Goal: Information Seeking & Learning: Learn about a topic

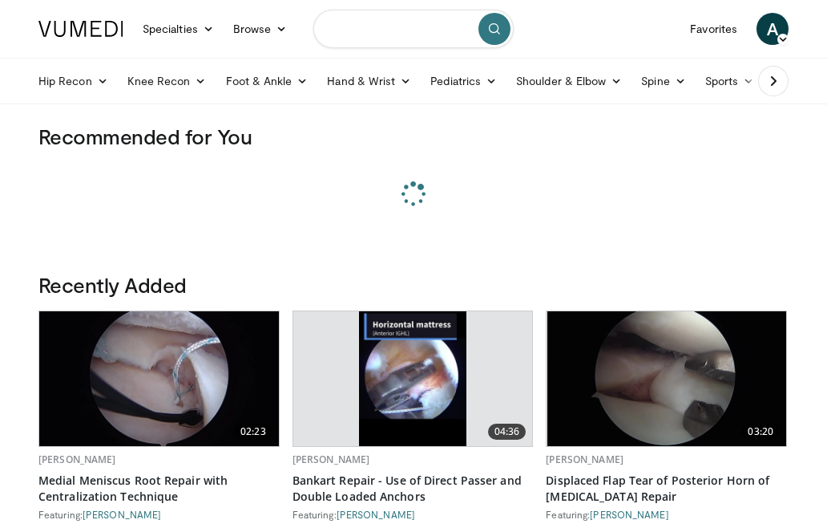
click at [366, 26] on input "Search topics, interventions" at bounding box center [414, 29] width 200 height 38
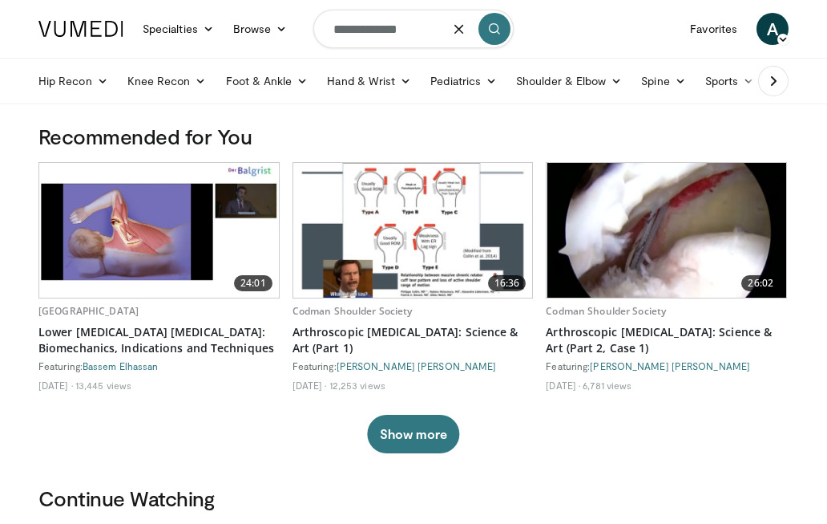
type input "**********"
click at [501, 32] on button "submit" at bounding box center [495, 29] width 32 height 32
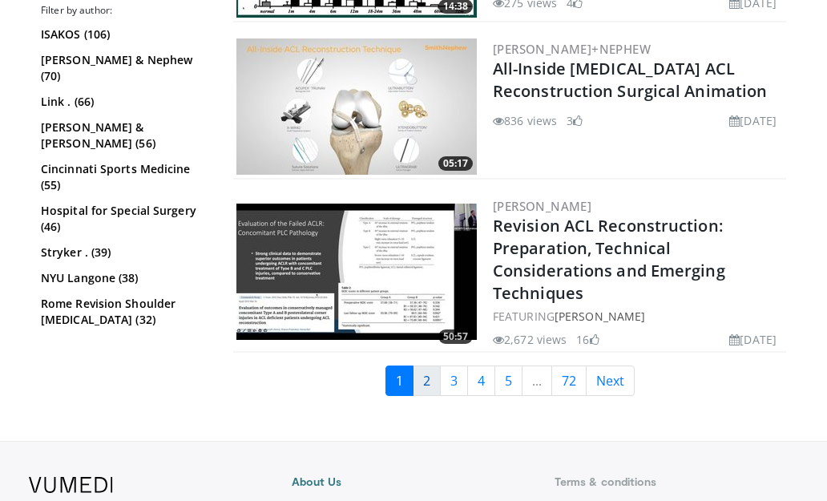
scroll to position [4067, 3]
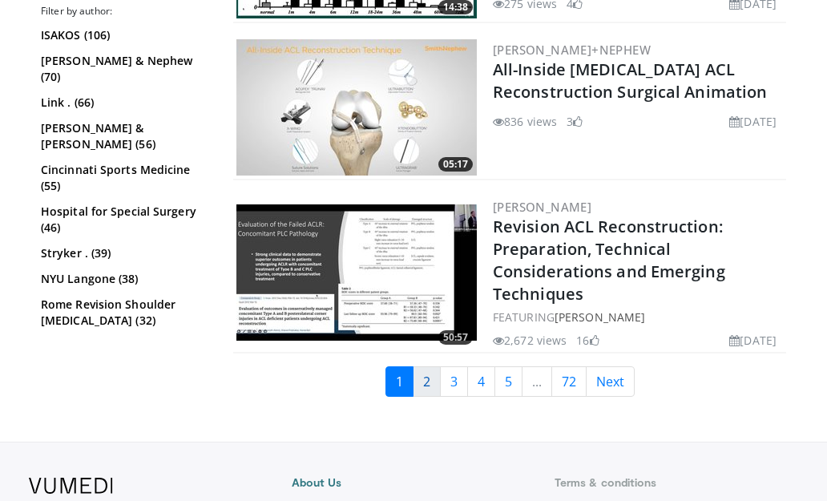
click at [415, 390] on link "2" at bounding box center [427, 381] width 28 height 30
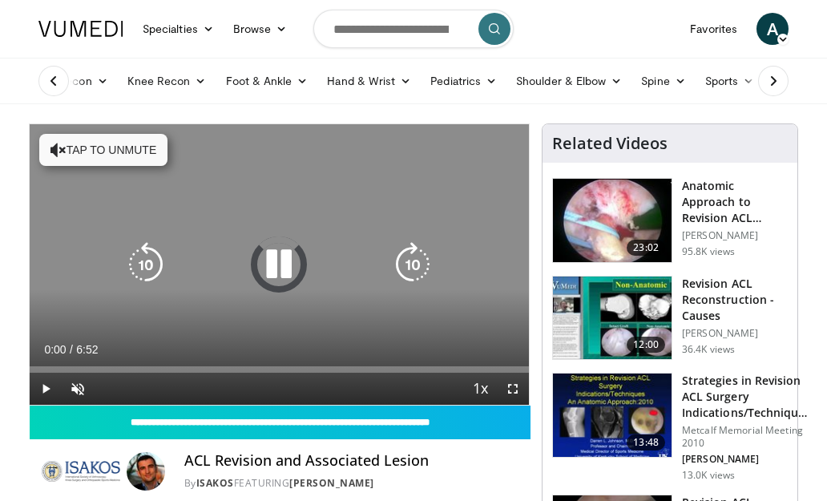
scroll to position [31, 0]
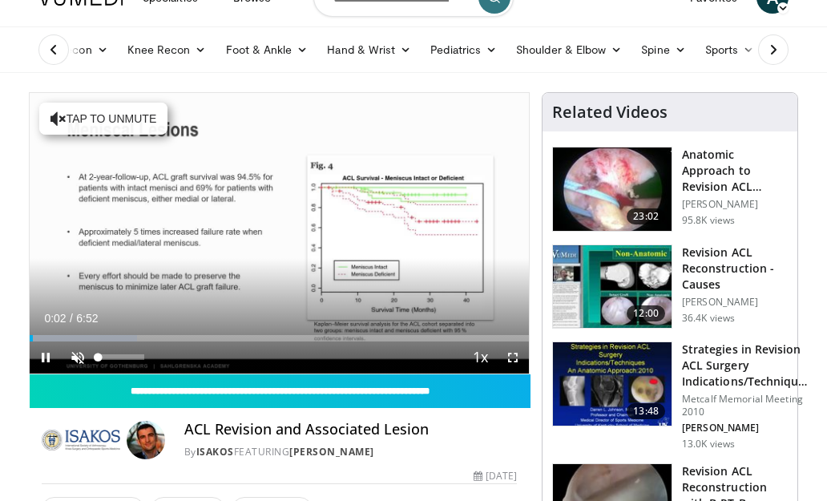
click at [72, 358] on span "Video Player" at bounding box center [78, 358] width 32 height 32
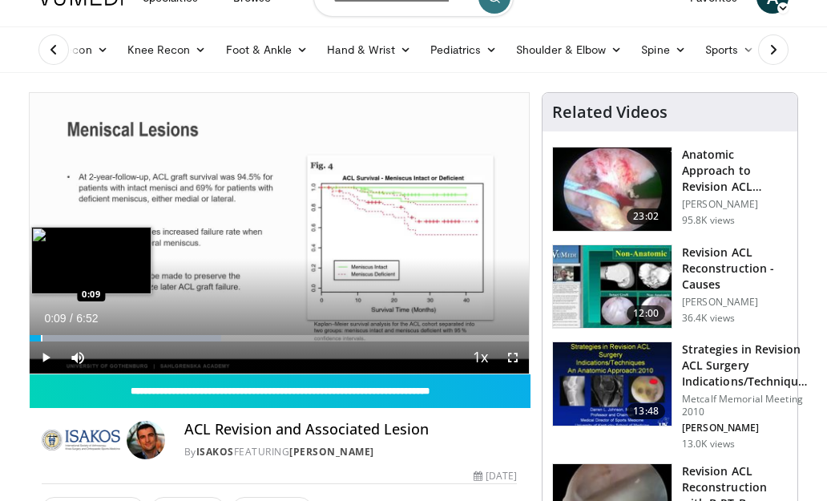
click at [41, 334] on div "Loaded : 38.38% 0:04 0:09" at bounding box center [280, 333] width 500 height 15
click at [57, 335] on div "Progress Bar" at bounding box center [57, 338] width 2 height 6
click at [85, 335] on div "Progress Bar" at bounding box center [86, 338] width 2 height 6
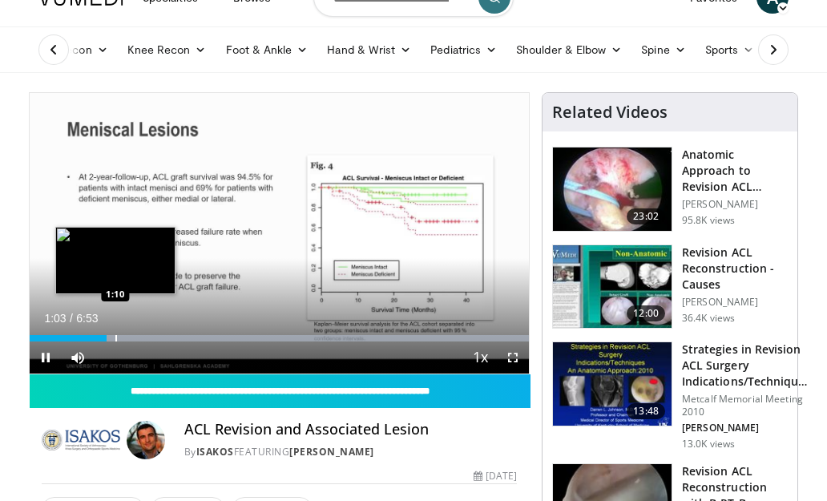
click at [115, 338] on div "Progress Bar" at bounding box center [280, 338] width 500 height 6
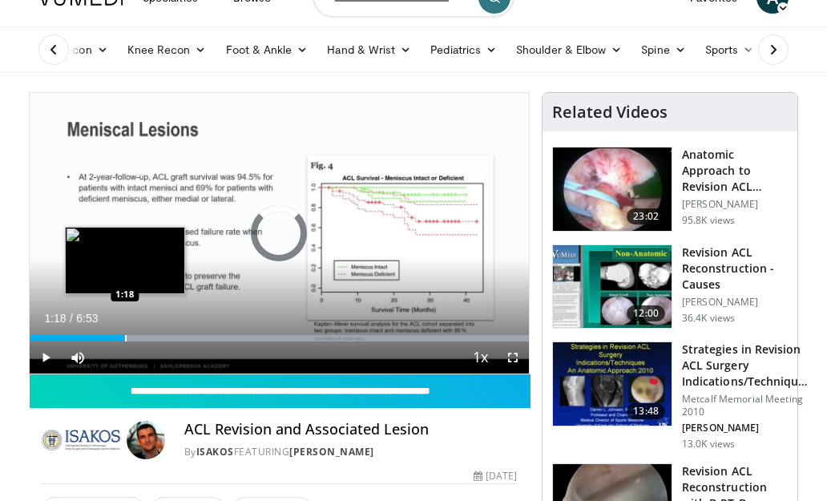
click at [125, 337] on div "Progress Bar" at bounding box center [126, 338] width 2 height 6
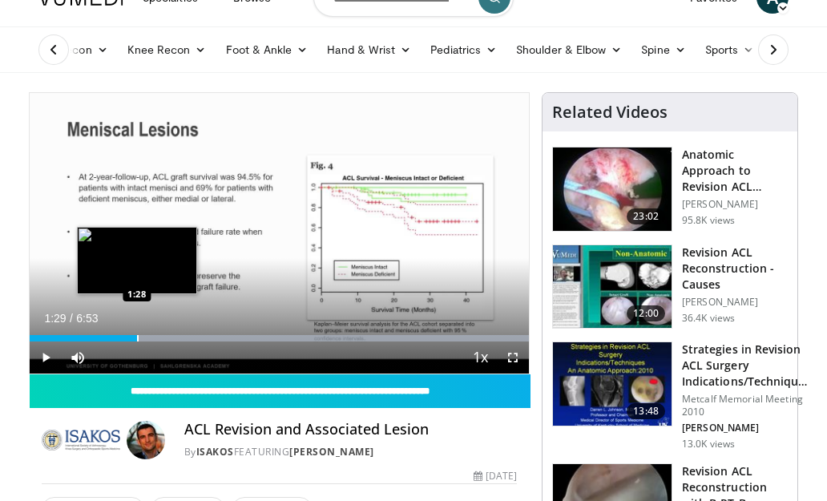
click at [138, 335] on div "Progress Bar" at bounding box center [138, 338] width 2 height 6
click at [152, 341] on div "Progress Bar" at bounding box center [153, 338] width 2 height 6
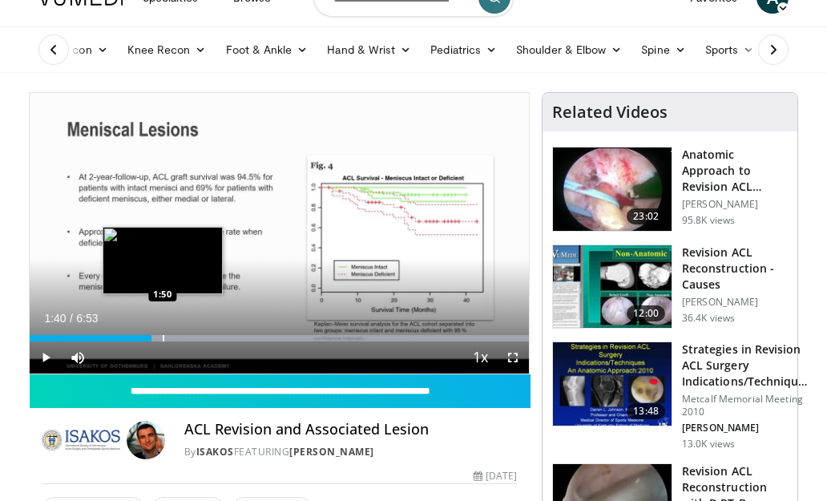
click at [163, 338] on div "Progress Bar" at bounding box center [164, 338] width 2 height 6
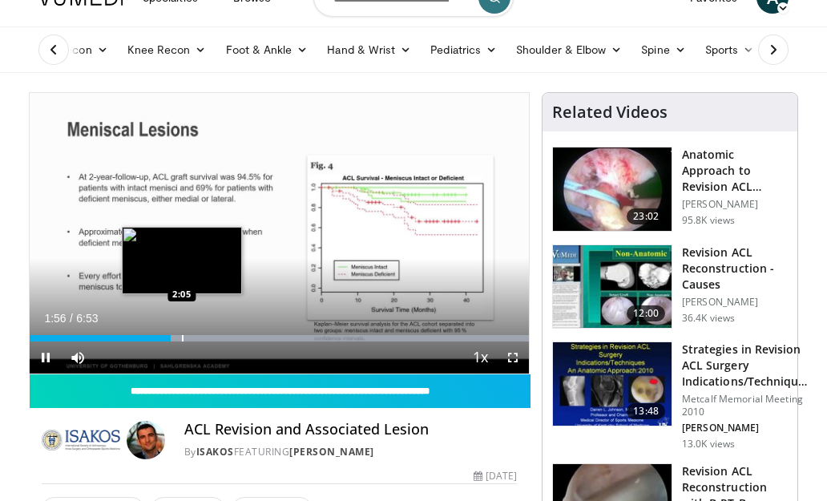
click at [182, 336] on div "Progress Bar" at bounding box center [183, 338] width 2 height 6
click at [190, 337] on div "Progress Bar" at bounding box center [191, 338] width 2 height 6
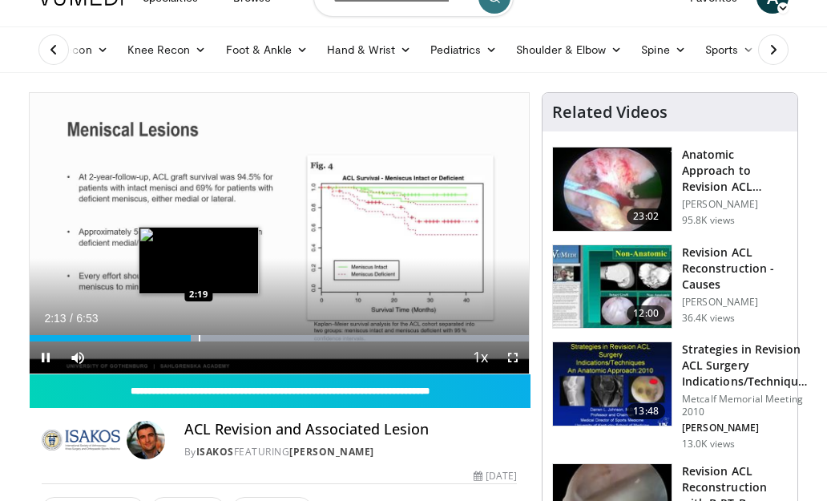
click at [199, 337] on div "Progress Bar" at bounding box center [200, 338] width 2 height 6
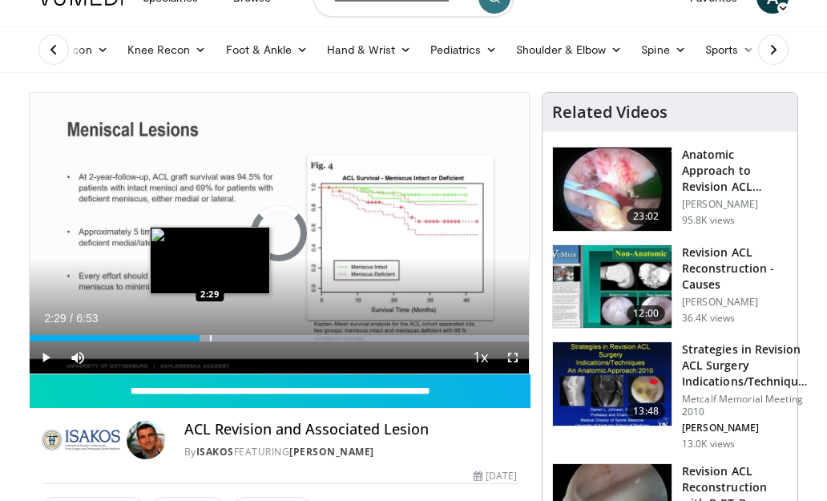
click at [210, 338] on div "Progress Bar" at bounding box center [211, 338] width 2 height 6
click at [219, 338] on div "Progress Bar" at bounding box center [220, 338] width 2 height 6
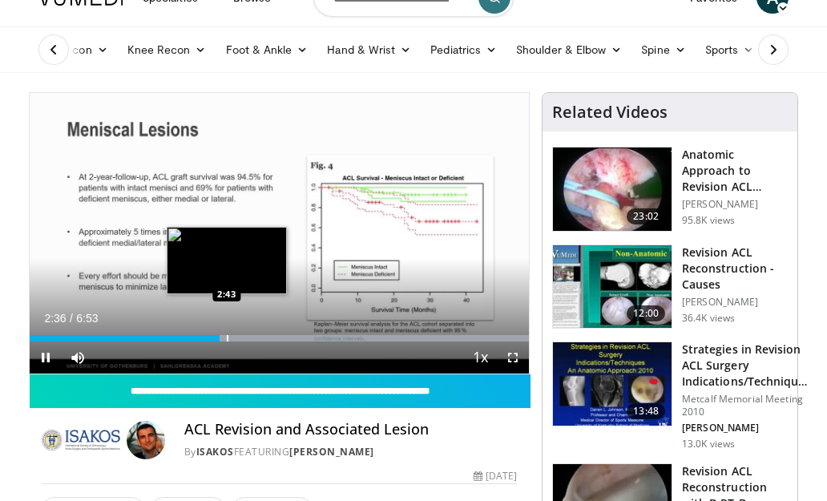
click at [227, 338] on div "Progress Bar" at bounding box center [228, 338] width 2 height 6
click at [233, 338] on div "Progress Bar" at bounding box center [234, 338] width 2 height 6
click at [243, 338] on div "Progress Bar" at bounding box center [243, 338] width 2 height 6
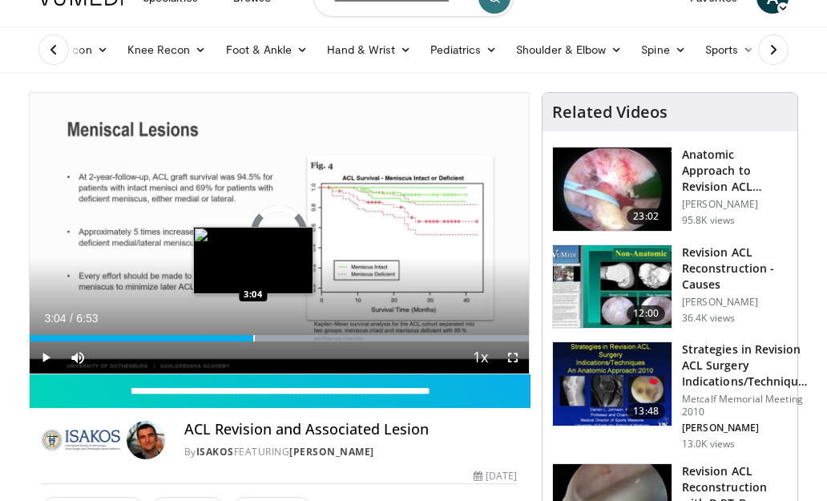
click at [253, 339] on div "Progress Bar" at bounding box center [254, 338] width 2 height 6
click at [264, 339] on div "Progress Bar" at bounding box center [264, 338] width 2 height 6
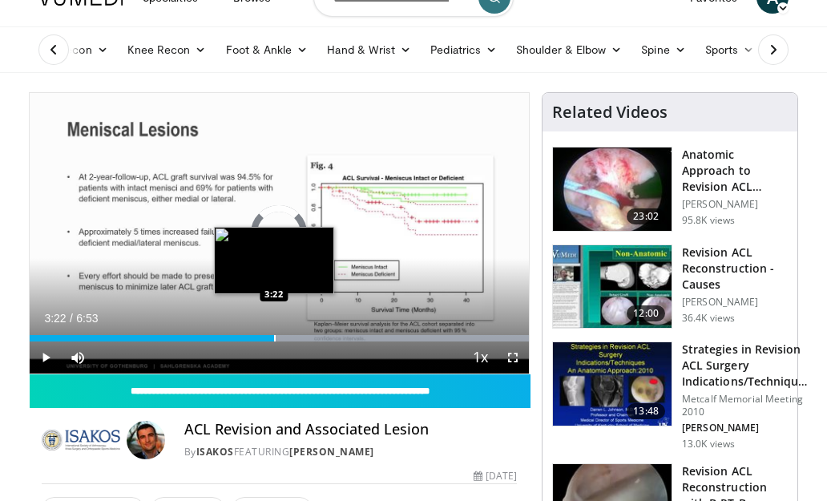
click at [274, 340] on div "Progress Bar" at bounding box center [275, 338] width 2 height 6
click at [289, 340] on div "Progress Bar" at bounding box center [290, 338] width 2 height 6
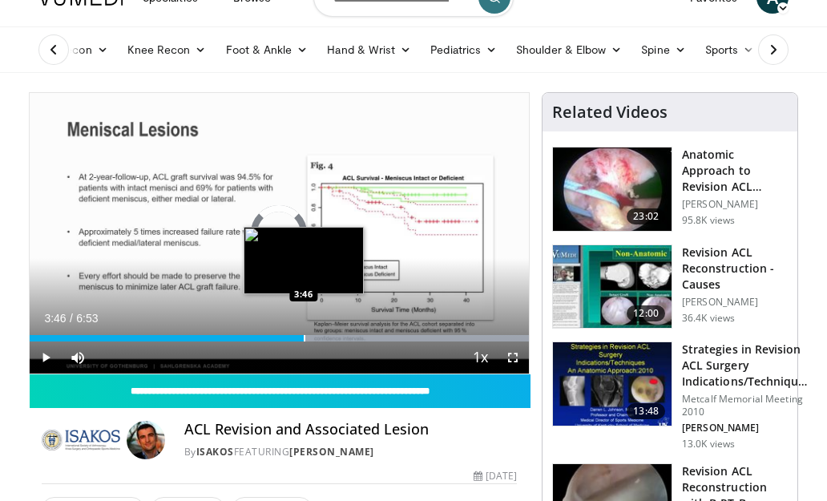
click at [304, 339] on div "Progress Bar" at bounding box center [305, 338] width 2 height 6
click at [318, 339] on div "Progress Bar" at bounding box center [319, 338] width 2 height 6
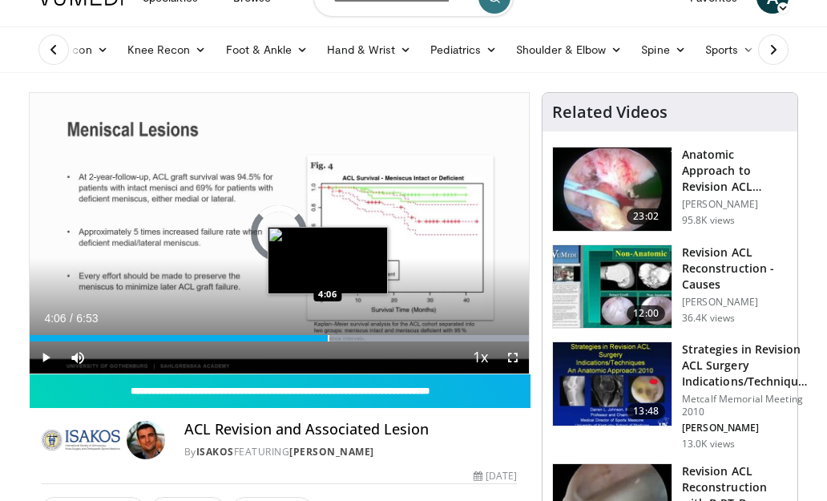
click at [328, 339] on div "Progress Bar" at bounding box center [329, 338] width 2 height 6
click at [338, 338] on div "Progress Bar" at bounding box center [339, 338] width 2 height 6
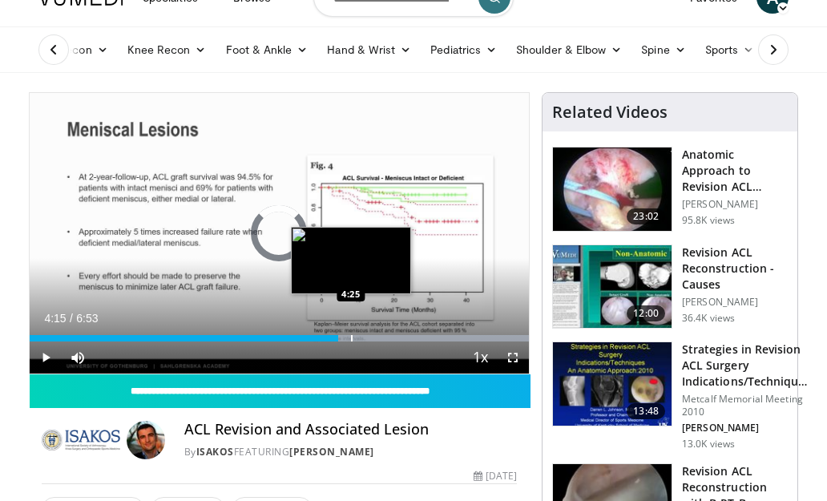
click at [351, 338] on div "Progress Bar" at bounding box center [352, 338] width 2 height 6
click at [362, 338] on div "Progress Bar" at bounding box center [363, 338] width 2 height 6
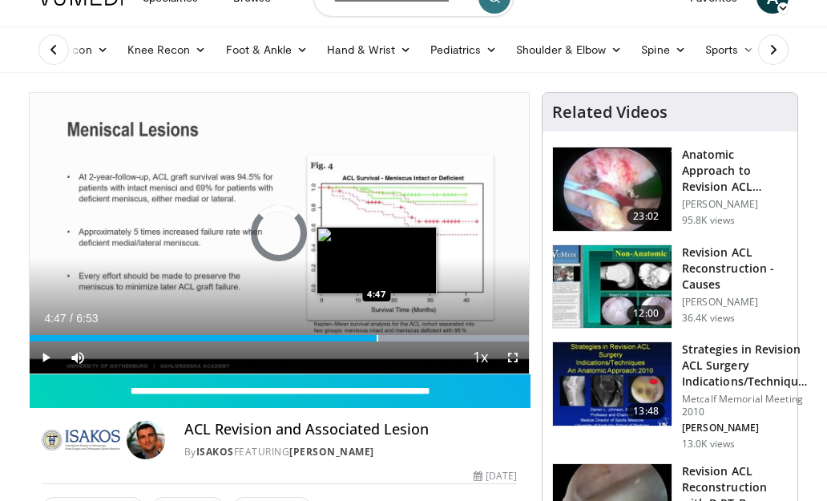
click at [378, 338] on div "Progress Bar" at bounding box center [378, 338] width 2 height 6
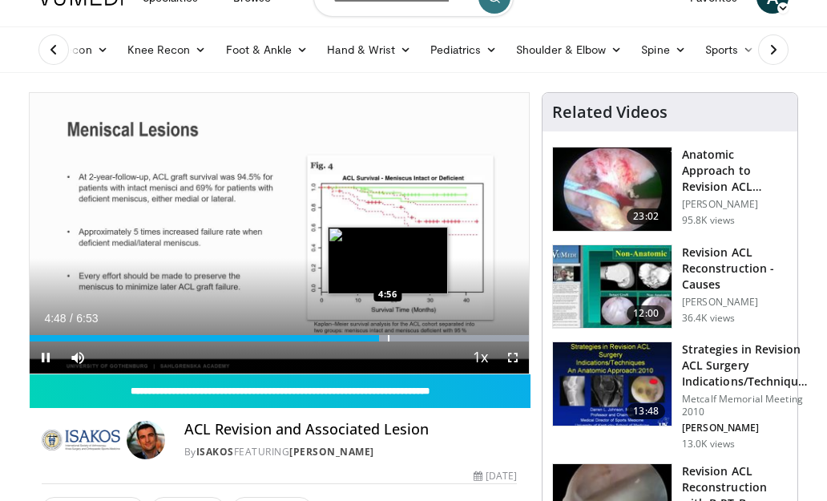
click at [388, 336] on div "Progress Bar" at bounding box center [389, 338] width 2 height 6
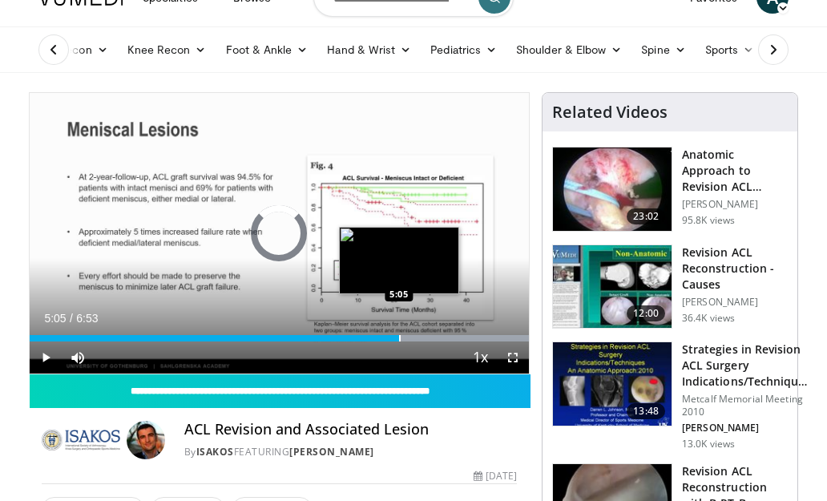
click at [399, 339] on div "Progress Bar" at bounding box center [400, 338] width 2 height 6
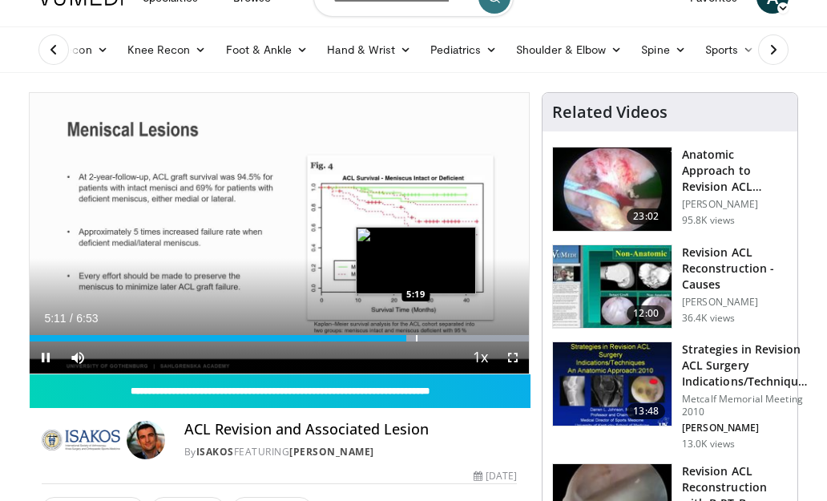
click at [416, 338] on div "Progress Bar" at bounding box center [417, 338] width 2 height 6
click at [422, 337] on div "Progress Bar" at bounding box center [423, 338] width 2 height 6
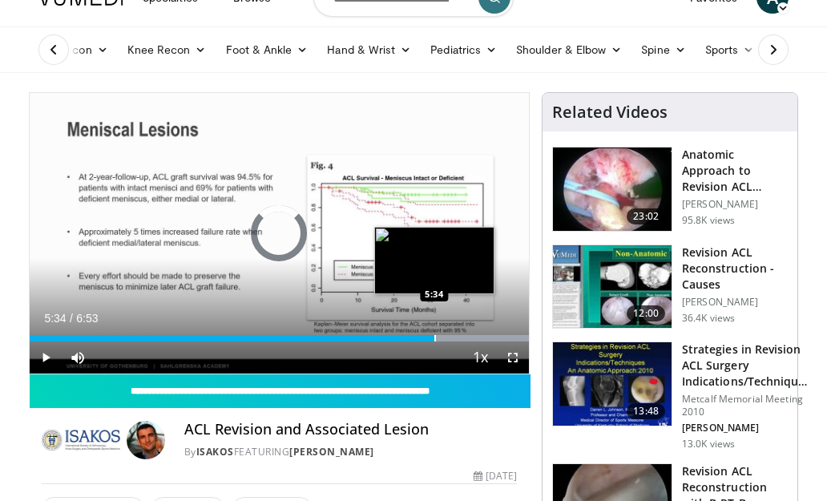
click at [435, 337] on div "Progress Bar" at bounding box center [436, 338] width 2 height 6
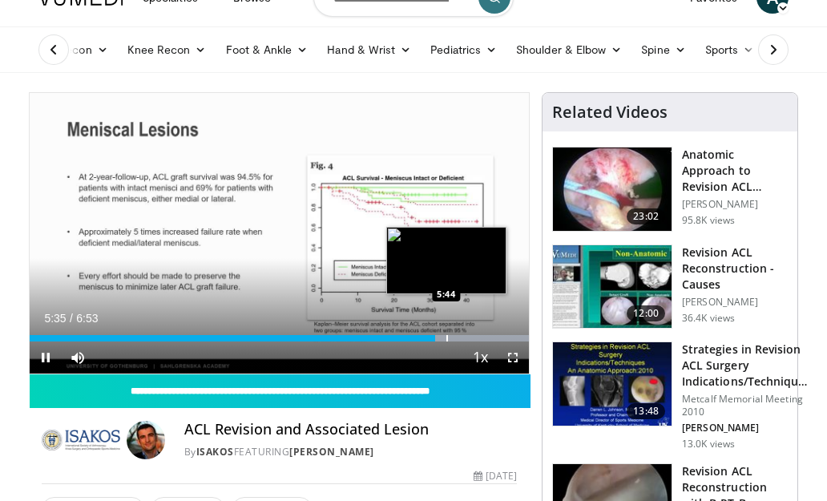
click at [447, 338] on div "Progress Bar" at bounding box center [448, 338] width 2 height 6
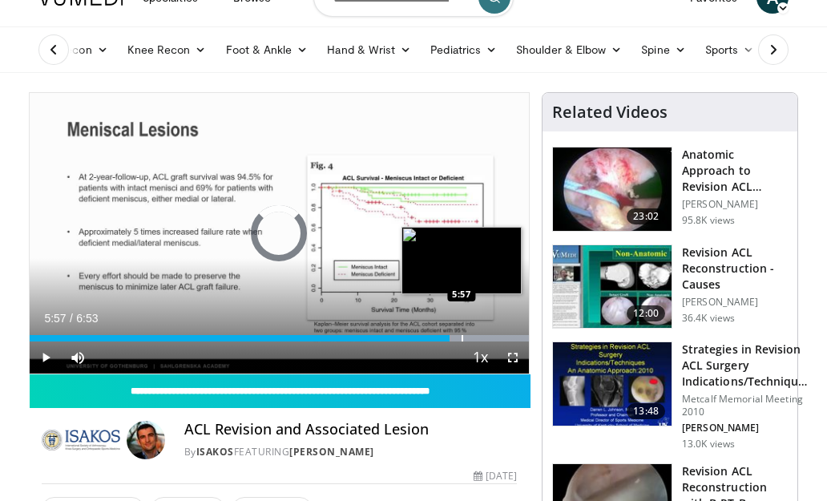
click at [462, 337] on div "Progress Bar" at bounding box center [463, 338] width 2 height 6
click at [474, 337] on div "Progress Bar" at bounding box center [475, 338] width 2 height 6
click at [484, 337] on div "Progress Bar" at bounding box center [485, 338] width 2 height 6
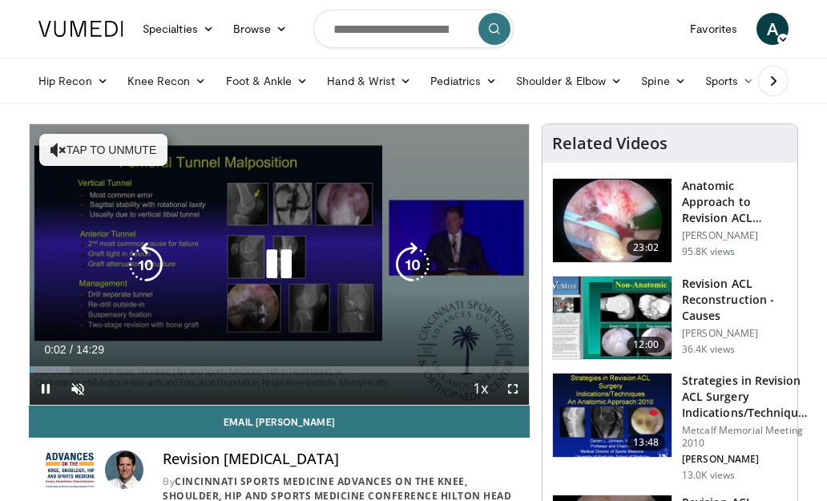
click at [67, 154] on button "Tap to unmute" at bounding box center [103, 150] width 128 height 32
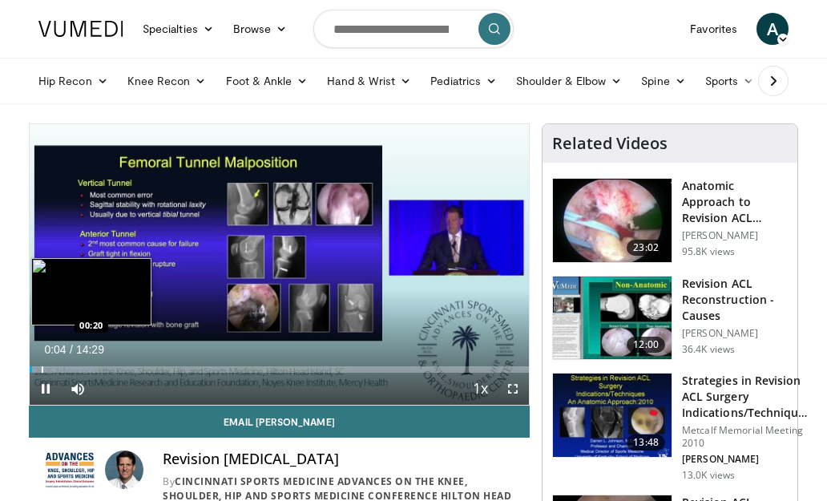
click at [42, 367] on div "Progress Bar" at bounding box center [43, 369] width 2 height 6
click at [59, 369] on div "Progress Bar" at bounding box center [60, 369] width 2 height 6
click at [76, 368] on div "Progress Bar" at bounding box center [77, 369] width 2 height 6
click at [91, 369] on div "Progress Bar" at bounding box center [92, 369] width 2 height 6
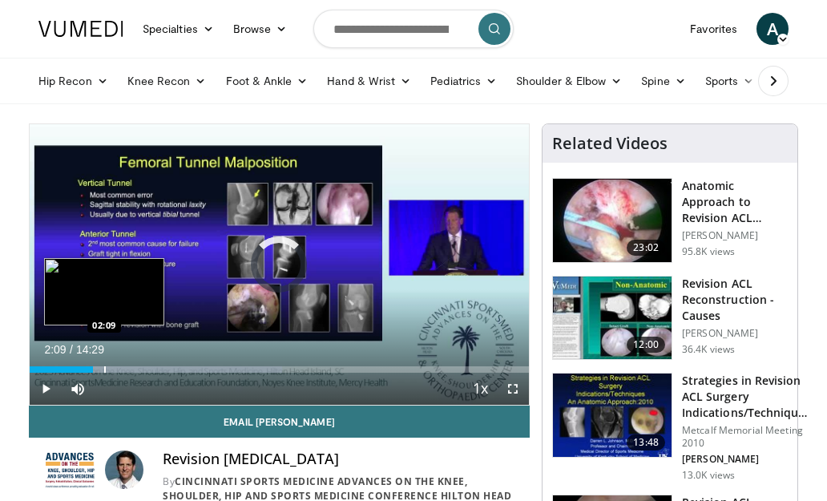
click at [104, 369] on div "Progress Bar" at bounding box center [105, 369] width 2 height 6
click at [112, 369] on div "Progress Bar" at bounding box center [113, 369] width 2 height 6
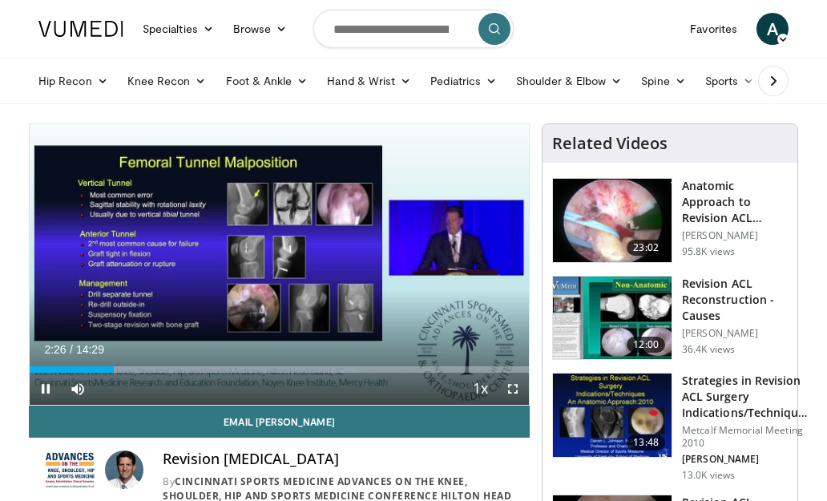
click at [508, 387] on span "Video Player" at bounding box center [513, 389] width 32 height 32
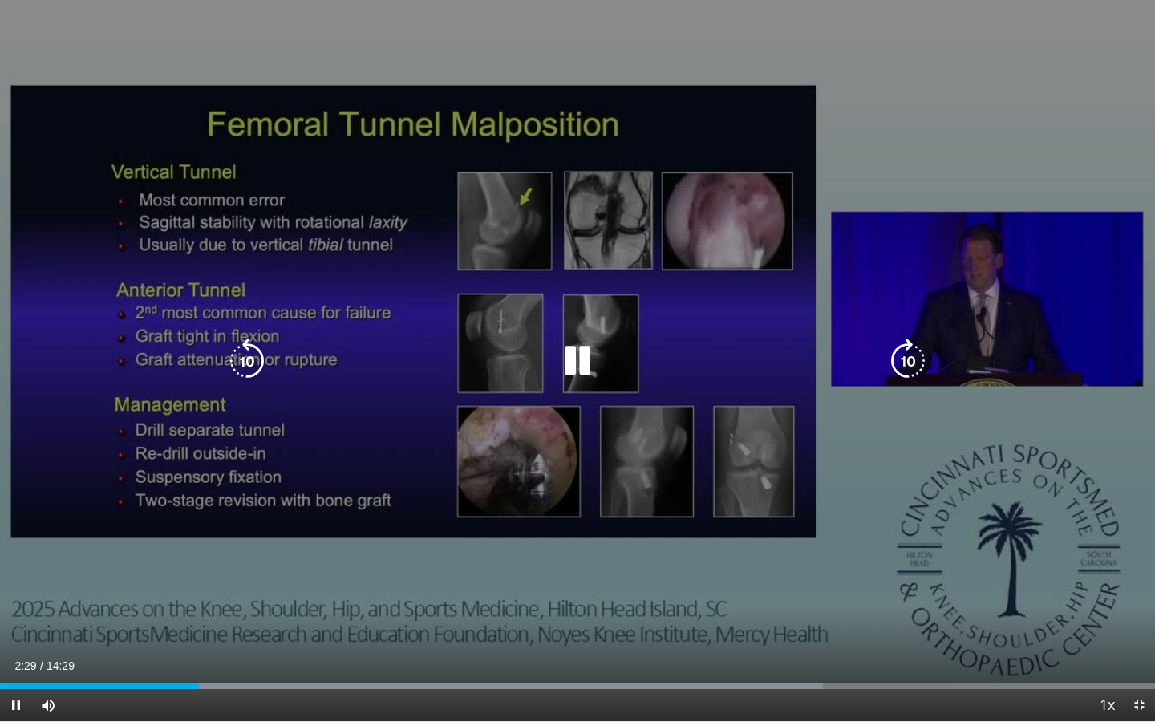
click at [827, 165] on div "10 seconds Tap to unmute" at bounding box center [577, 360] width 1155 height 721
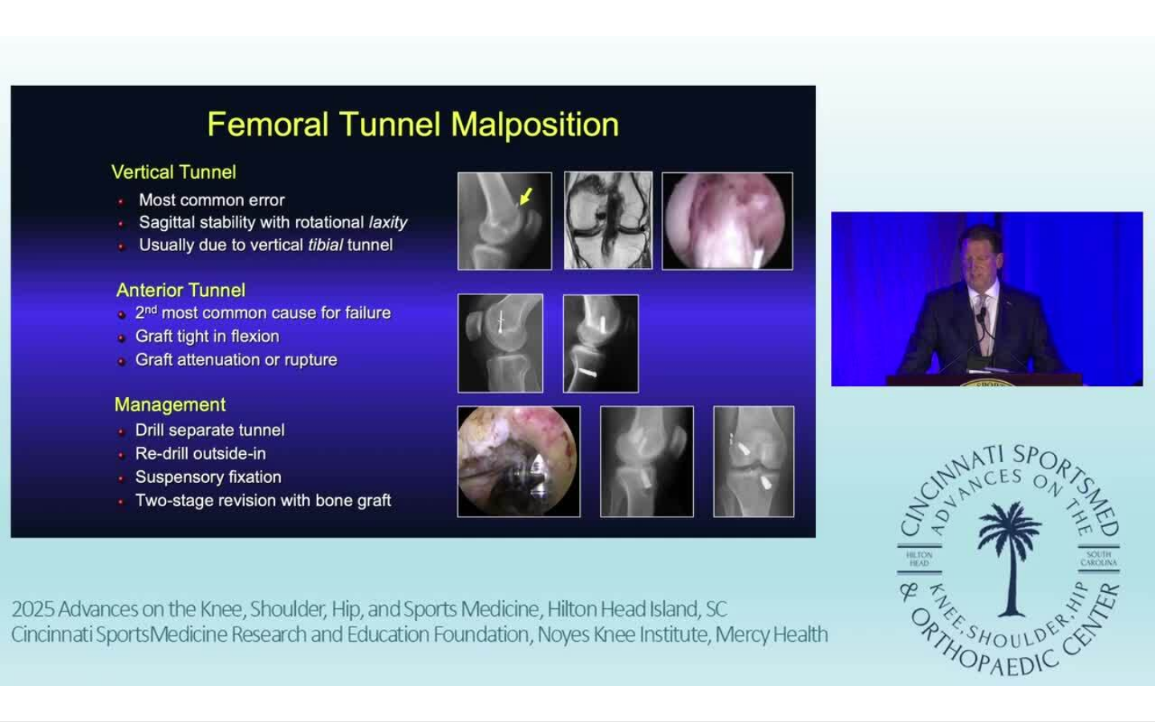
click at [827, 165] on div "10 seconds Tap to unmute" at bounding box center [577, 360] width 1155 height 721
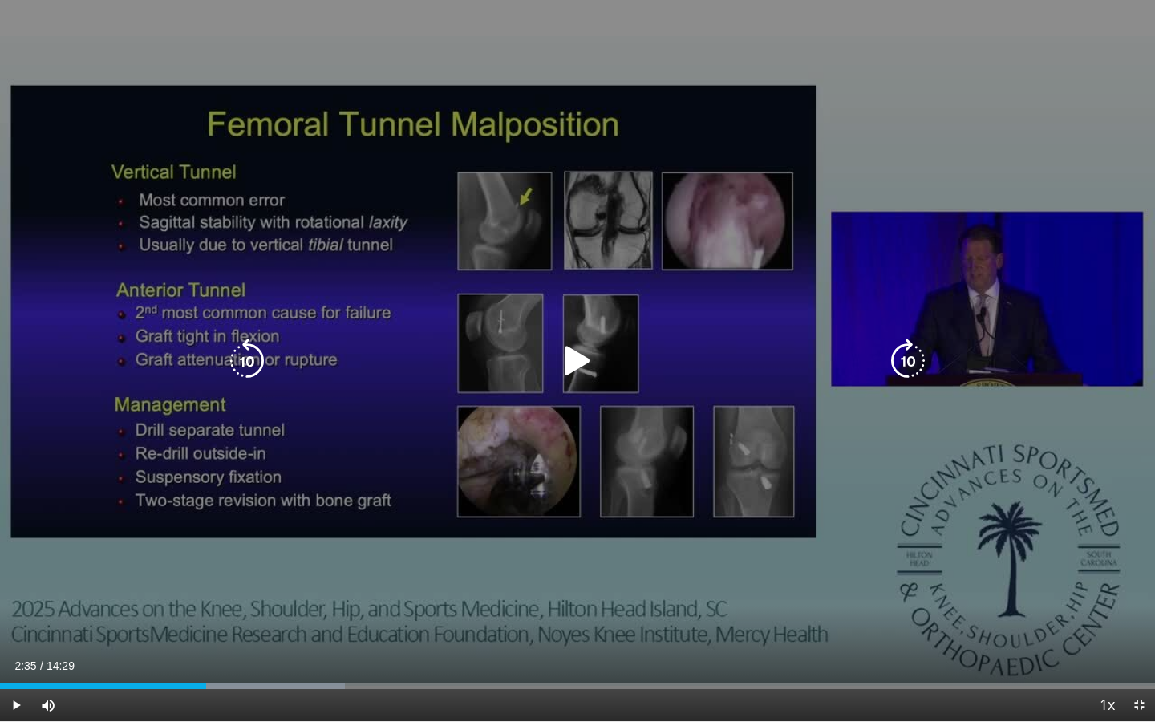
click at [827, 244] on div "10 seconds Tap to unmute" at bounding box center [577, 360] width 1155 height 721
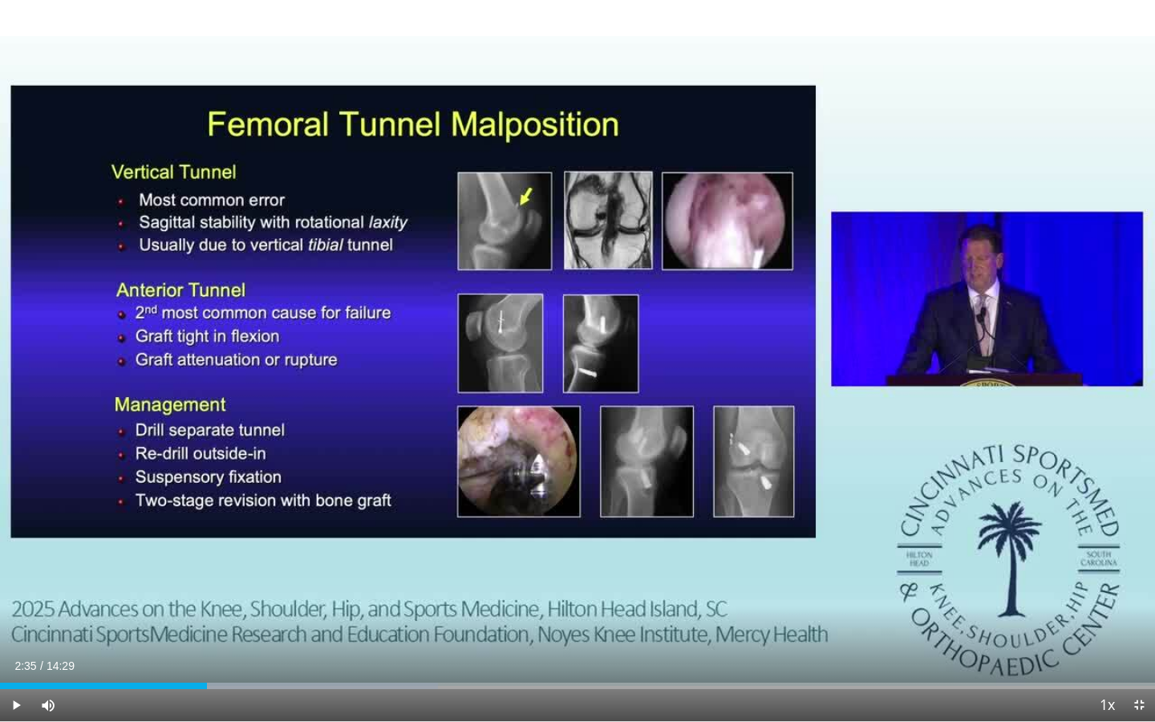
click at [827, 244] on div "10 seconds Tap to unmute" at bounding box center [577, 360] width 1155 height 721
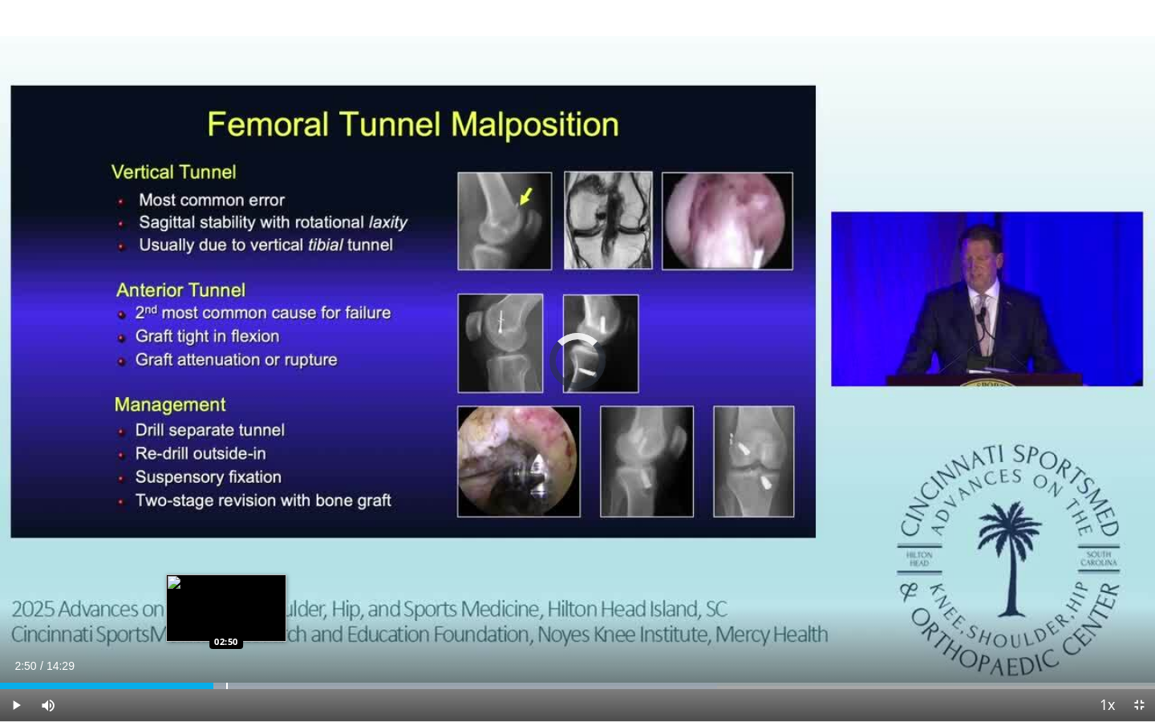
click at [226, 500] on div "Progress Bar" at bounding box center [227, 685] width 2 height 6
click at [249, 500] on div "Loaded : 62.70% 03:00 03:07" at bounding box center [577, 681] width 1155 height 15
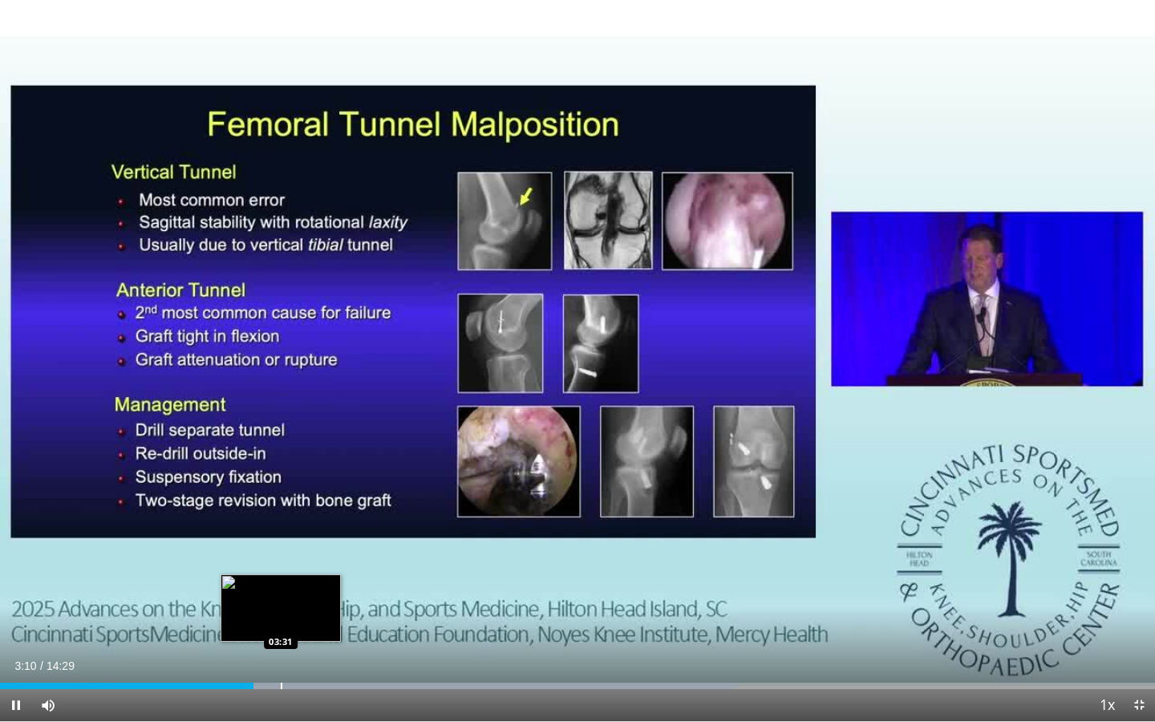
click at [281, 500] on div "Loaded : 63.83% 03:10 03:31" at bounding box center [577, 681] width 1155 height 15
click at [305, 500] on div "Loaded : 66.14% 03:49 03:48" at bounding box center [577, 681] width 1155 height 15
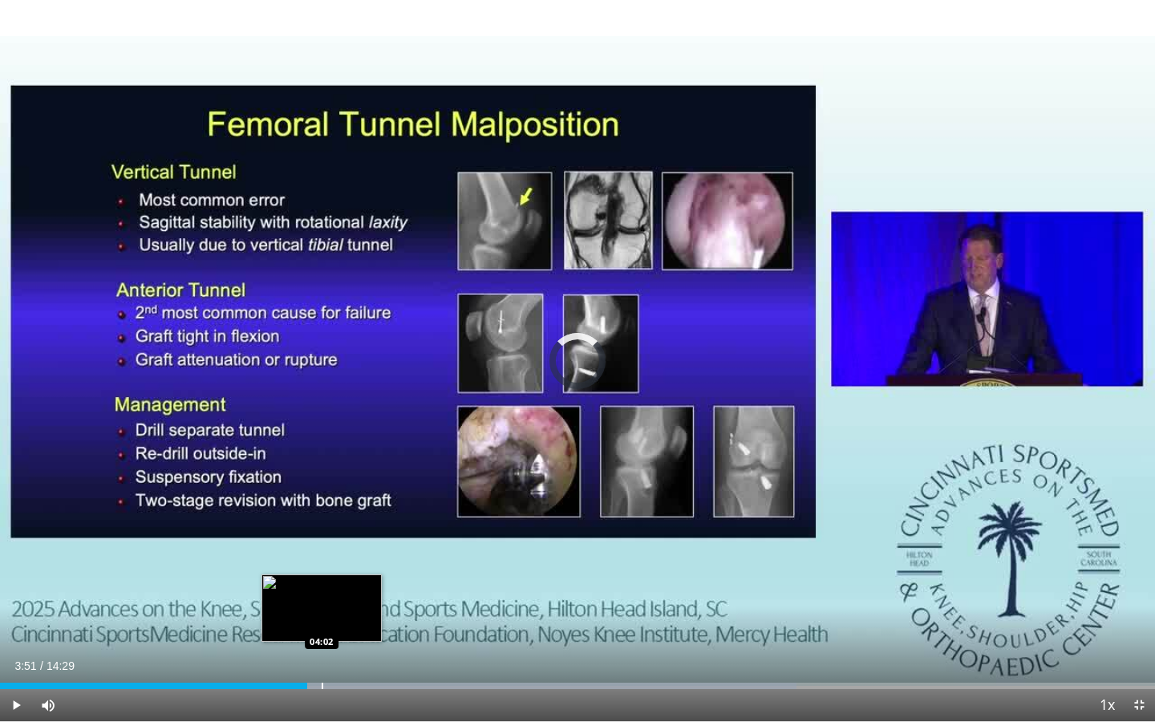
click at [322, 500] on div "Progress Bar" at bounding box center [323, 685] width 2 height 6
click at [346, 500] on div "Progress Bar" at bounding box center [347, 685] width 2 height 6
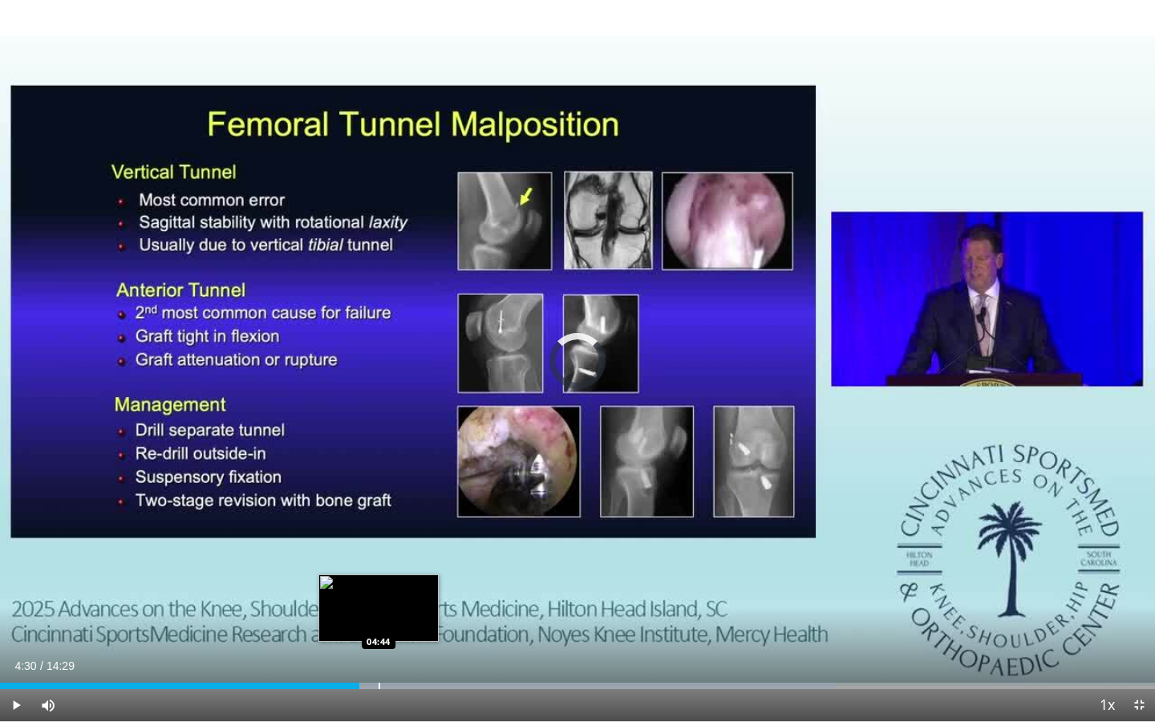
click at [378, 500] on div "Loaded : 72.43% 04:30 04:44" at bounding box center [577, 681] width 1155 height 15
click at [402, 500] on div "Loaded : 74.73% 04:47 05:03" at bounding box center [577, 681] width 1155 height 15
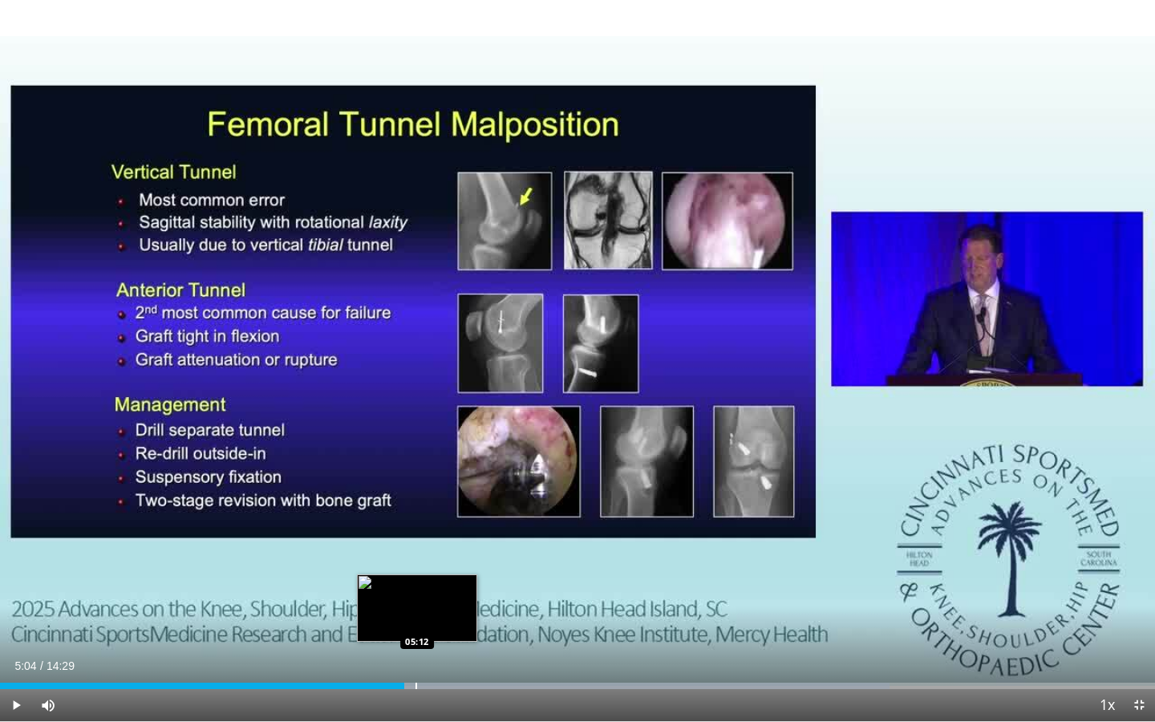
click at [418, 500] on div "Loaded : 77.03% 05:04 05:12" at bounding box center [577, 681] width 1155 height 15
click at [439, 500] on div "Loaded : 79.33% 05:16 05:31" at bounding box center [577, 681] width 1155 height 15
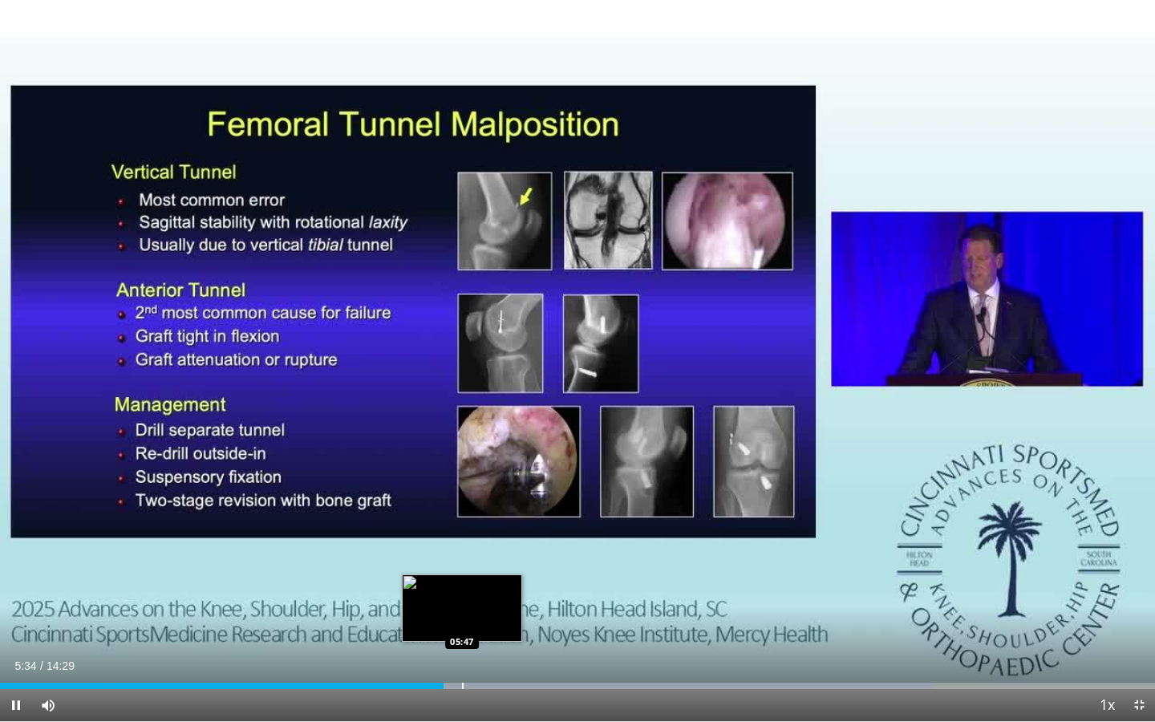
click at [462, 500] on div "Loaded : 80.92% 05:34 05:47" at bounding box center [577, 681] width 1155 height 15
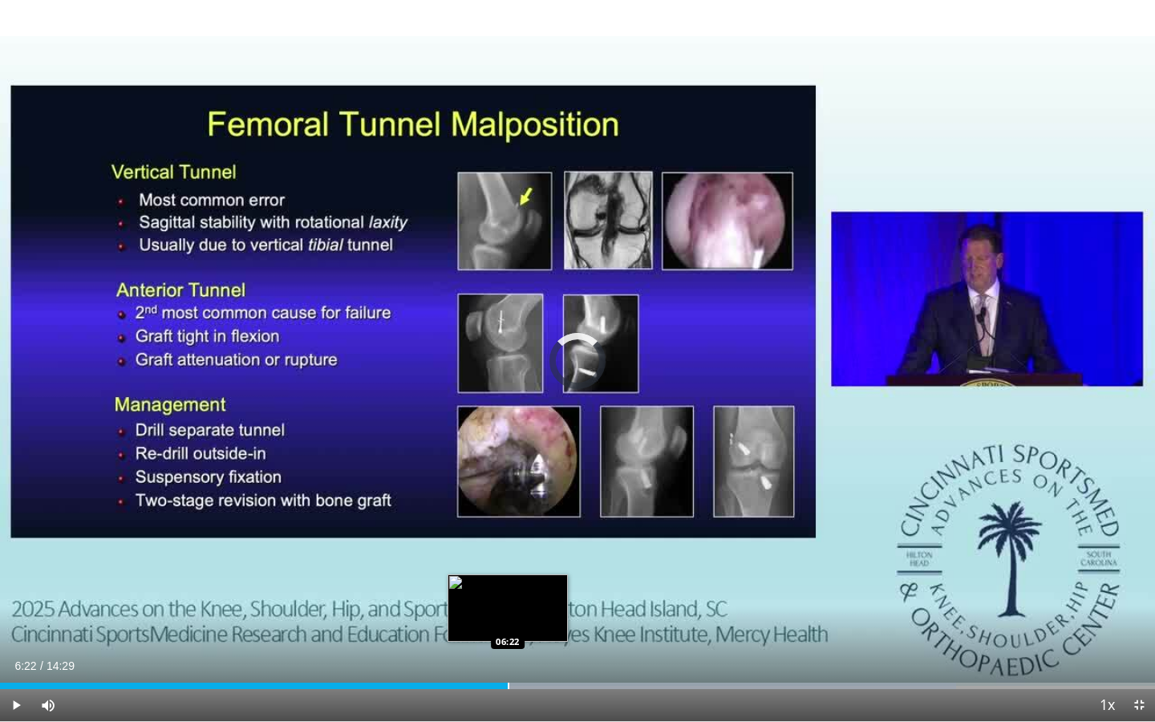
click at [508, 500] on div "Loaded : 82.77% 06:22 06:22" at bounding box center [577, 681] width 1155 height 15
click at [530, 500] on div "Loaded : 87.37% 06:39 06:38" at bounding box center [577, 681] width 1155 height 15
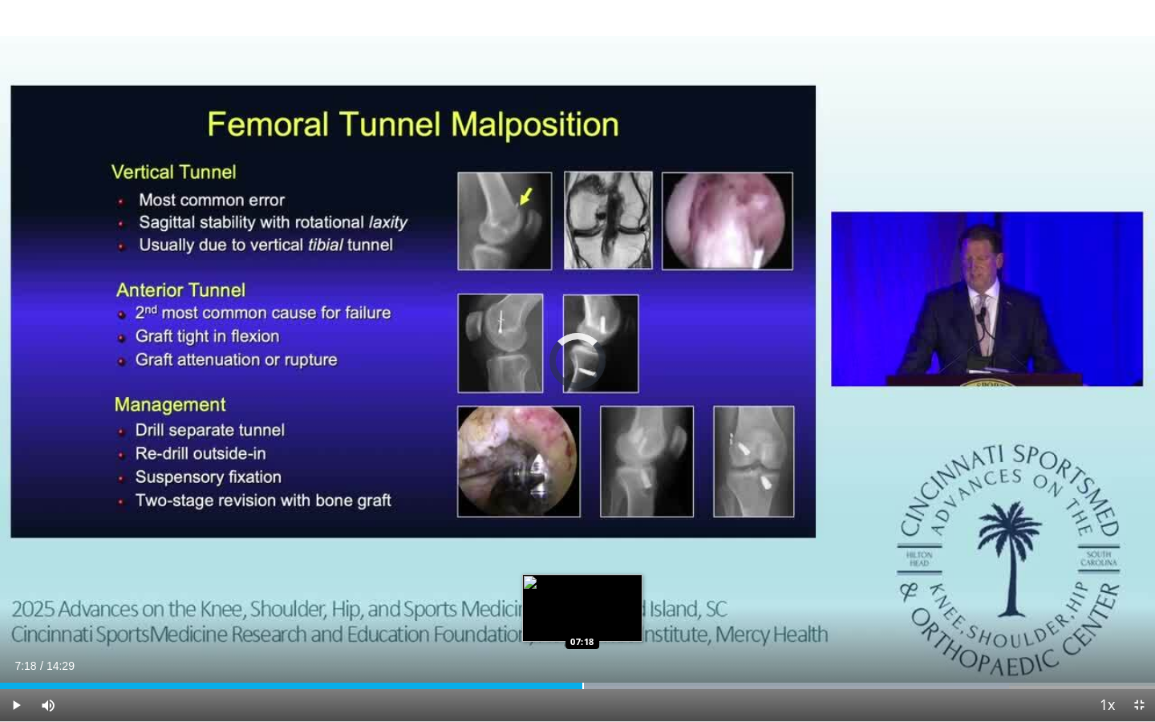
click at [582, 500] on div "Loaded : 87.37% 07:04 07:18" at bounding box center [577, 681] width 1155 height 15
click at [601, 500] on div "Loaded : 91.97% 07:33 07:33" at bounding box center [577, 681] width 1155 height 15
click at [619, 500] on div "Loaded : 93.59% 07:33 07:46" at bounding box center [577, 681] width 1155 height 15
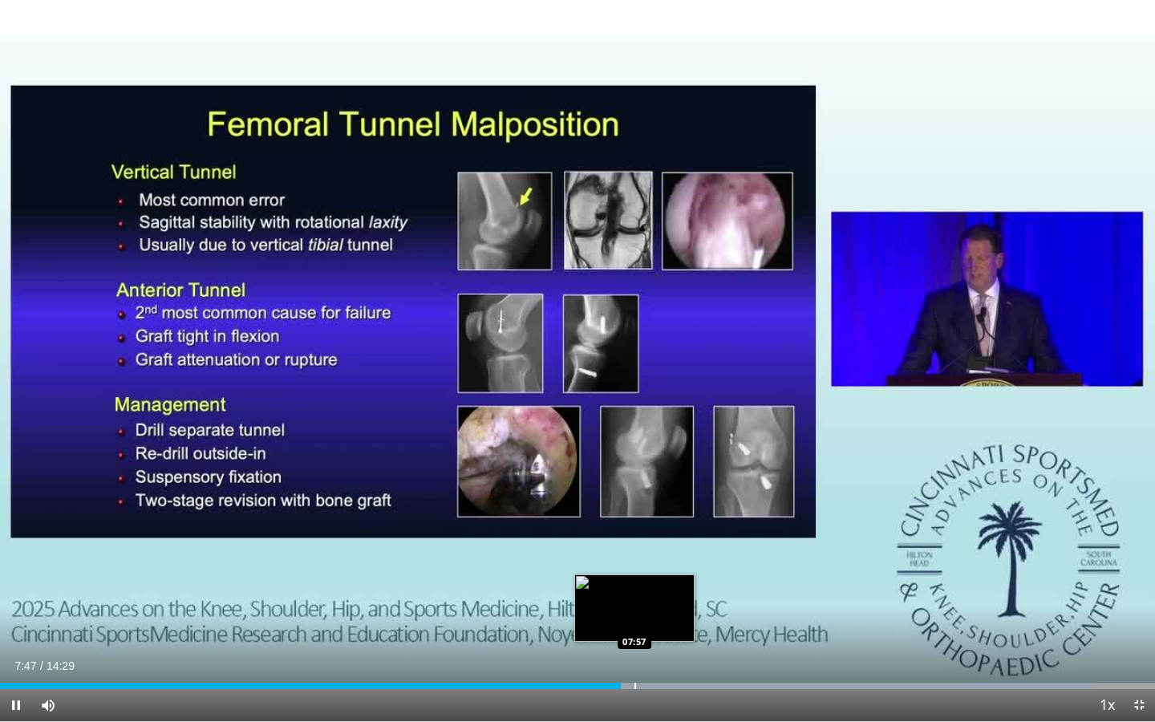
click at [634, 500] on div "Progress Bar" at bounding box center [635, 685] width 2 height 6
click at [649, 500] on div "Progress Bar" at bounding box center [650, 685] width 2 height 6
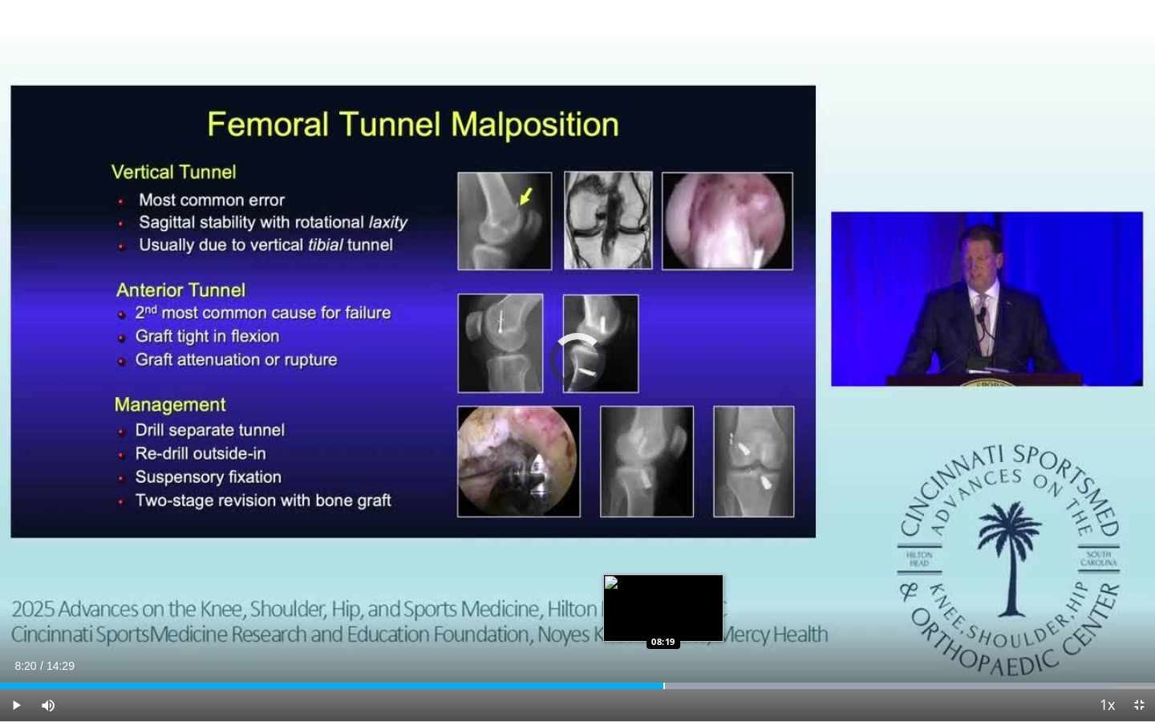
click at [664, 500] on div "Loaded : 96.57% 08:10 08:19" at bounding box center [577, 681] width 1155 height 15
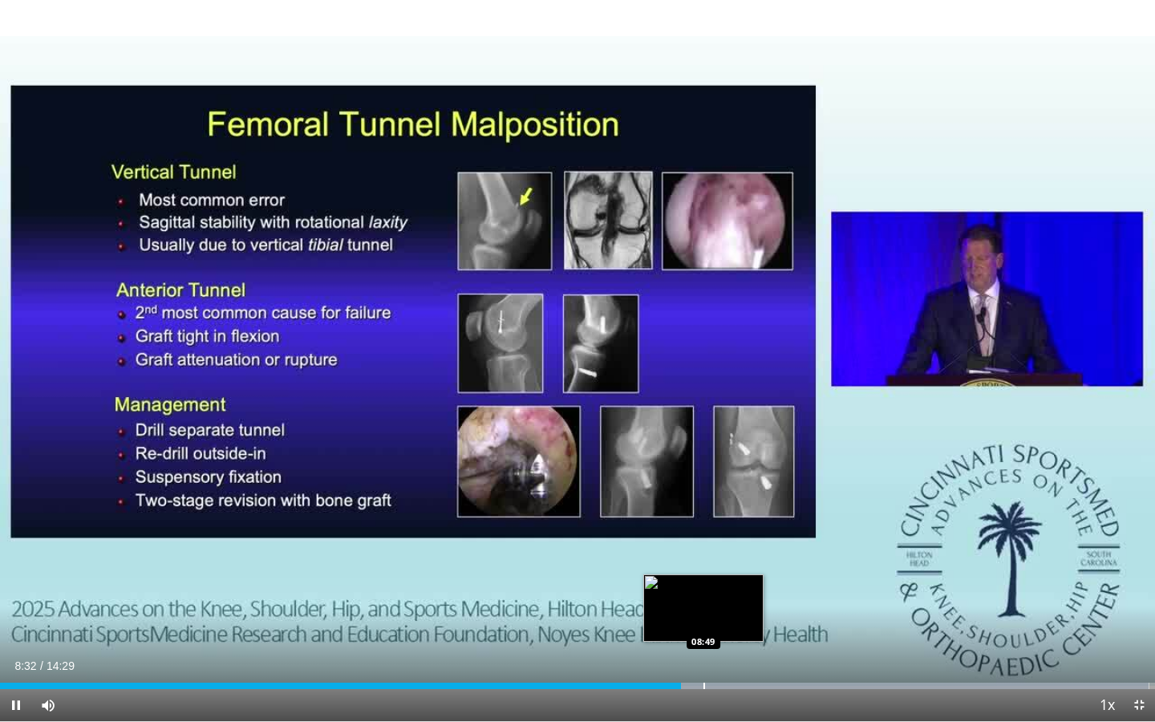
click at [703, 500] on div "Loaded : 99.48% 08:33 08:49" at bounding box center [577, 681] width 1155 height 15
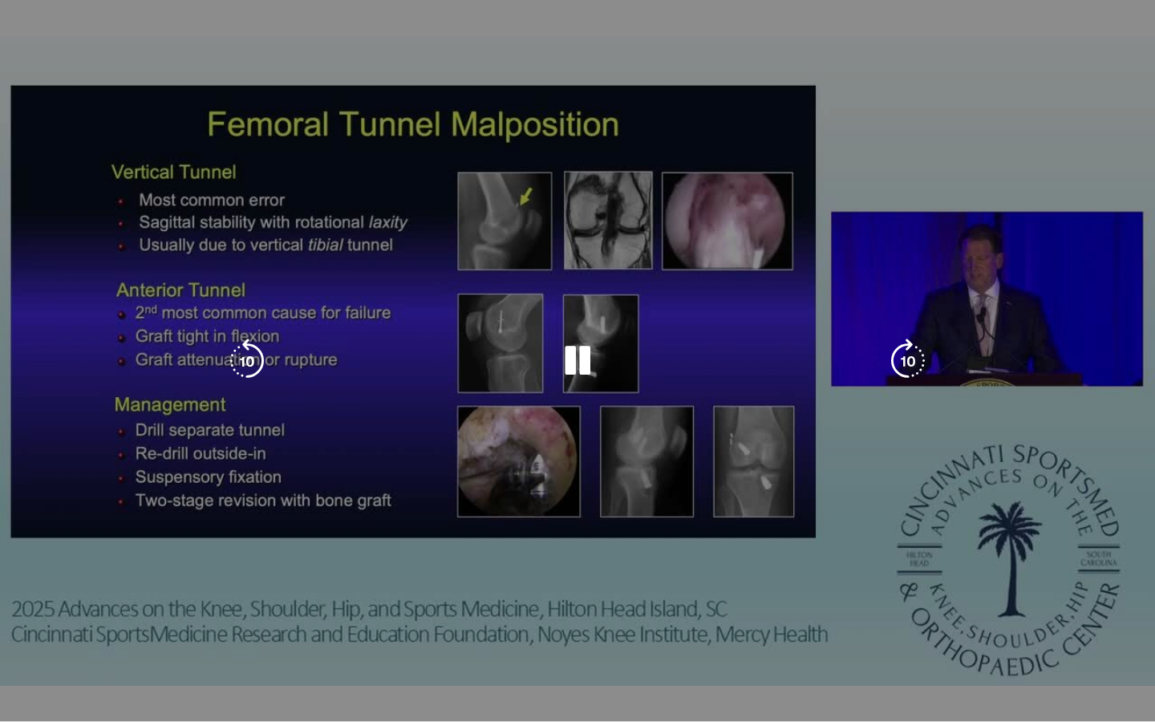
click at [703, 500] on video-js "**********" at bounding box center [577, 361] width 1155 height 722
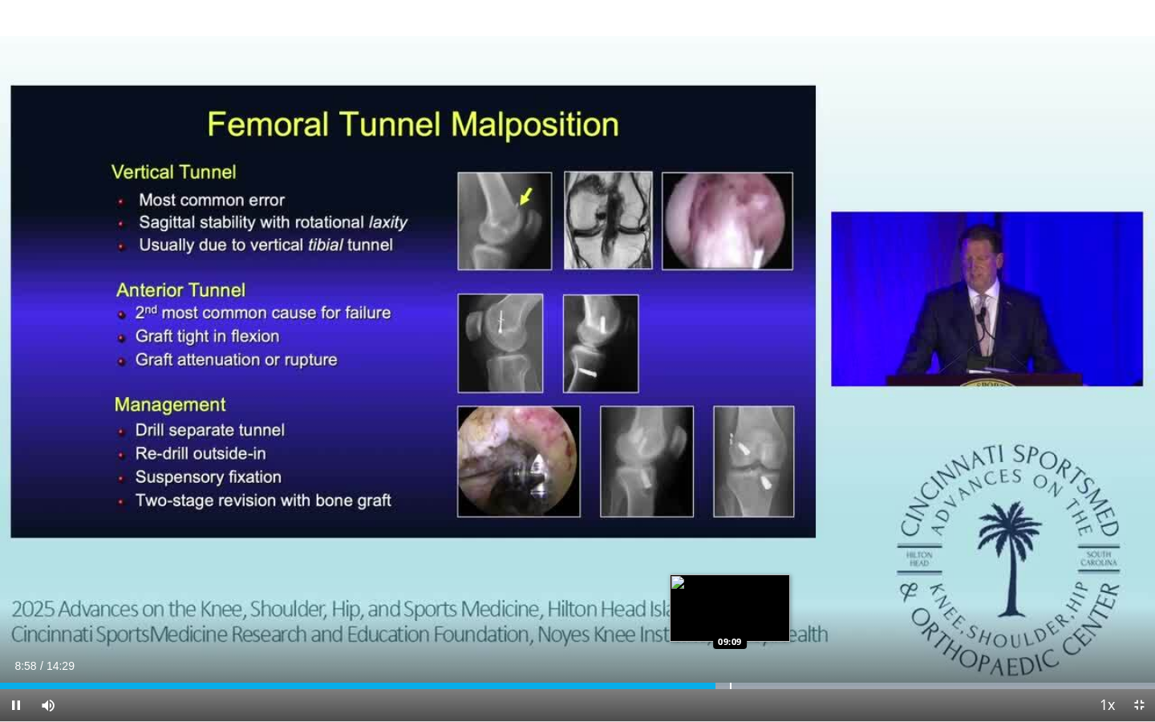
click at [730, 500] on div "Loaded : 99.99% 08:58 09:09" at bounding box center [577, 681] width 1155 height 15
click at [744, 500] on div "Progress Bar" at bounding box center [745, 685] width 2 height 6
click at [739, 500] on div "Progress Bar" at bounding box center [740, 685] width 2 height 6
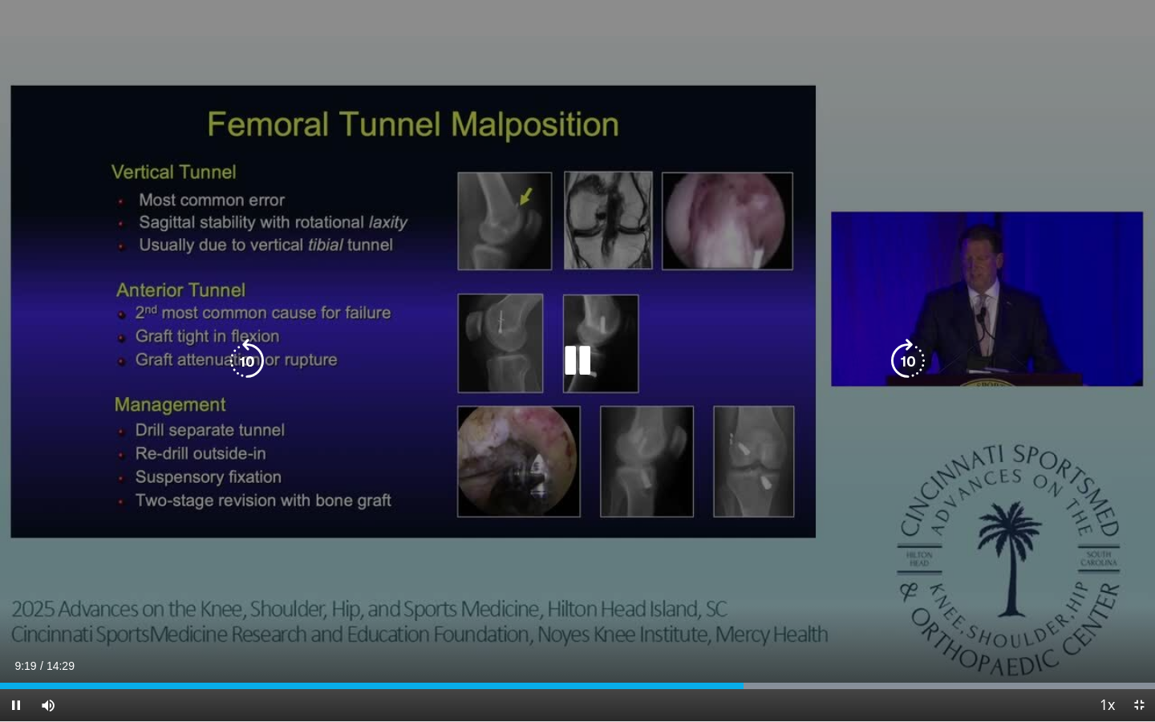
click at [578, 362] on icon "Video Player" at bounding box center [577, 360] width 45 height 45
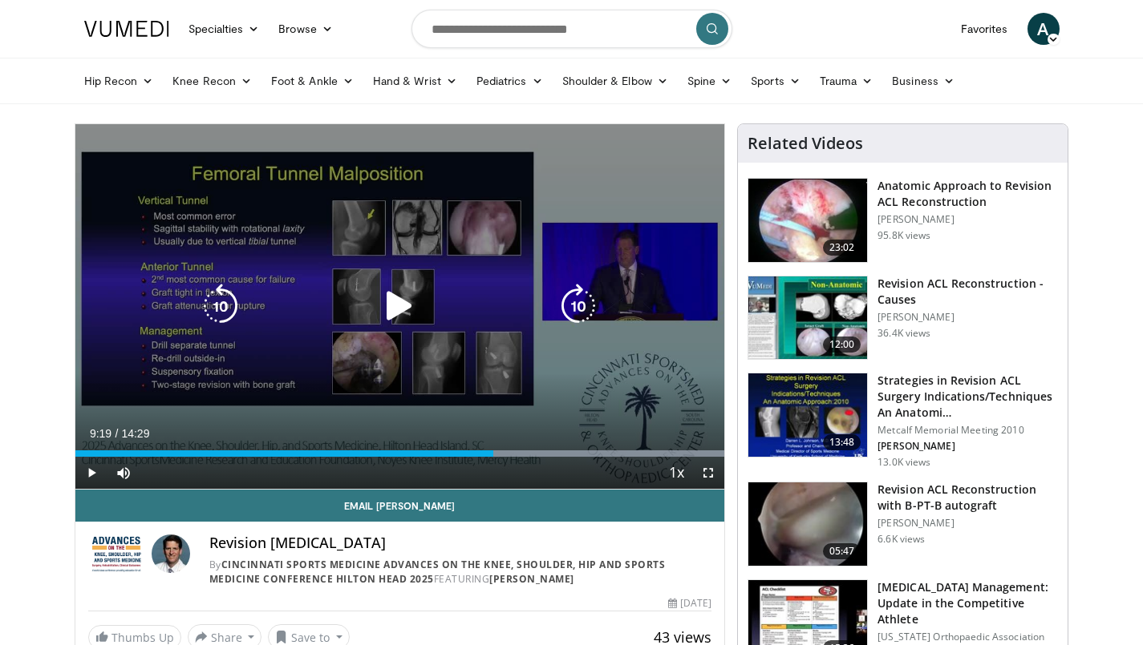
click at [401, 307] on icon "Video Player" at bounding box center [399, 306] width 45 height 45
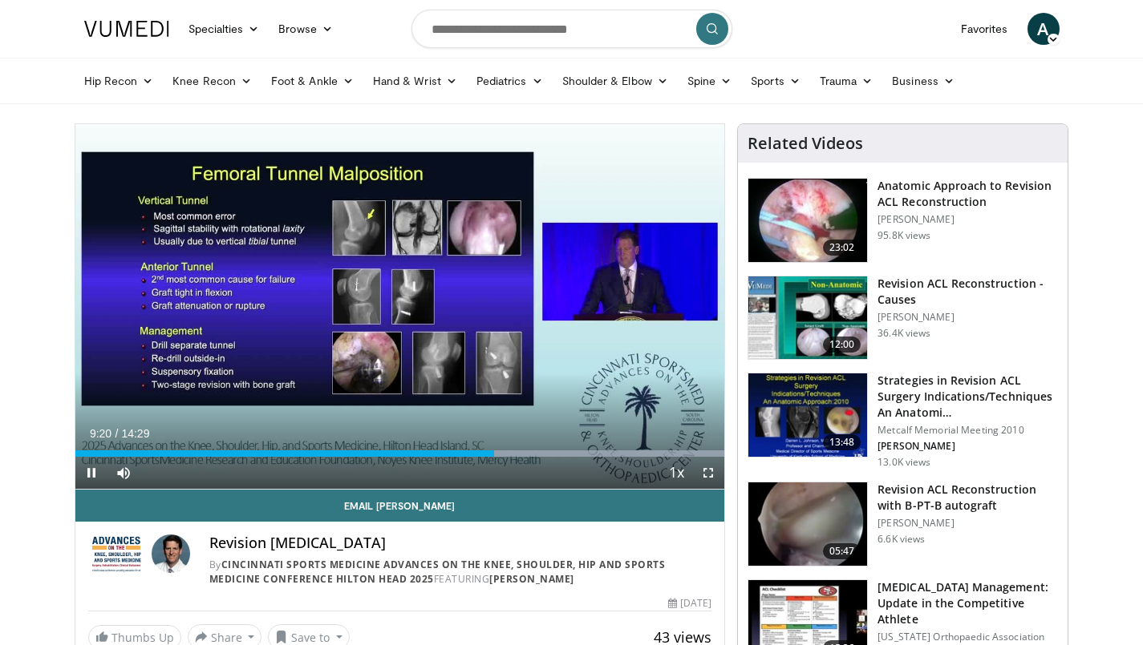
click at [711, 477] on span "Video Player" at bounding box center [708, 473] width 32 height 32
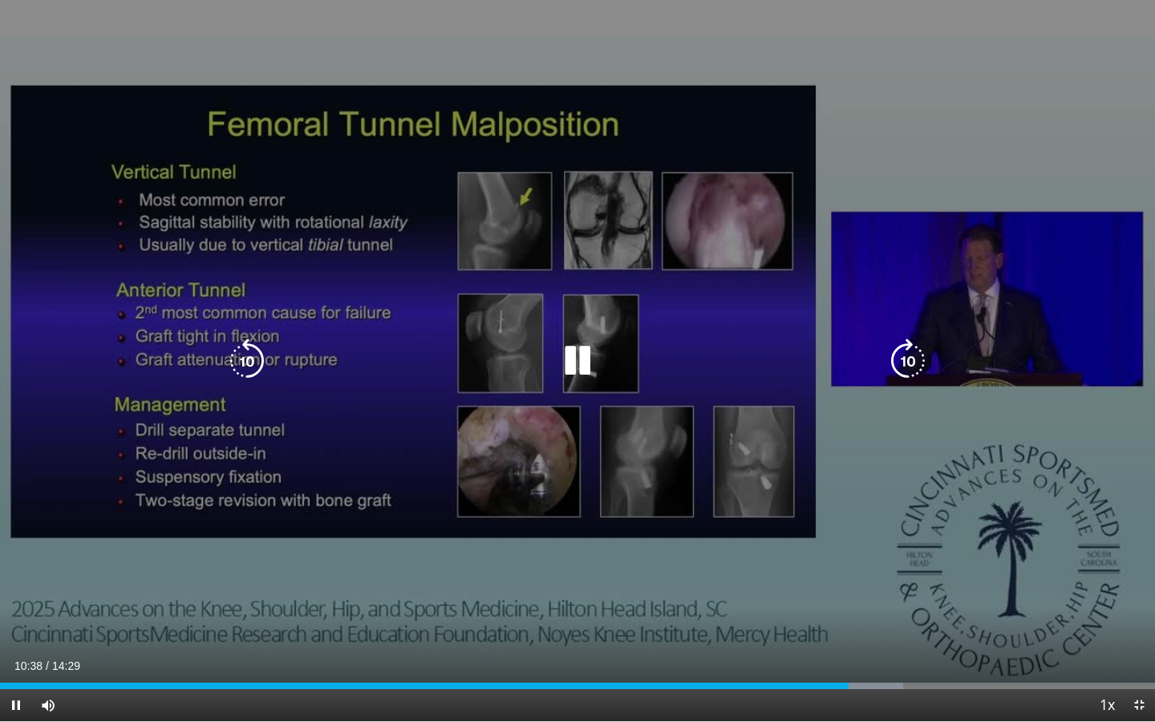
click at [573, 367] on icon "Video Player" at bounding box center [577, 360] width 45 height 45
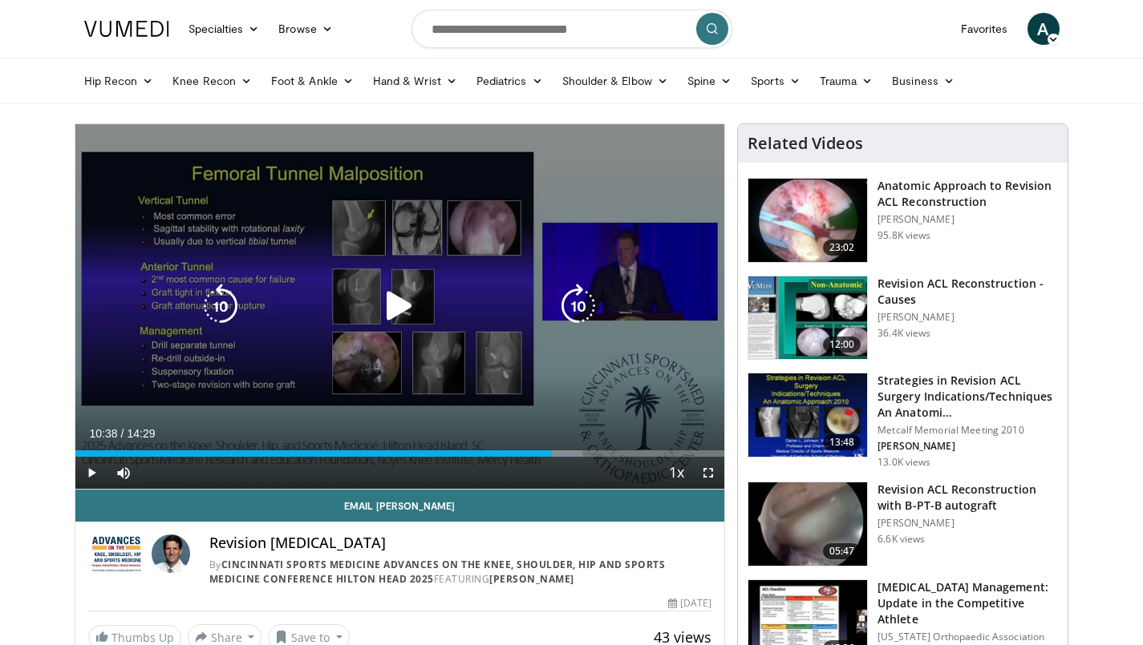
click at [385, 305] on icon "Video Player" at bounding box center [399, 306] width 45 height 45
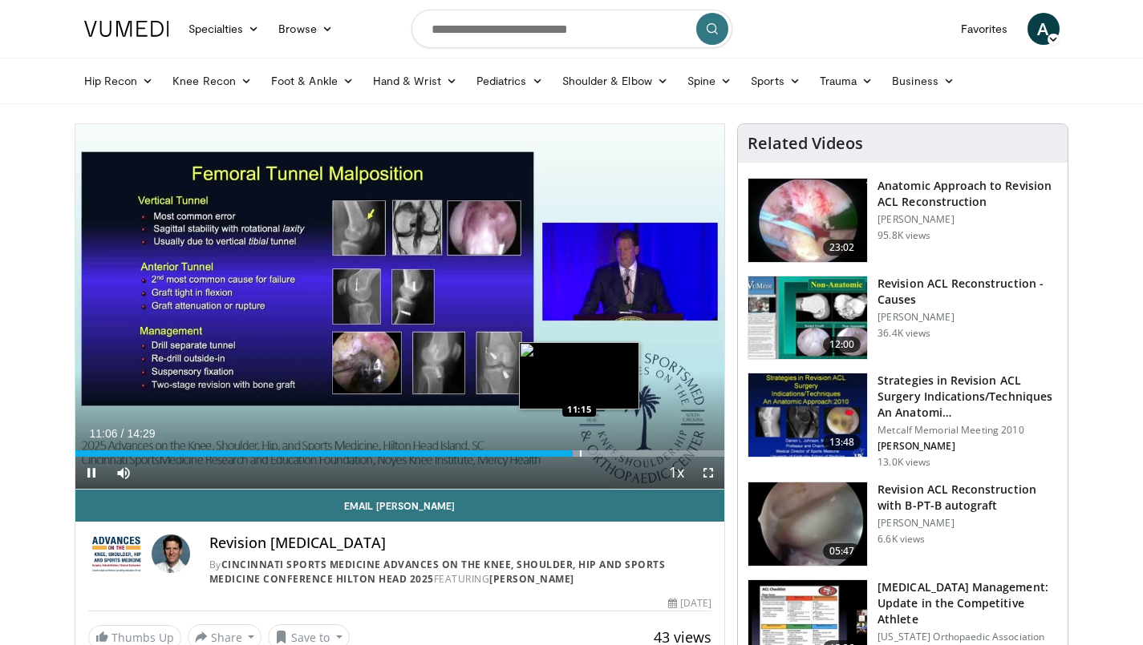
click at [580, 455] on div "Progress Bar" at bounding box center [581, 454] width 2 height 6
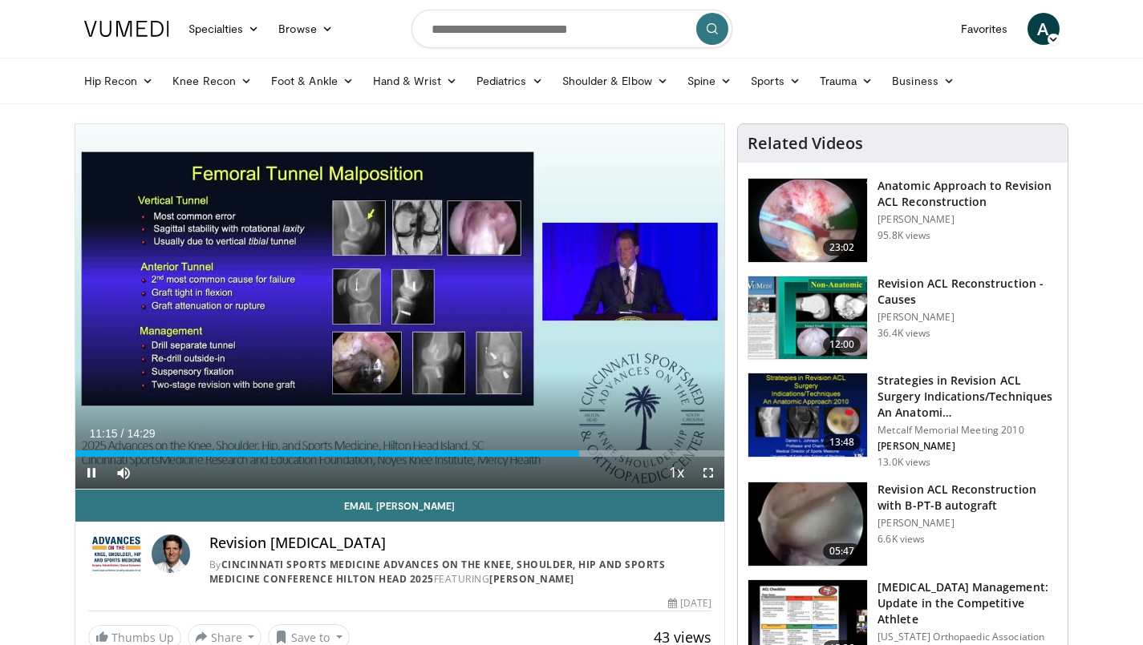
click at [591, 457] on div "Current Time 11:15 / Duration 14:29 Pause Skip Backward Skip Forward Mute 100% …" at bounding box center [399, 473] width 649 height 32
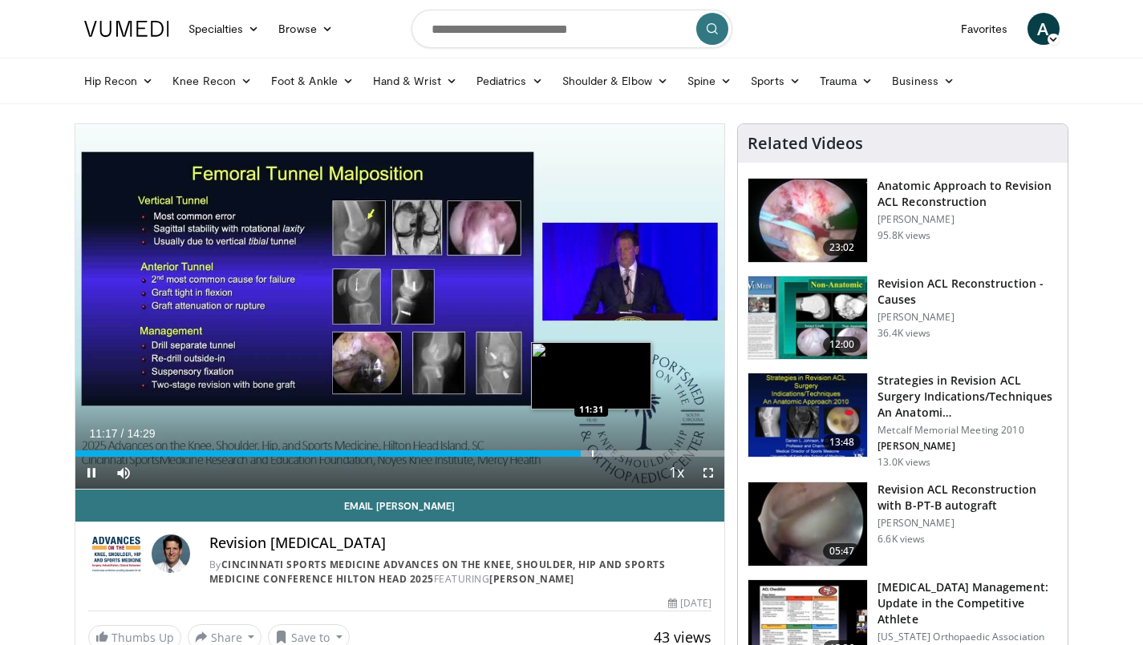
click at [592, 455] on div "Progress Bar" at bounding box center [593, 454] width 2 height 6
click at [600, 453] on div "Progress Bar" at bounding box center [601, 454] width 2 height 6
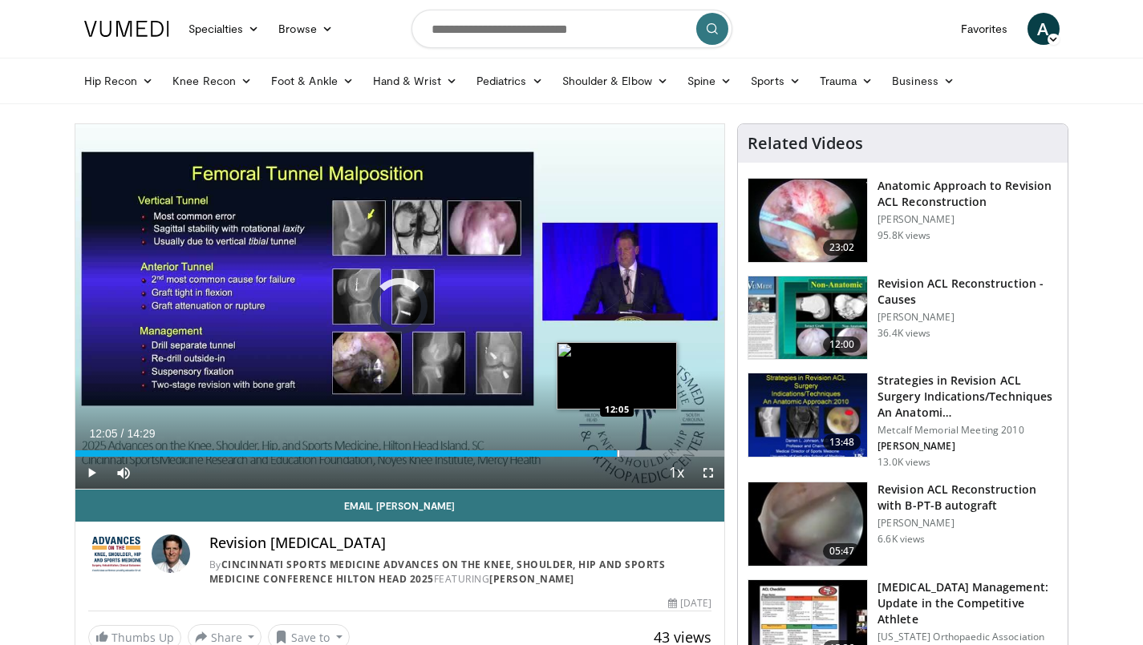
click at [617, 451] on div "Progress Bar" at bounding box center [618, 454] width 2 height 6
click at [631, 452] on div "Progress Bar" at bounding box center [632, 454] width 2 height 6
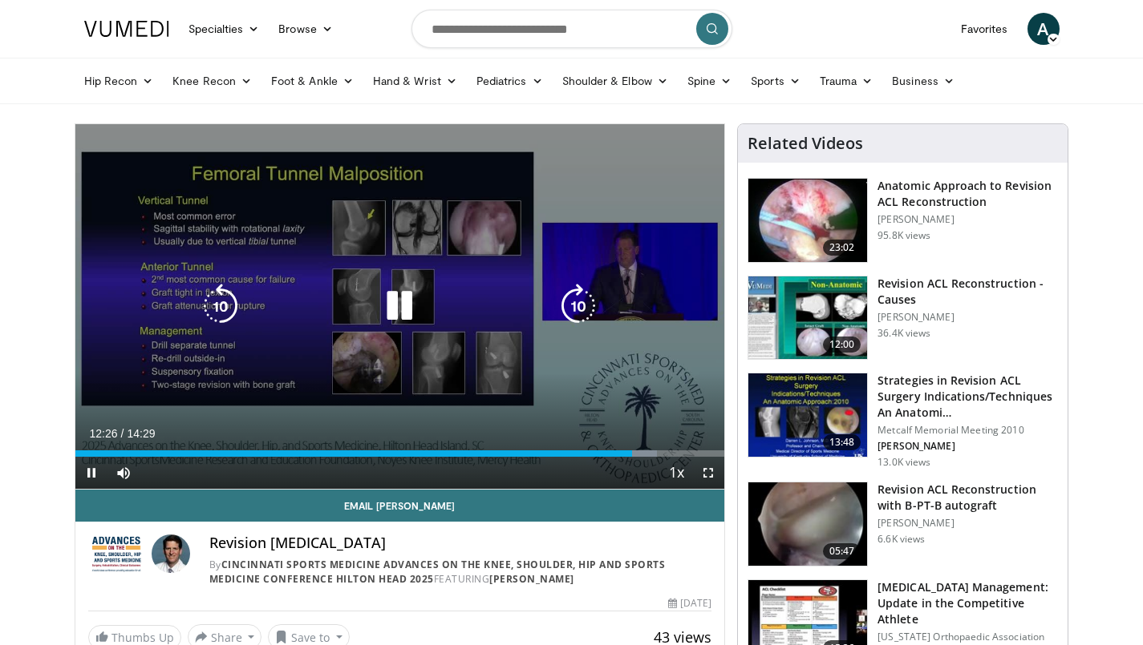
click at [644, 452] on div "Loaded : 89.66% 12:26 12:39" at bounding box center [399, 454] width 649 height 6
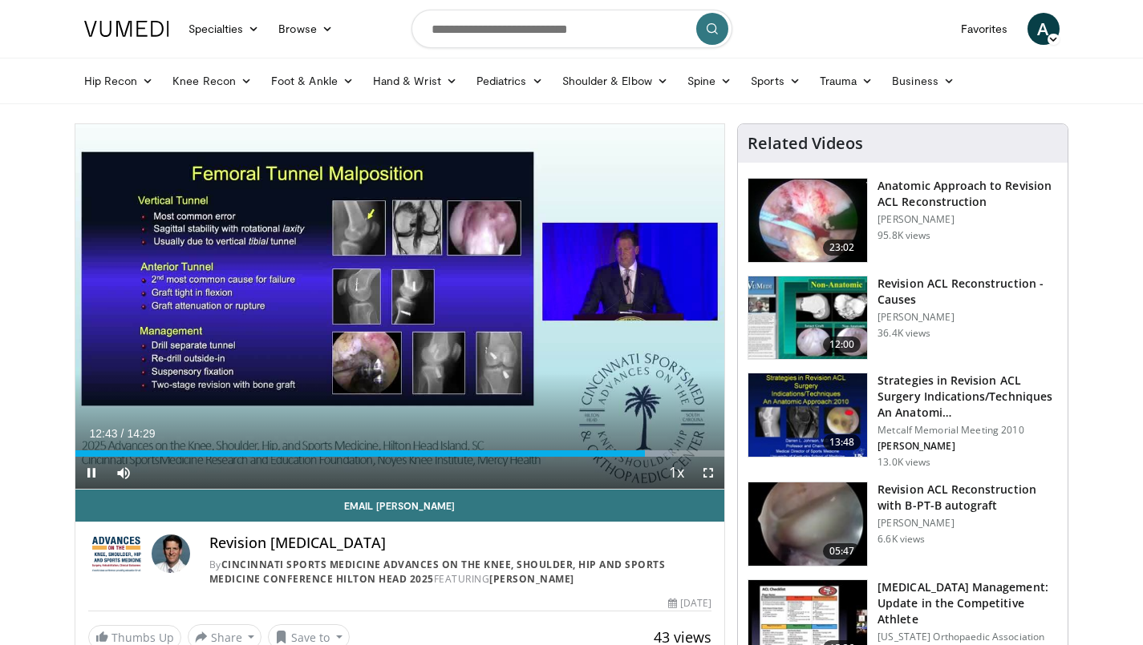
click at [653, 457] on div "Current Time 12:43 / Duration 14:29 Pause Skip Backward Skip Forward Mute 100% …" at bounding box center [399, 473] width 649 height 32
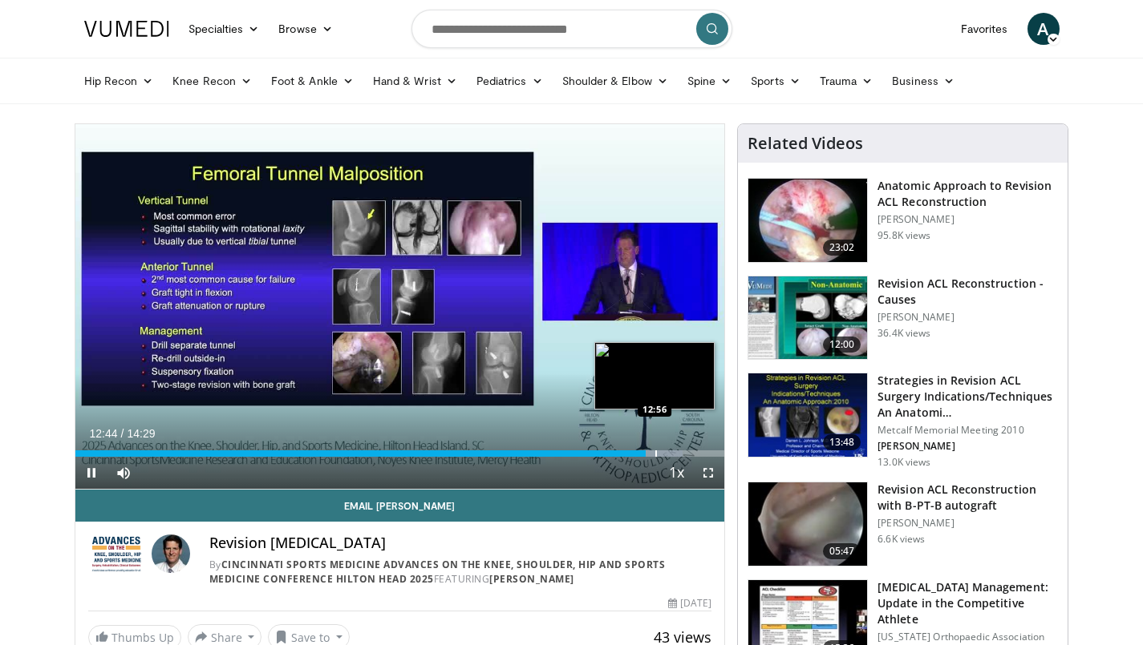
click at [655, 453] on div "Progress Bar" at bounding box center [656, 454] width 2 height 6
click at [679, 451] on div "Progress Bar" at bounding box center [680, 454] width 2 height 6
click at [692, 451] on div "Progress Bar" at bounding box center [693, 454] width 2 height 6
click at [707, 451] on div "Progress Bar" at bounding box center [708, 454] width 2 height 6
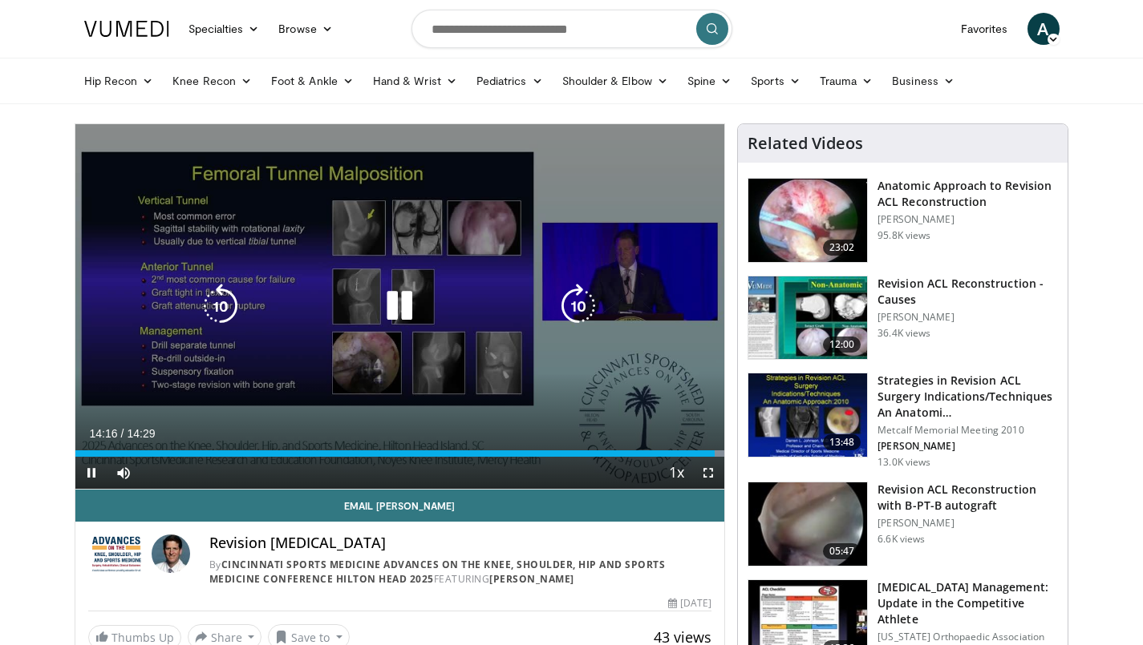
click at [398, 303] on icon "Video Player" at bounding box center [399, 306] width 45 height 45
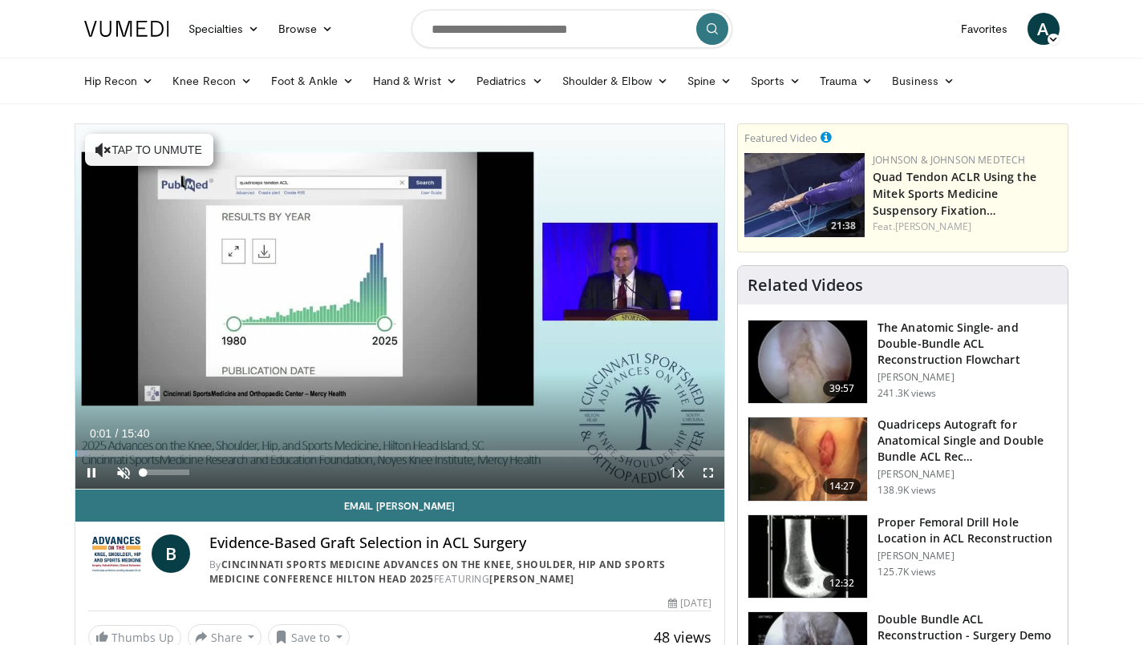
click at [127, 467] on span "Video Player" at bounding box center [123, 473] width 32 height 32
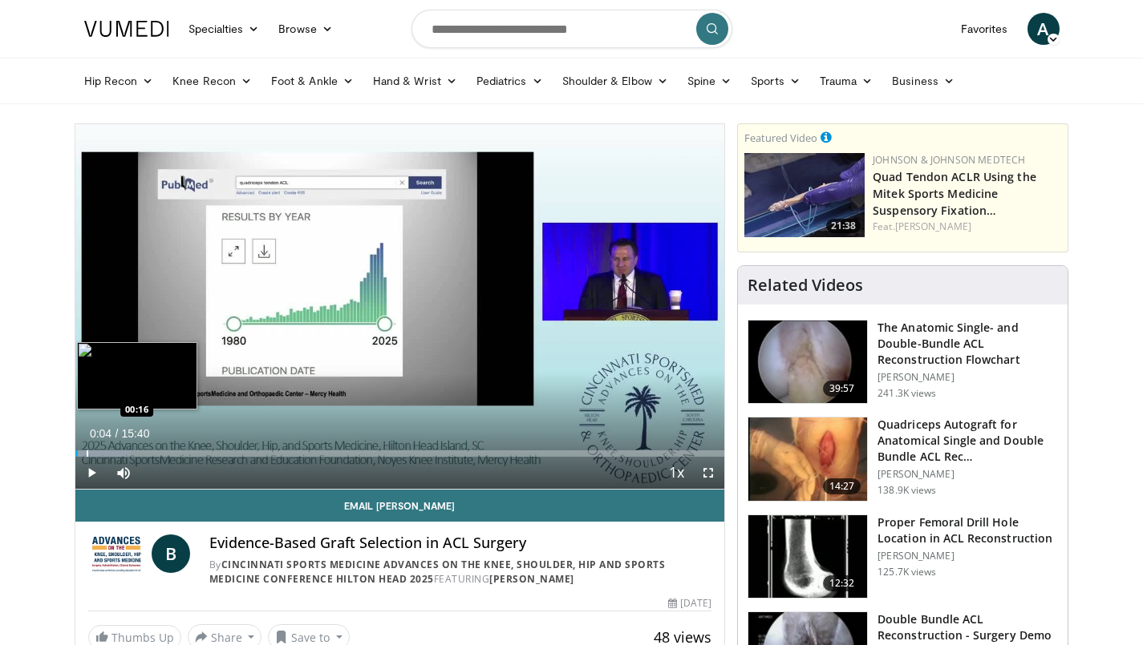
click at [87, 454] on div "Progress Bar" at bounding box center [88, 454] width 2 height 6
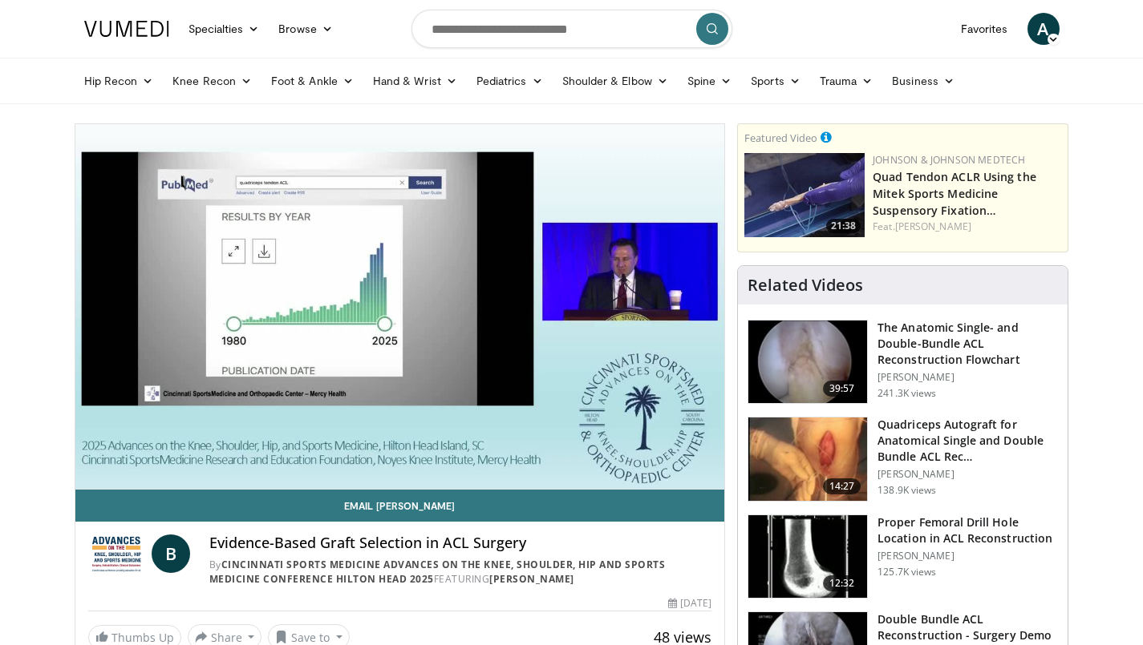
click at [102, 452] on div "10 seconds Tap to unmute" at bounding box center [399, 306] width 649 height 365
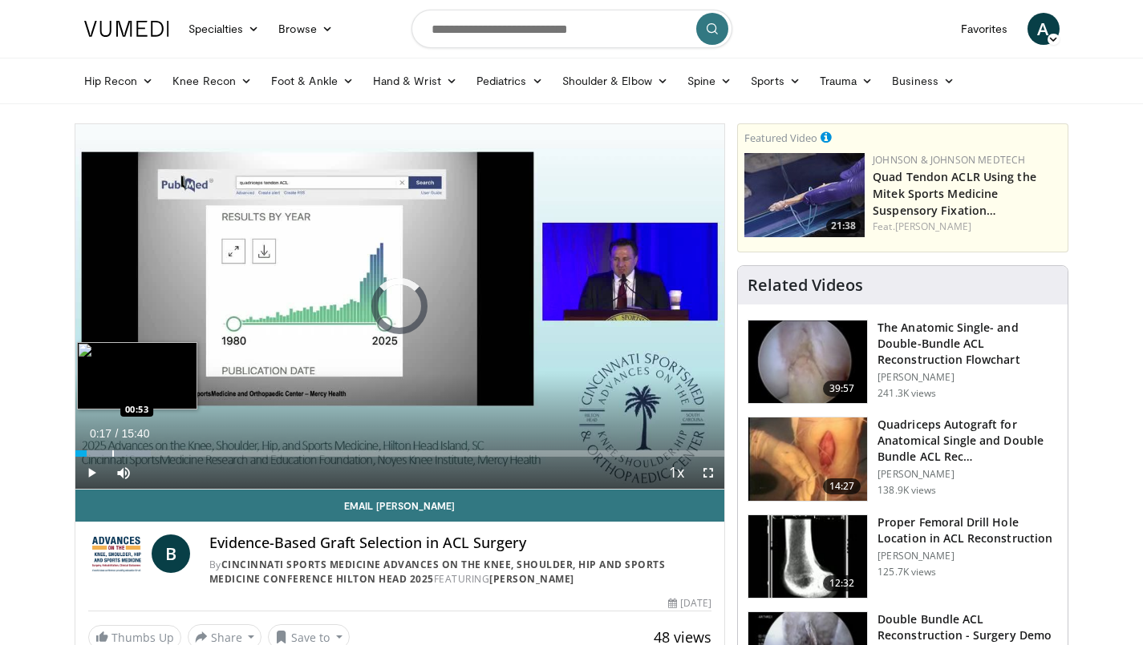
click at [112, 451] on div "Progress Bar" at bounding box center [113, 454] width 2 height 6
click at [128, 451] on div "Progress Bar" at bounding box center [129, 454] width 2 height 6
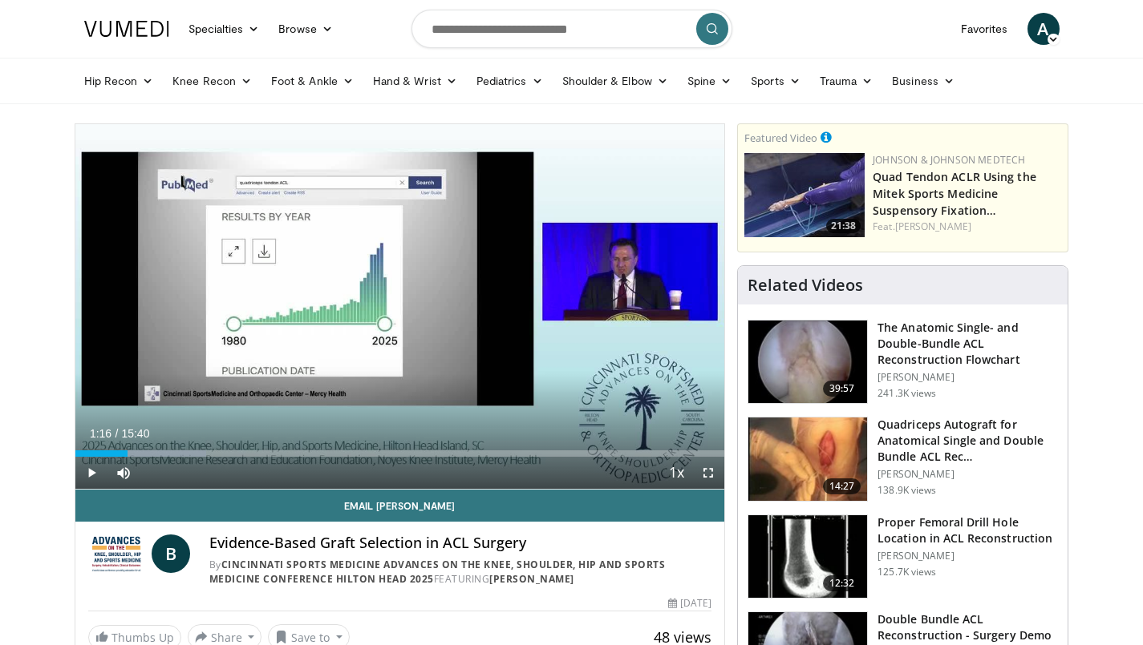
click at [91, 478] on span "Video Player" at bounding box center [91, 473] width 32 height 32
click at [142, 451] on div "Progress Bar" at bounding box center [143, 454] width 2 height 6
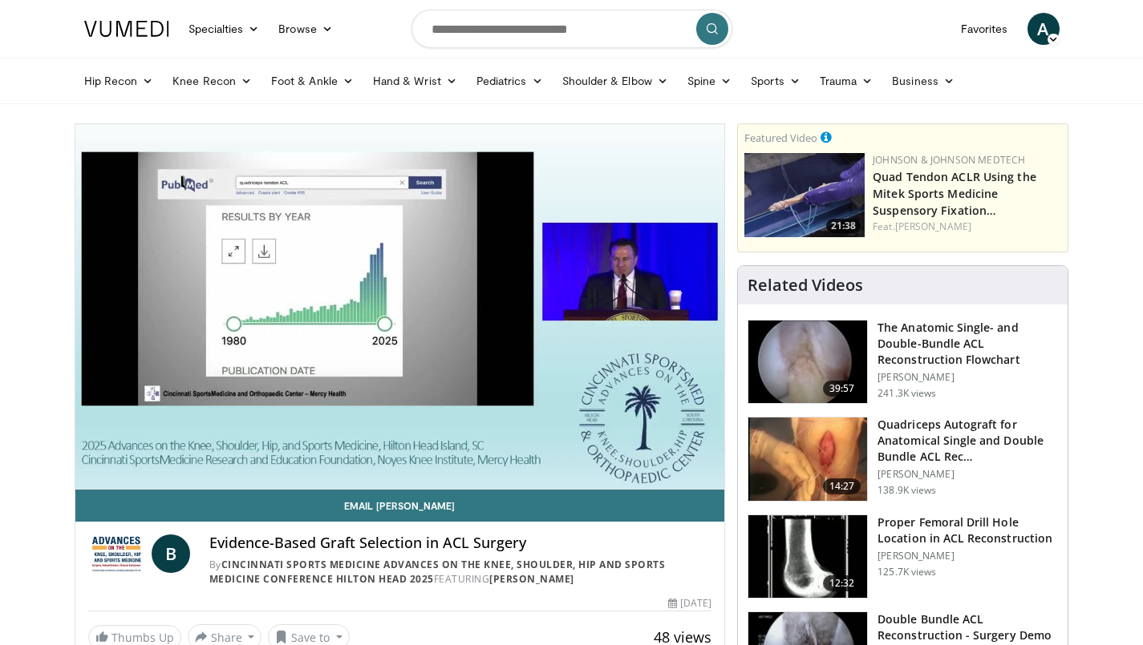
click at [156, 451] on div "10 seconds Tap to unmute" at bounding box center [399, 306] width 649 height 365
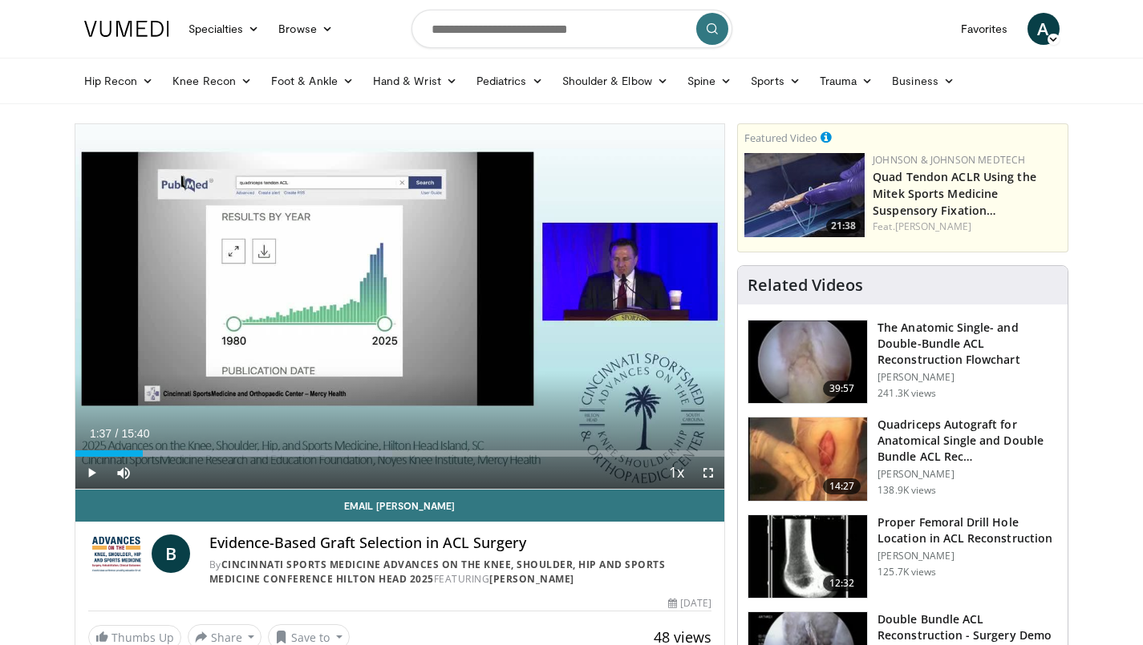
click at [97, 473] on span "Video Player" at bounding box center [91, 473] width 32 height 32
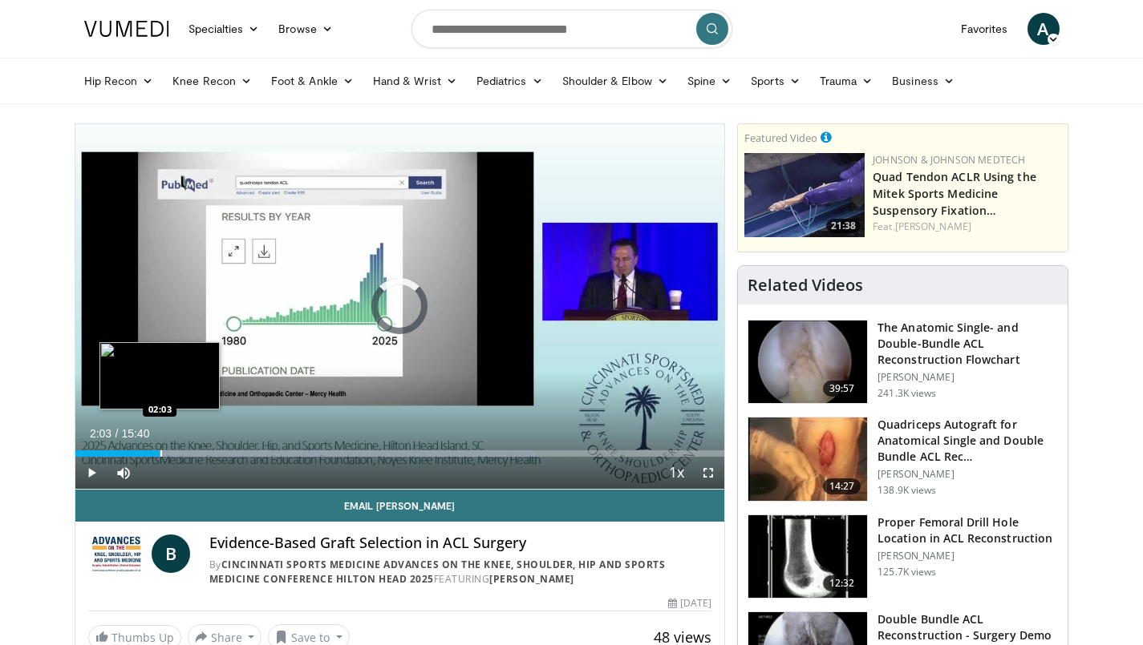
click at [160, 455] on div "Progress Bar" at bounding box center [161, 454] width 2 height 6
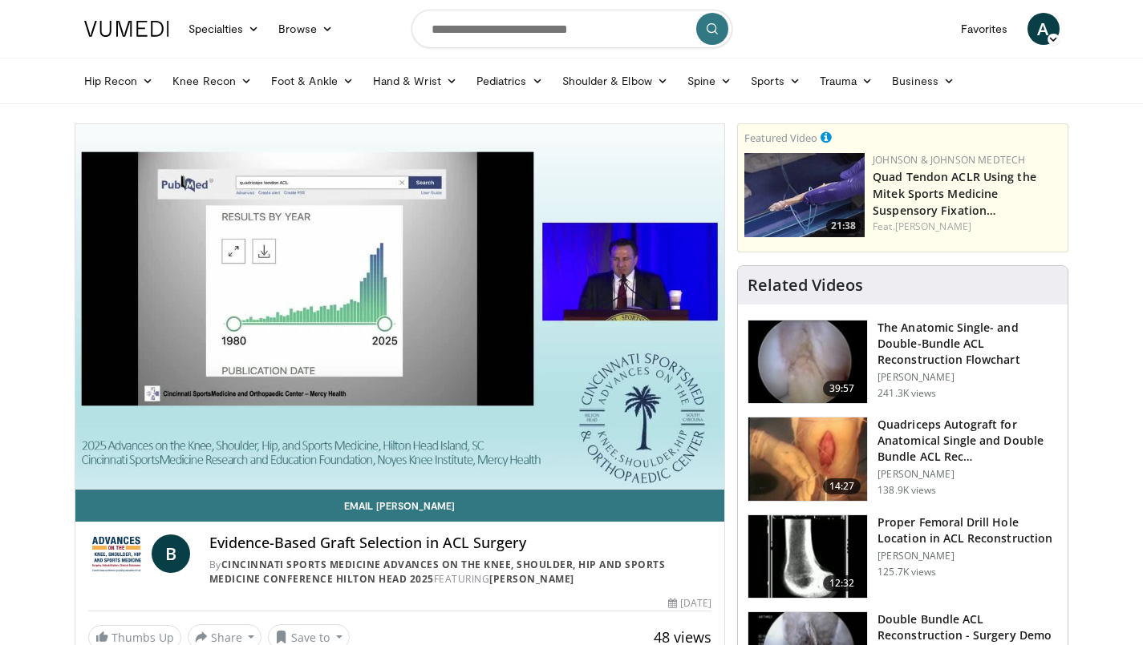
click at [172, 455] on video-js "**********" at bounding box center [399, 307] width 649 height 366
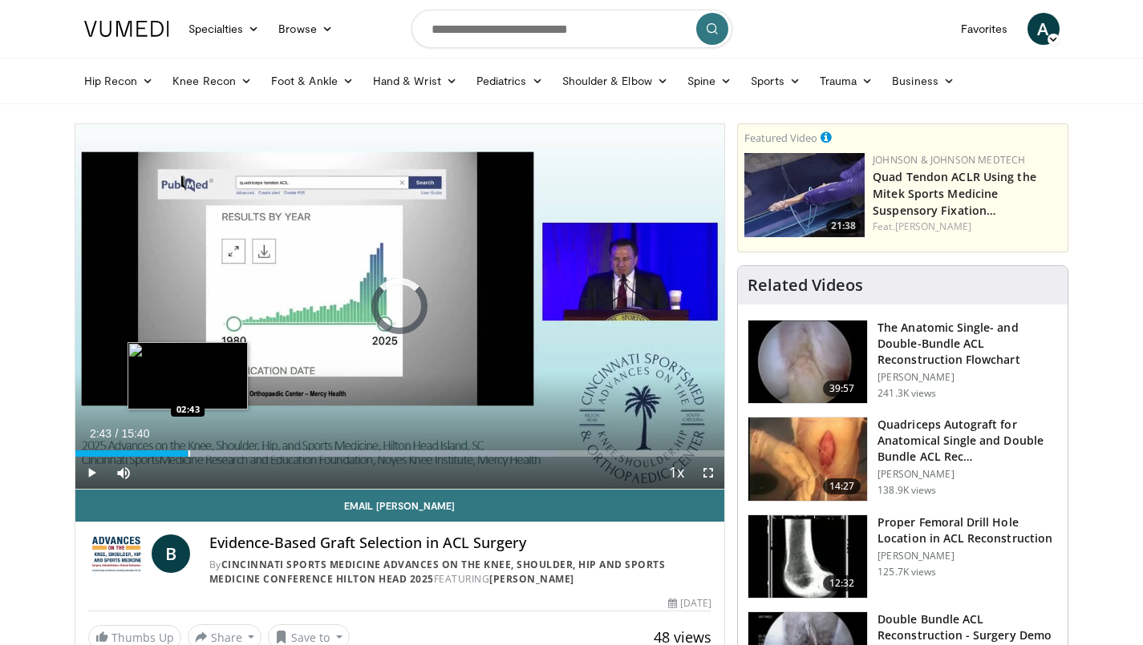
click at [188, 451] on div "Progress Bar" at bounding box center [189, 454] width 2 height 6
click at [208, 451] on div "Progress Bar" at bounding box center [209, 454] width 2 height 6
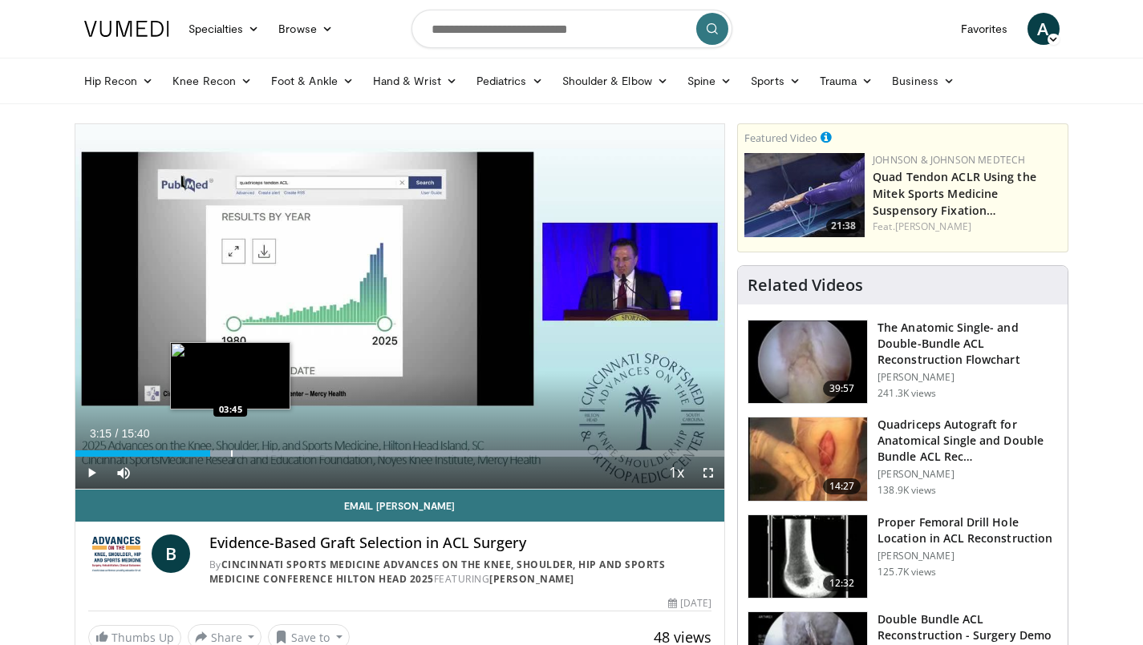
click at [231, 451] on div "Progress Bar" at bounding box center [232, 454] width 2 height 6
click at [261, 451] on div "Progress Bar" at bounding box center [262, 454] width 2 height 6
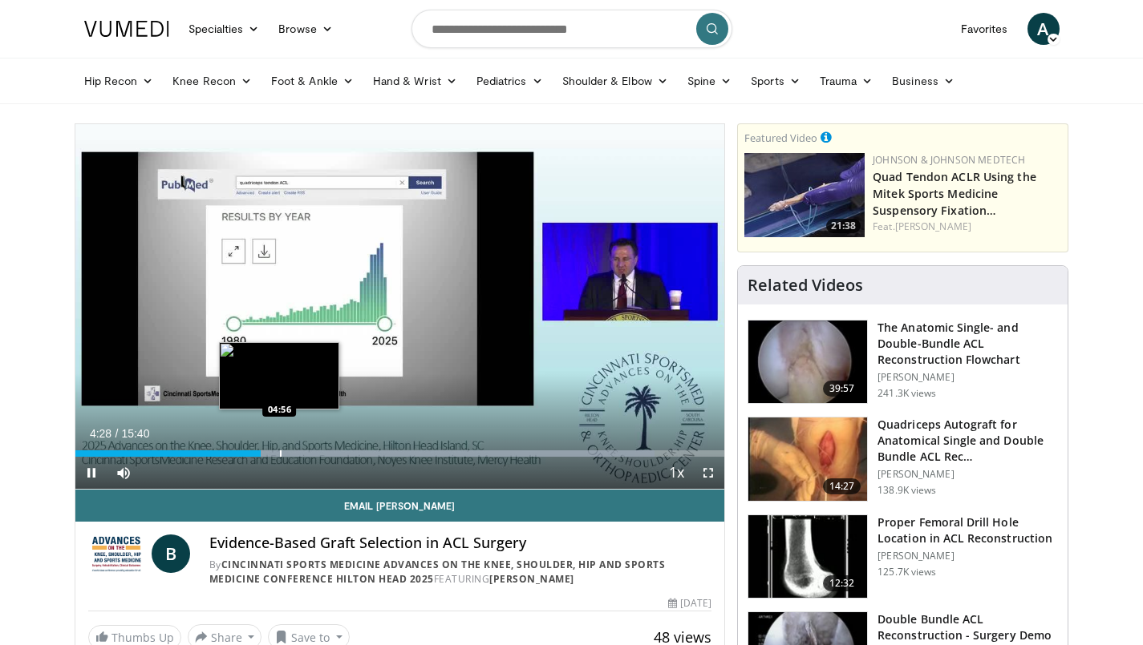
click at [279, 449] on div "Loaded : 89.28% 04:29 04:56" at bounding box center [399, 449] width 649 height 15
click at [294, 451] on div "Progress Bar" at bounding box center [295, 454] width 2 height 6
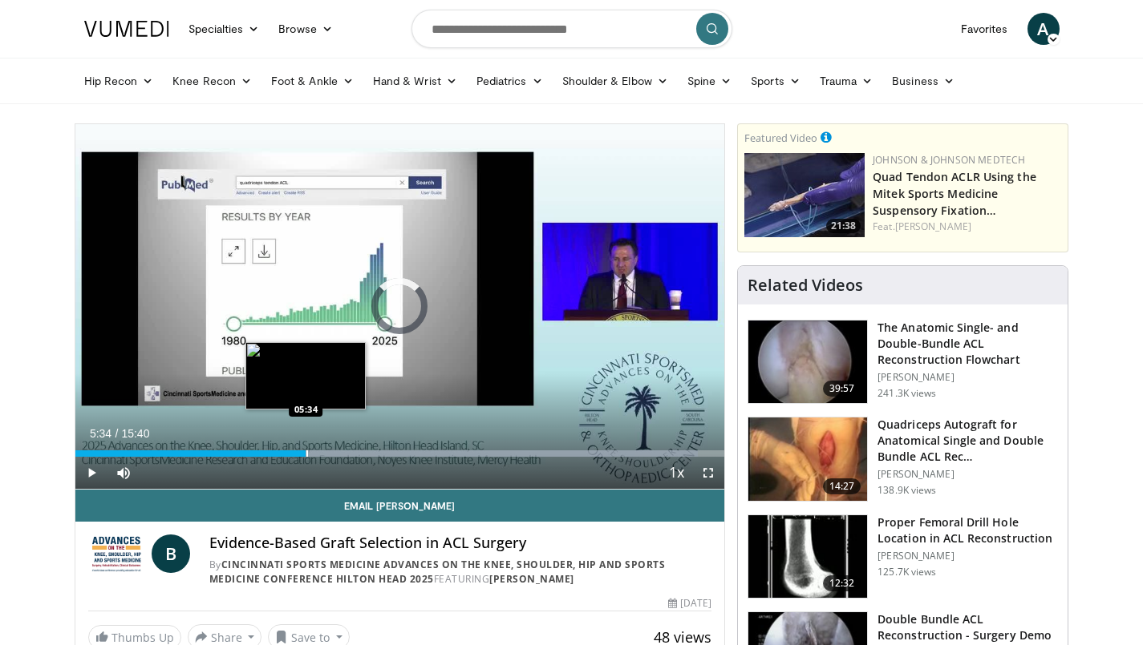
click at [305, 449] on div "Loaded : 95.92% 05:34 05:34" at bounding box center [399, 449] width 649 height 15
click at [314, 449] on div "Loaded : 98.05% 05:47 05:47" at bounding box center [399, 449] width 649 height 15
click at [334, 449] on div "Loaded : 99.91% 05:48 06:16" at bounding box center [399, 449] width 649 height 15
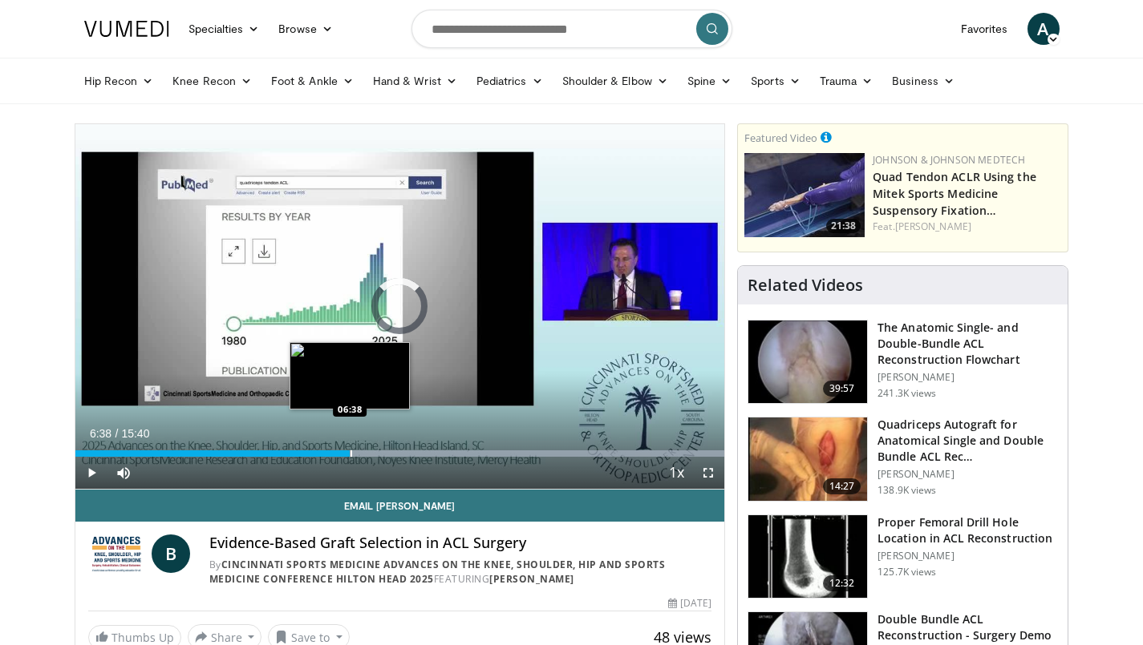
click at [350, 451] on div "Progress Bar" at bounding box center [351, 454] width 2 height 6
click at [366, 451] on div "Progress Bar" at bounding box center [367, 454] width 2 height 6
click at [390, 449] on div "Loaded : 99.99% 07:36 07:36" at bounding box center [399, 449] width 649 height 15
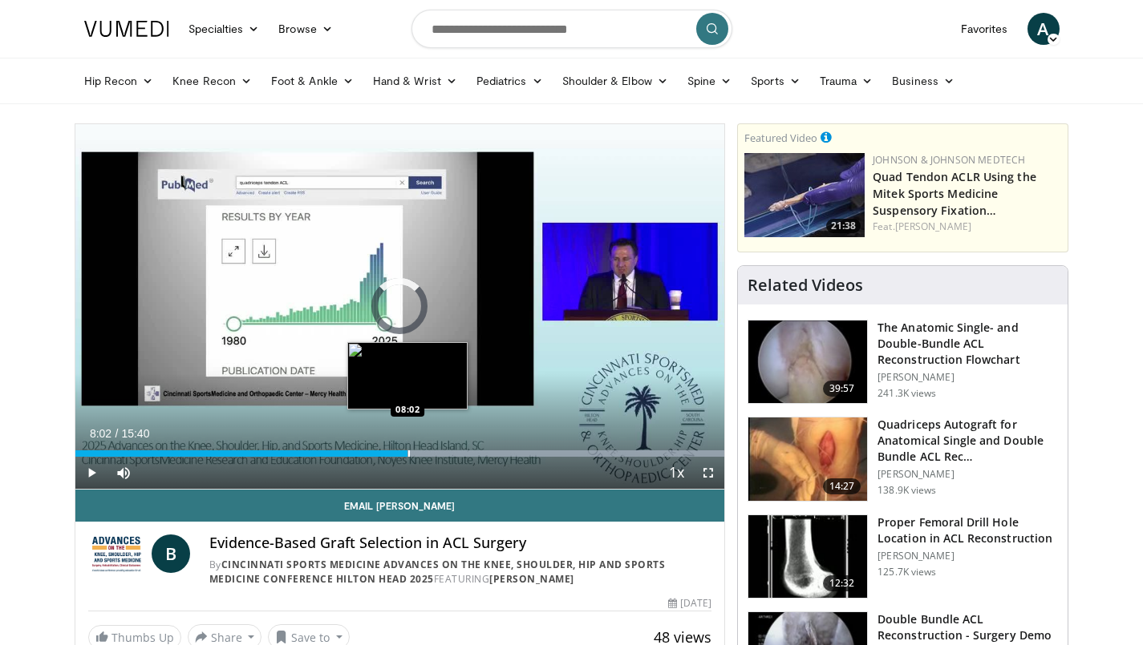
click at [407, 447] on div "Loaded : 99.99% 07:37 08:02" at bounding box center [399, 449] width 649 height 15
click at [430, 449] on div "Loaded : 99.99% 08:34 08:34" at bounding box center [399, 449] width 649 height 15
click at [447, 451] on div "Progress Bar" at bounding box center [448, 454] width 2 height 6
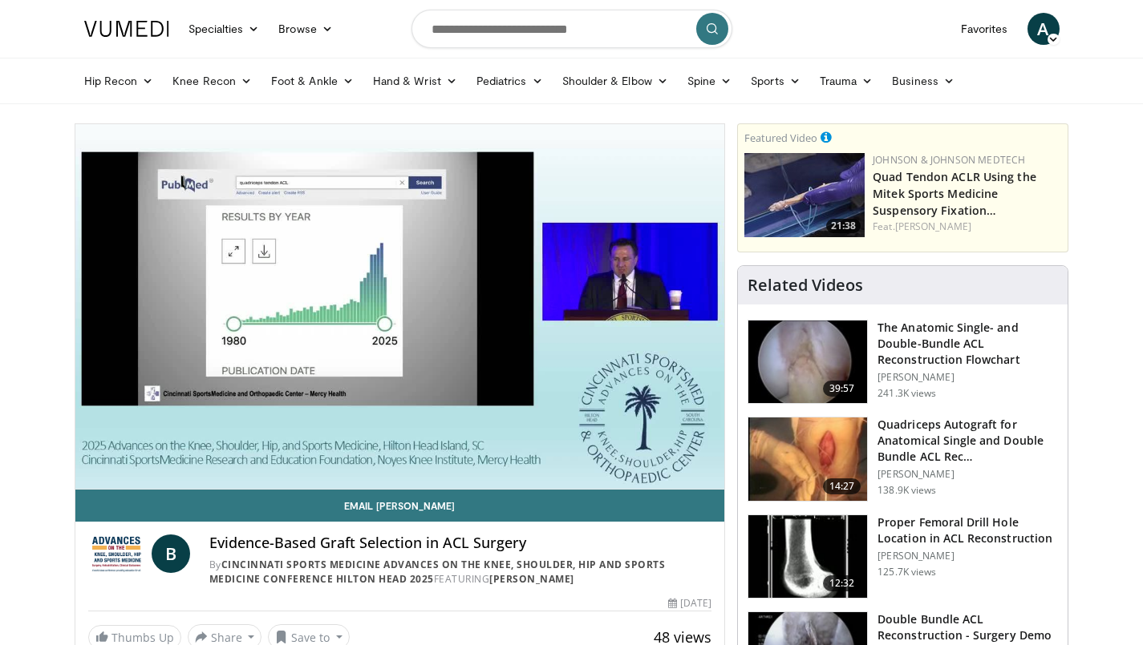
click at [459, 451] on video-js "**********" at bounding box center [399, 307] width 649 height 366
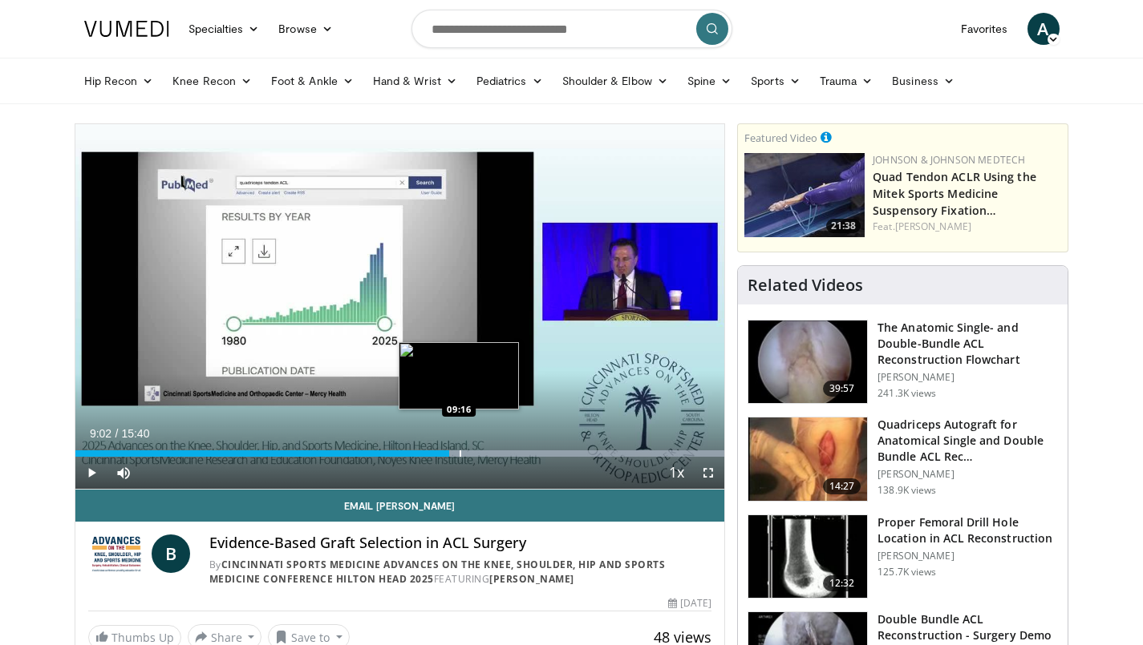
click at [459, 451] on div "Progress Bar" at bounding box center [460, 454] width 2 height 6
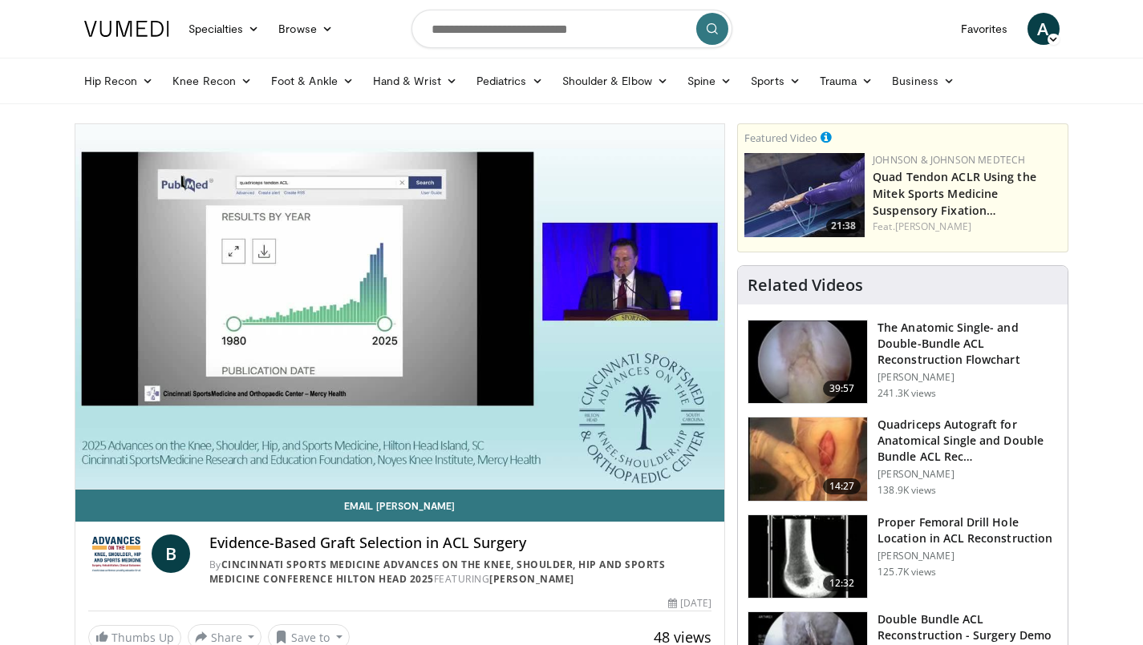
click at [480, 453] on video-js "**********" at bounding box center [399, 307] width 649 height 366
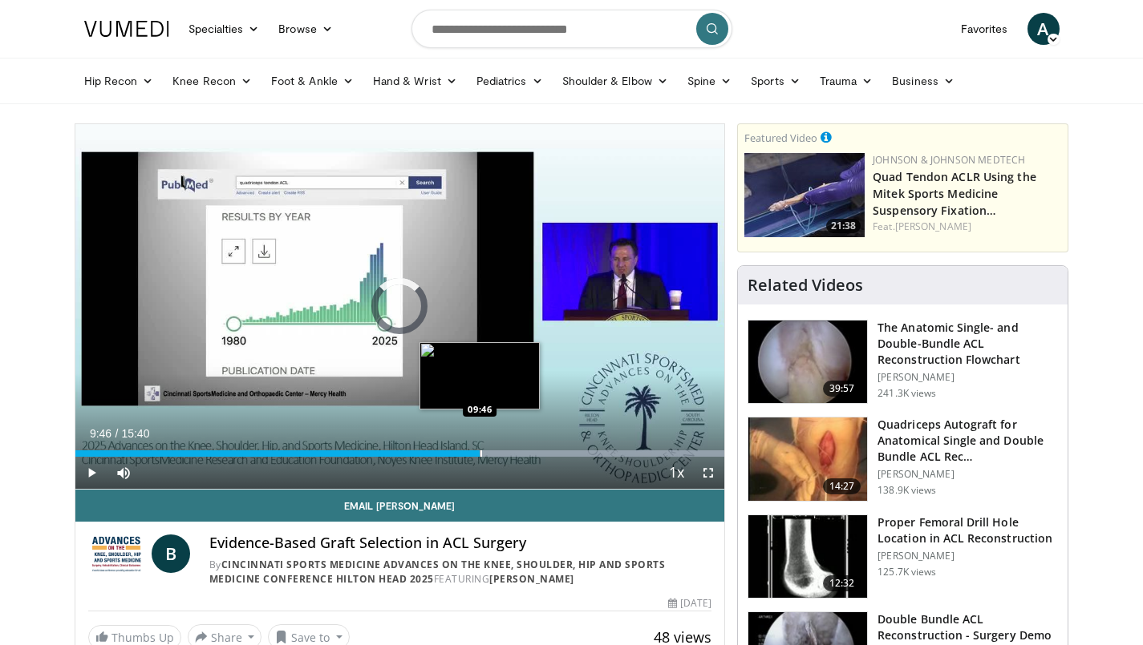
click at [480, 451] on div "Progress Bar" at bounding box center [481, 454] width 2 height 6
click at [490, 451] on div "Progress Bar" at bounding box center [491, 454] width 2 height 6
click at [497, 452] on div "Progress Bar" at bounding box center [498, 454] width 2 height 6
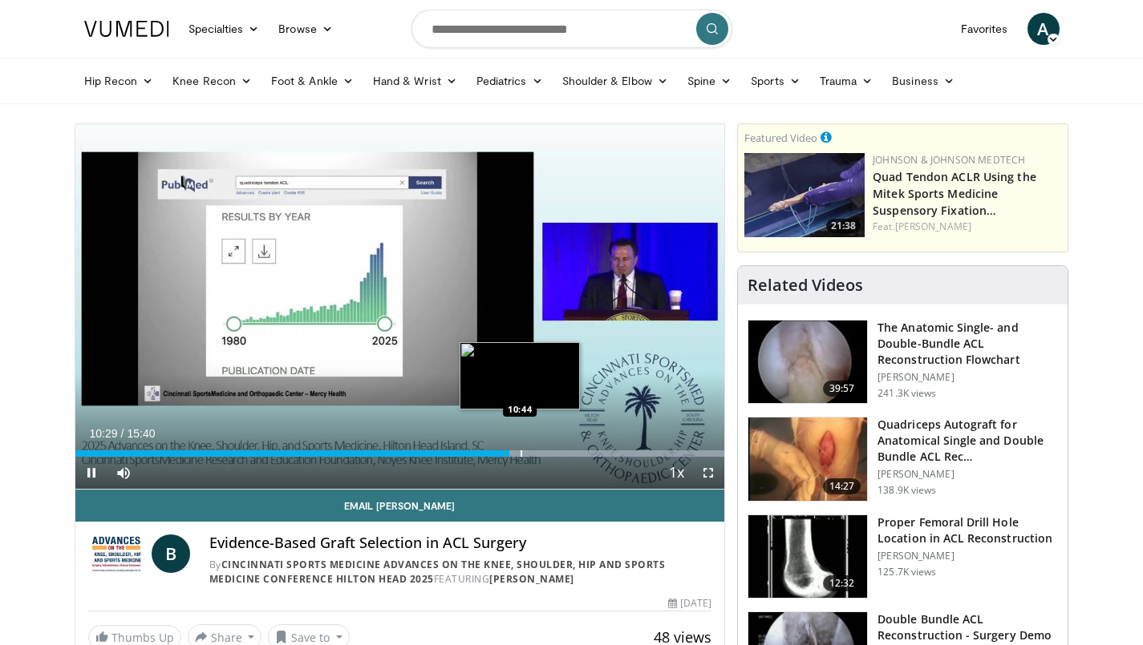
click at [520, 453] on div "Progress Bar" at bounding box center [521, 454] width 2 height 6
click at [539, 455] on div "Progress Bar" at bounding box center [540, 454] width 2 height 6
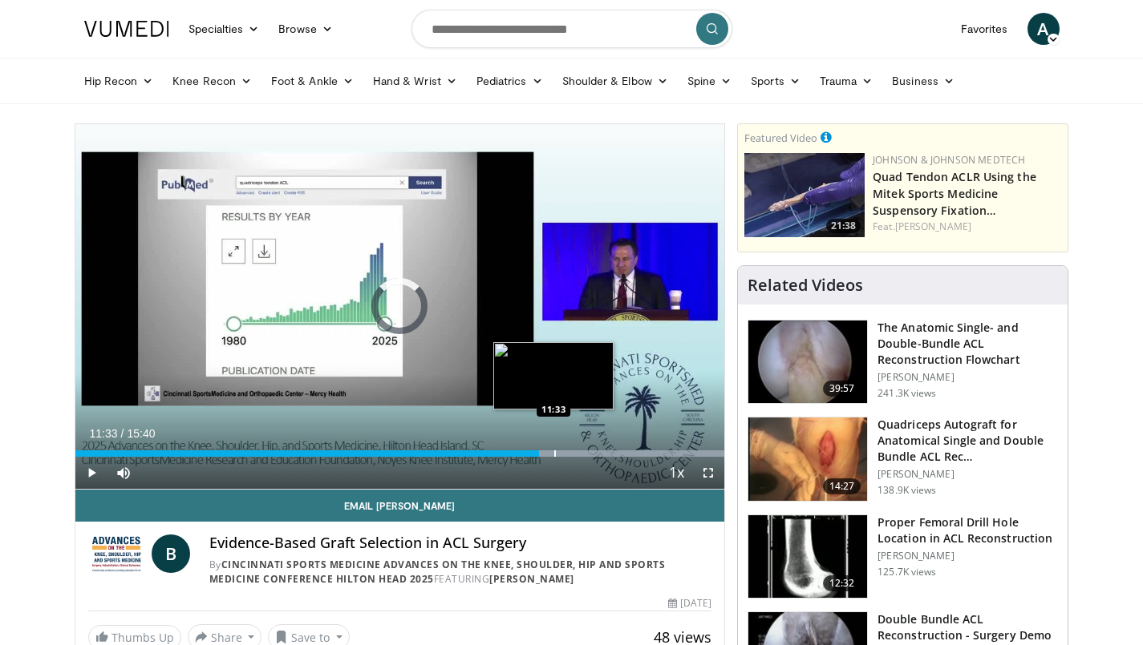
click at [554, 454] on div "Progress Bar" at bounding box center [555, 454] width 2 height 6
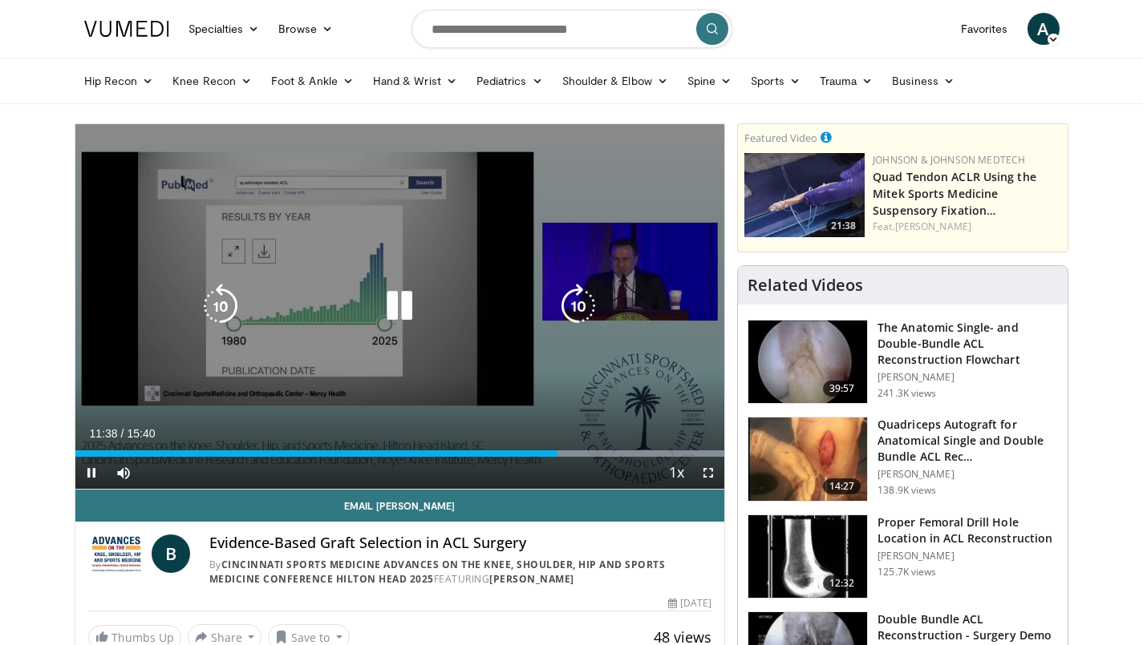
click at [393, 304] on icon "Video Player" at bounding box center [399, 306] width 45 height 45
click at [394, 301] on icon "Video Player" at bounding box center [399, 306] width 45 height 45
click at [392, 300] on icon "Video Player" at bounding box center [399, 306] width 45 height 45
click at [397, 304] on icon "Video Player" at bounding box center [399, 306] width 45 height 45
click at [403, 309] on icon "Video Player" at bounding box center [399, 306] width 45 height 45
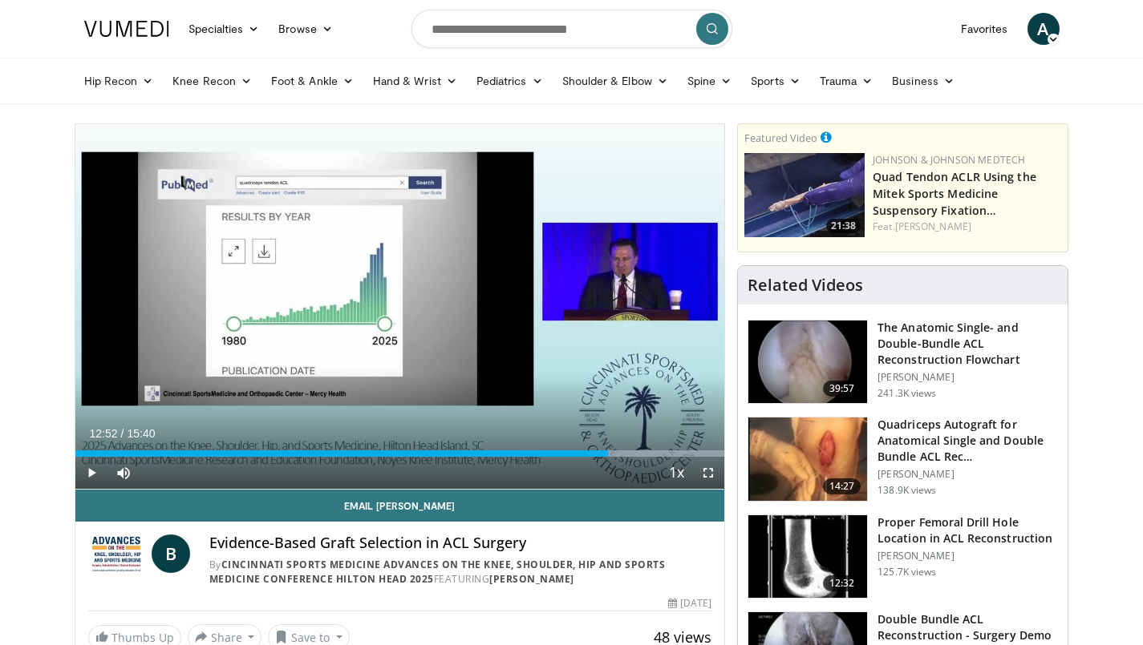
click at [91, 472] on span "Video Player" at bounding box center [91, 473] width 32 height 32
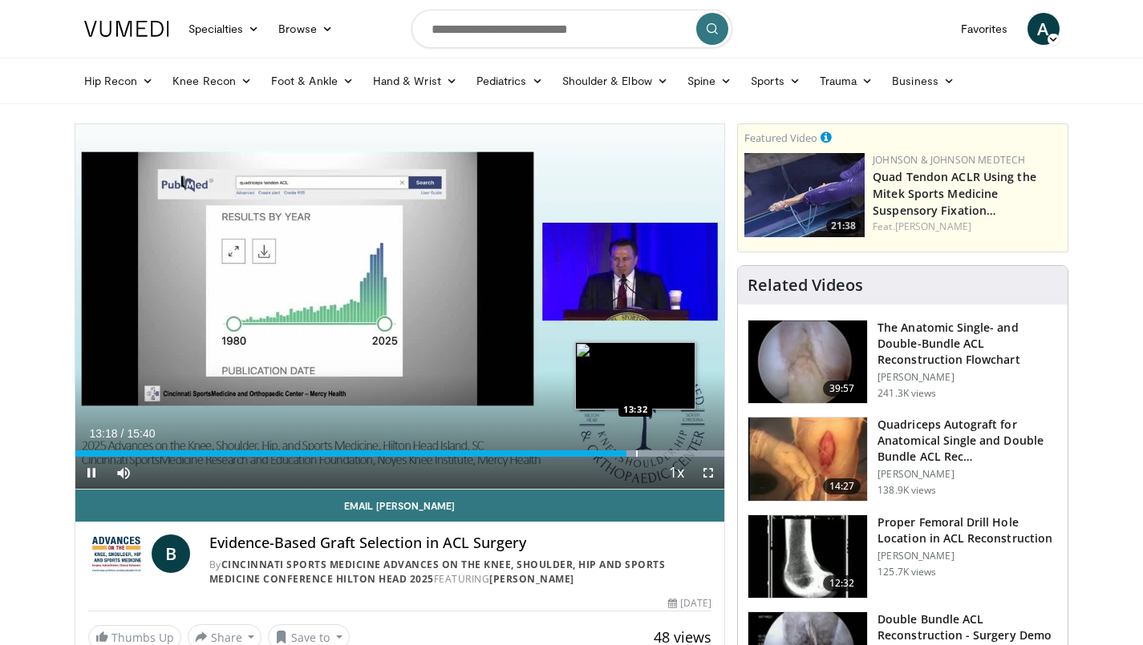
click at [636, 454] on div "Progress Bar" at bounding box center [637, 454] width 2 height 6
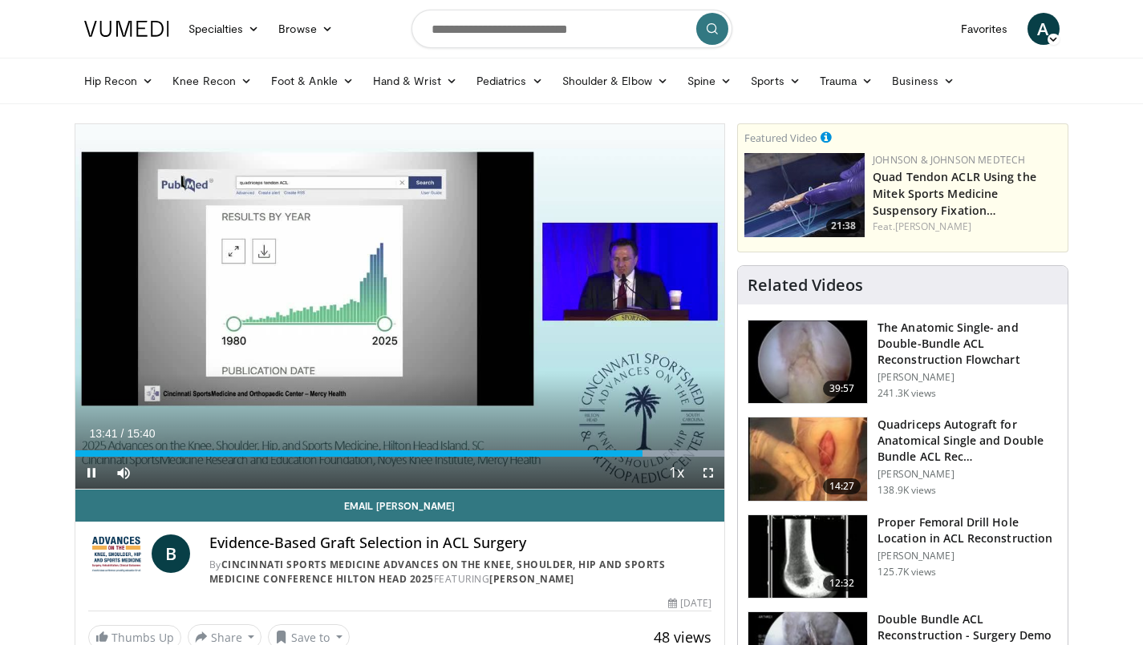
click at [650, 457] on div "Current Time 13:41 / Duration 15:40 Pause Skip Backward Skip Forward Mute 100% …" at bounding box center [399, 473] width 649 height 32
click at [653, 457] on div "Current Time 13:51 / Duration 15:40 Pause Skip Backward Skip Forward Mute 100% …" at bounding box center [399, 473] width 649 height 32
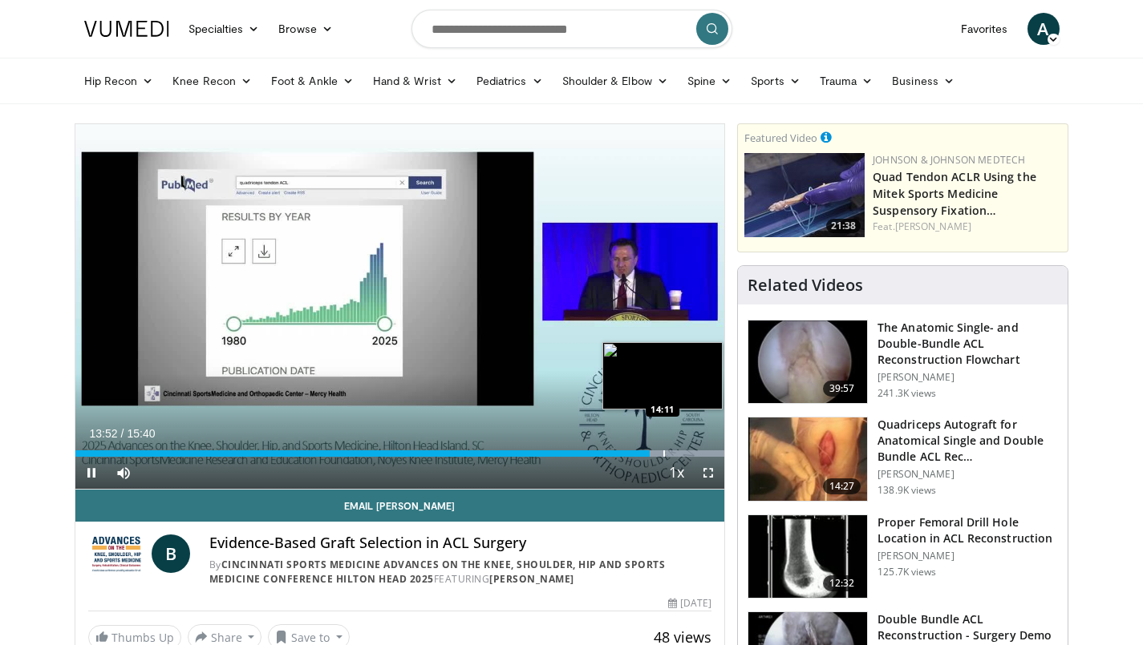
click at [663, 453] on div "Progress Bar" at bounding box center [664, 454] width 2 height 6
click at [674, 453] on div "Progress Bar" at bounding box center [675, 454] width 2 height 6
click at [686, 453] on div "Progress Bar" at bounding box center [687, 454] width 2 height 6
click at [693, 454] on div "Progress Bar" at bounding box center [694, 454] width 2 height 6
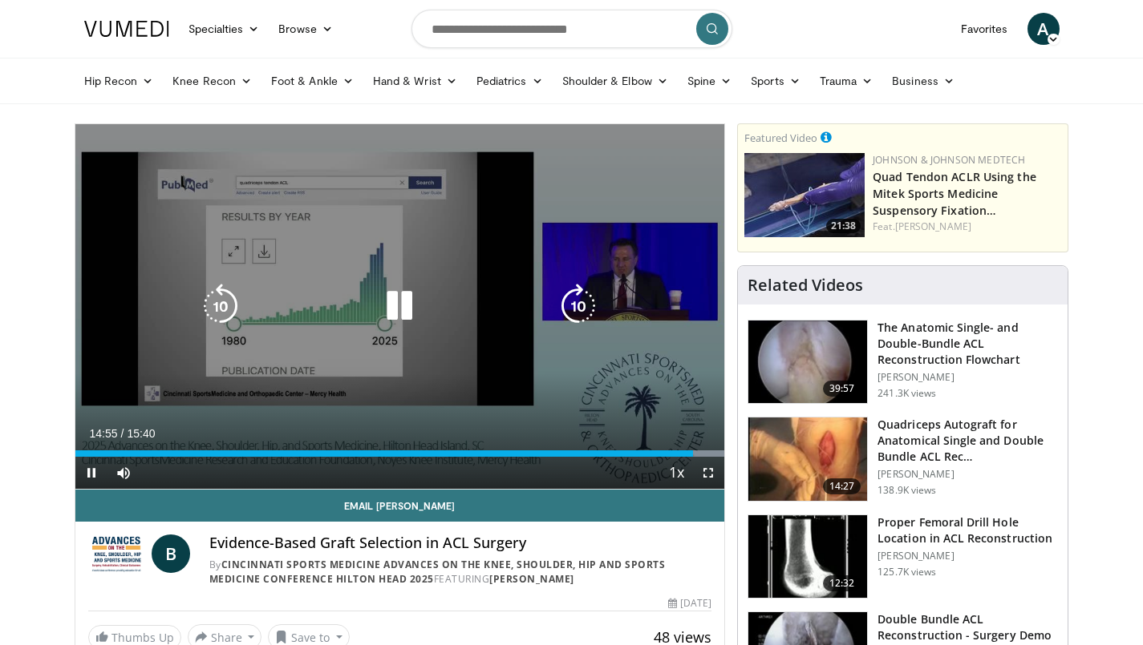
click at [703, 451] on div "Loaded : 99.99% 14:55 15:03" at bounding box center [399, 454] width 649 height 6
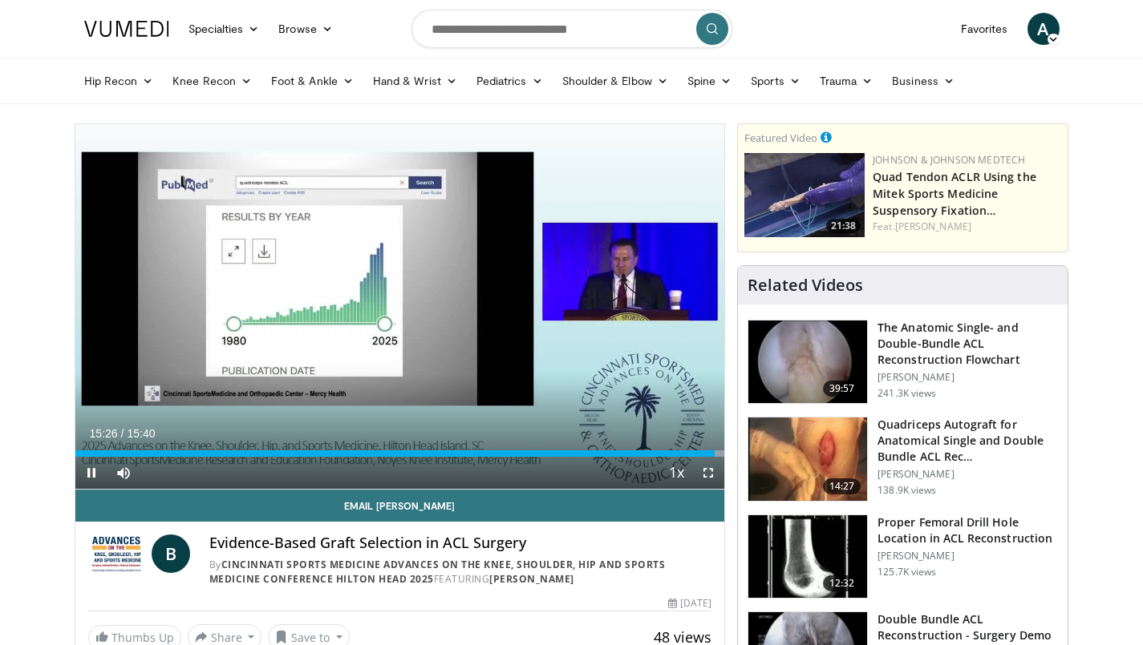
click at [90, 460] on span "Video Player" at bounding box center [91, 473] width 32 height 32
click at [473, 41] on input "Search topics, interventions" at bounding box center [571, 29] width 321 height 38
click at [443, 30] on input "**********" at bounding box center [571, 29] width 321 height 38
click at [443, 33] on input "**********" at bounding box center [571, 29] width 321 height 38
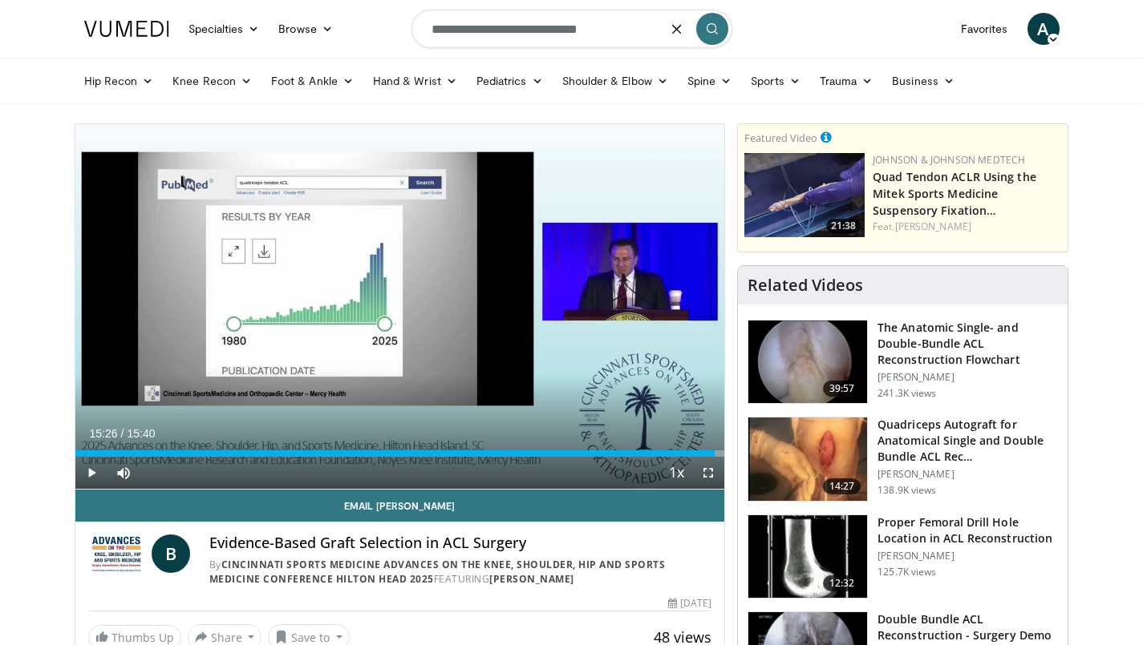
type input "**********"
click at [710, 32] on icon "submit" at bounding box center [712, 28] width 13 height 13
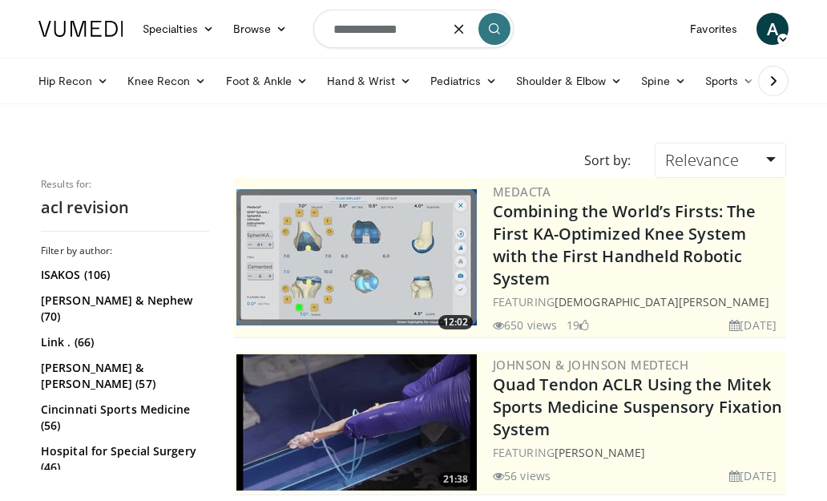
click at [404, 30] on input "**********" at bounding box center [414, 29] width 200 height 38
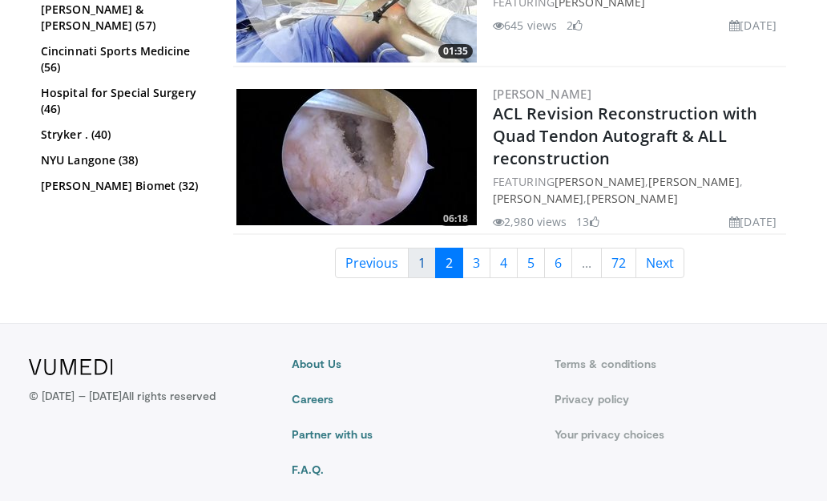
scroll to position [4004, 0]
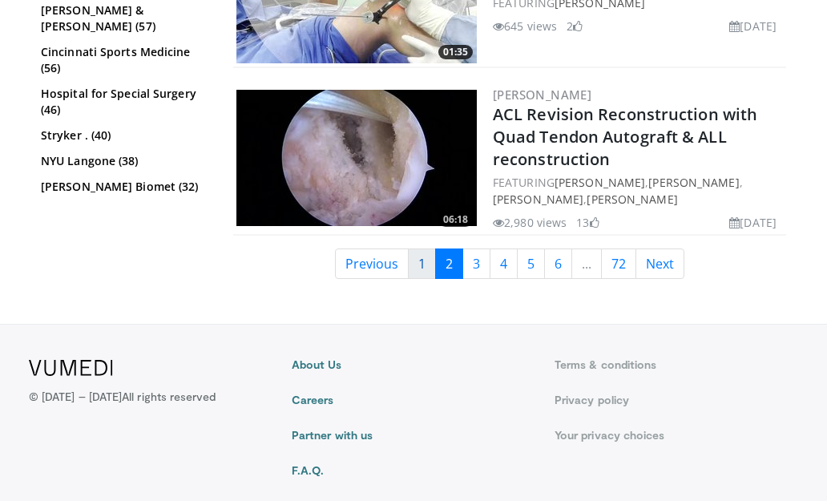
click at [418, 249] on link "1" at bounding box center [422, 264] width 28 height 30
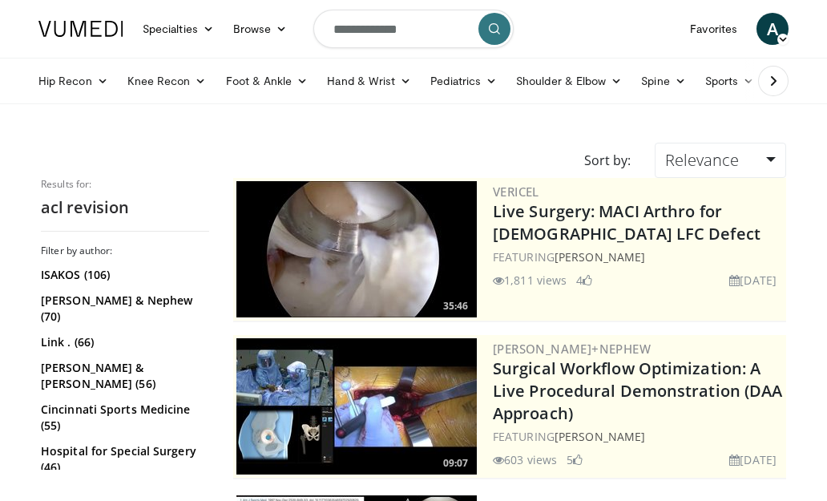
click at [405, 25] on input "**********" at bounding box center [414, 29] width 200 height 38
type input "**********"
click at [495, 26] on icon "submit" at bounding box center [494, 28] width 13 height 13
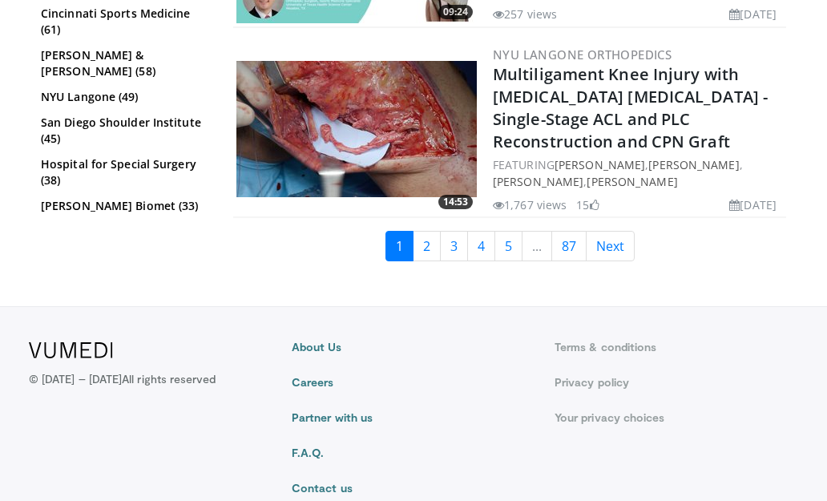
scroll to position [4375, 1]
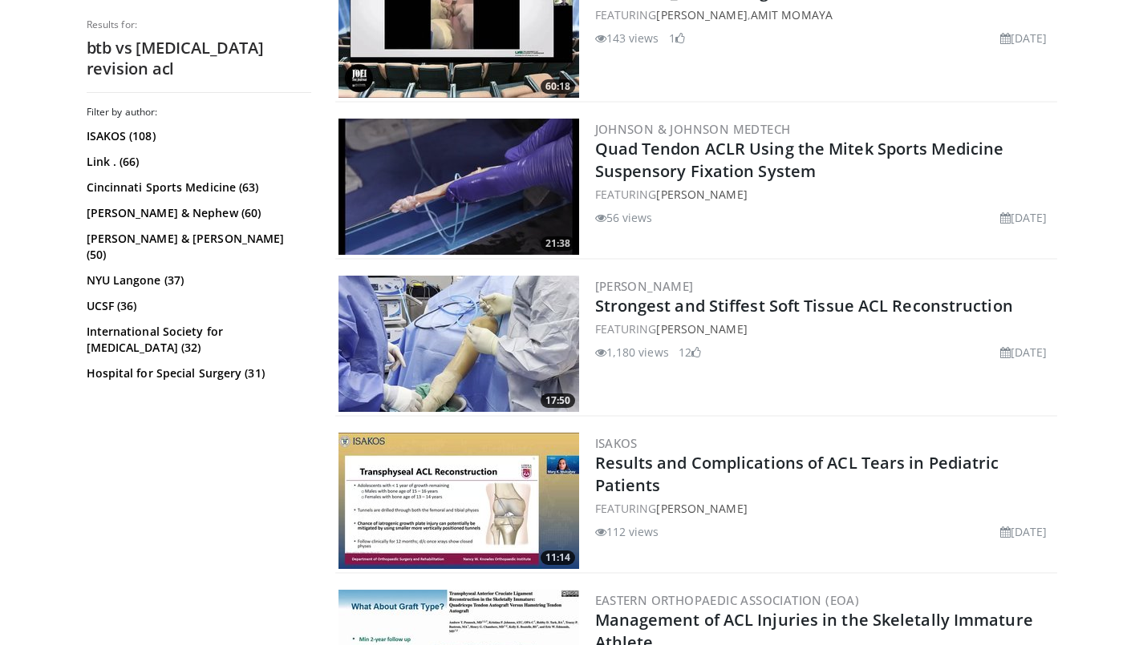
scroll to position [1420, 2]
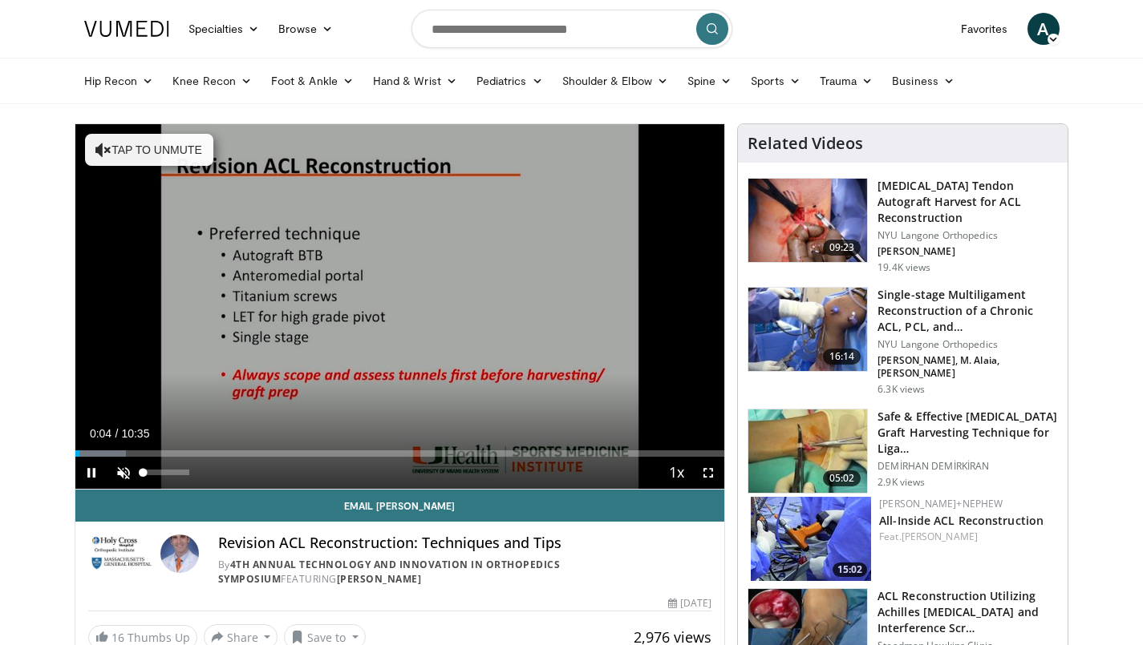
click at [123, 470] on span "Video Player" at bounding box center [123, 473] width 32 height 32
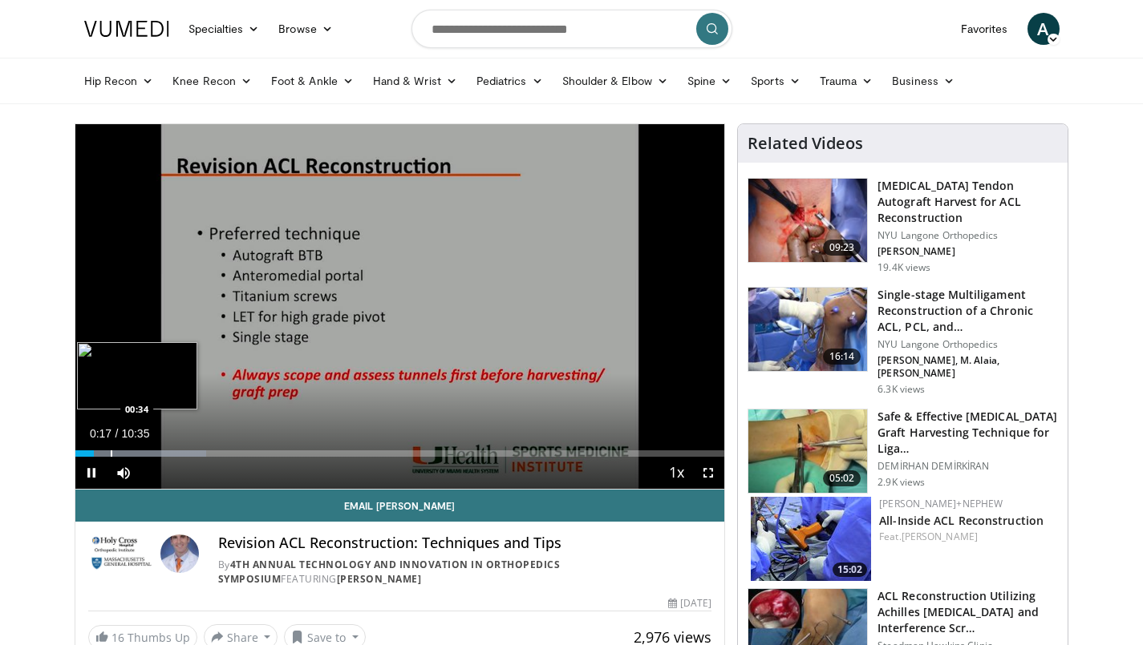
click at [111, 451] on div "Progress Bar" at bounding box center [112, 454] width 2 height 6
click at [141, 454] on div "Progress Bar" at bounding box center [142, 454] width 2 height 6
click at [181, 459] on div "Current Time 1:26 / Duration 10:35 Pause Skip Backward Skip Forward Mute 0% Loa…" at bounding box center [399, 473] width 649 height 32
click at [184, 454] on div "Progress Bar" at bounding box center [185, 454] width 2 height 6
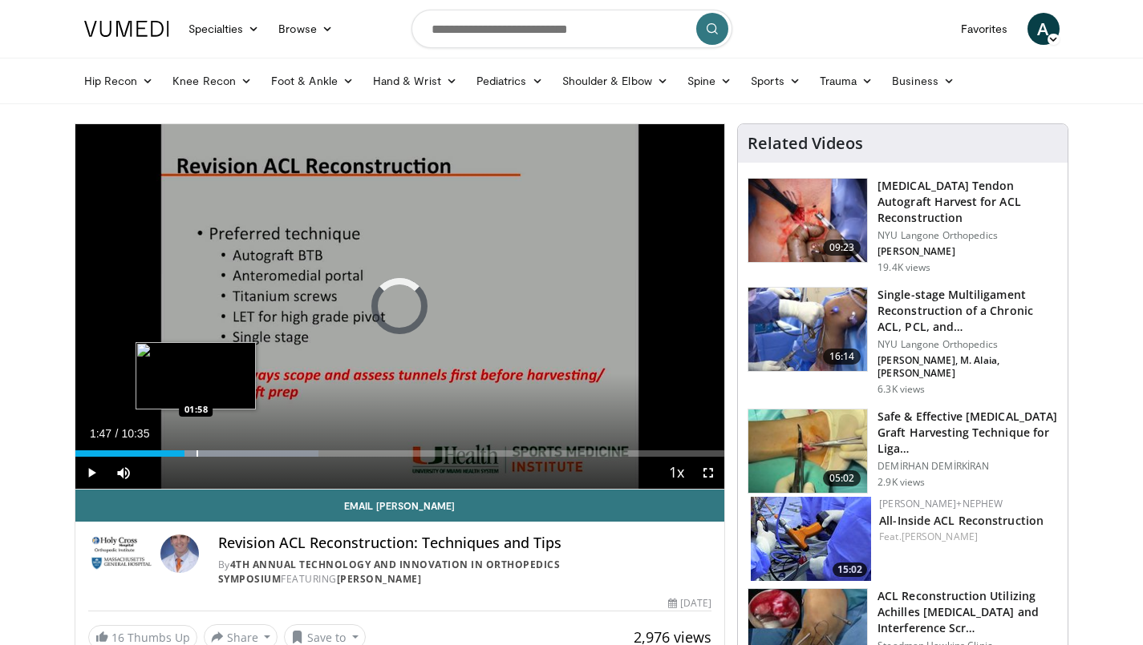
click at [196, 454] on div "Progress Bar" at bounding box center [197, 454] width 2 height 6
click at [206, 453] on div "Progress Bar" at bounding box center [207, 454] width 2 height 6
click at [221, 453] on div "Progress Bar" at bounding box center [222, 454] width 2 height 6
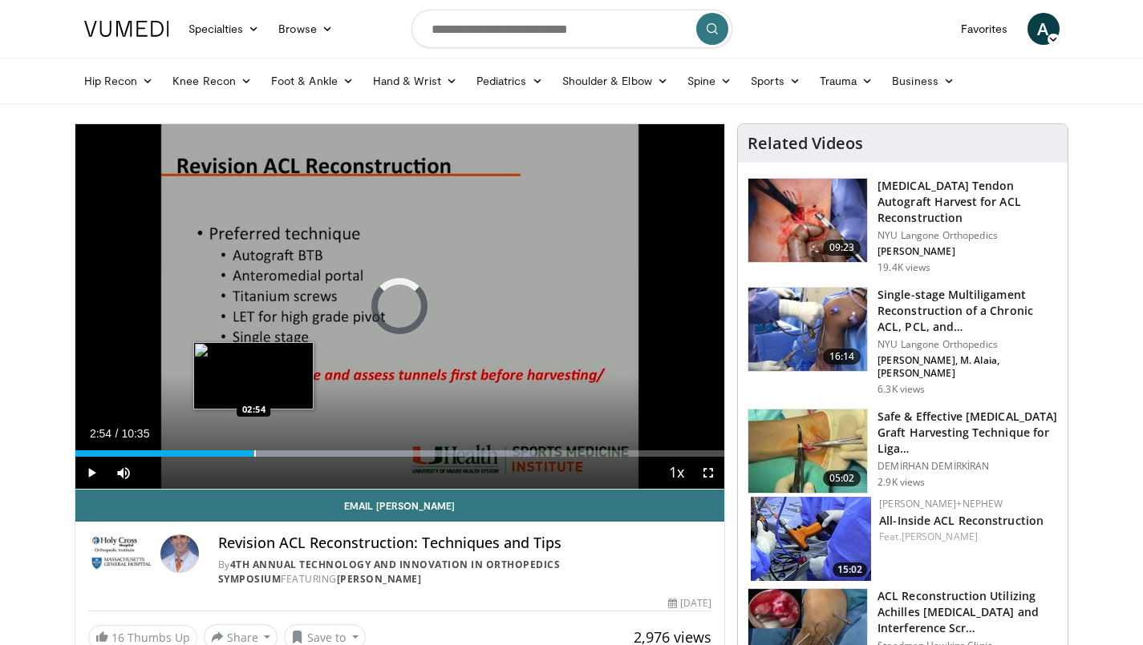
click at [254, 454] on div "Progress Bar" at bounding box center [255, 454] width 2 height 6
click at [276, 454] on div "Progress Bar" at bounding box center [277, 454] width 2 height 6
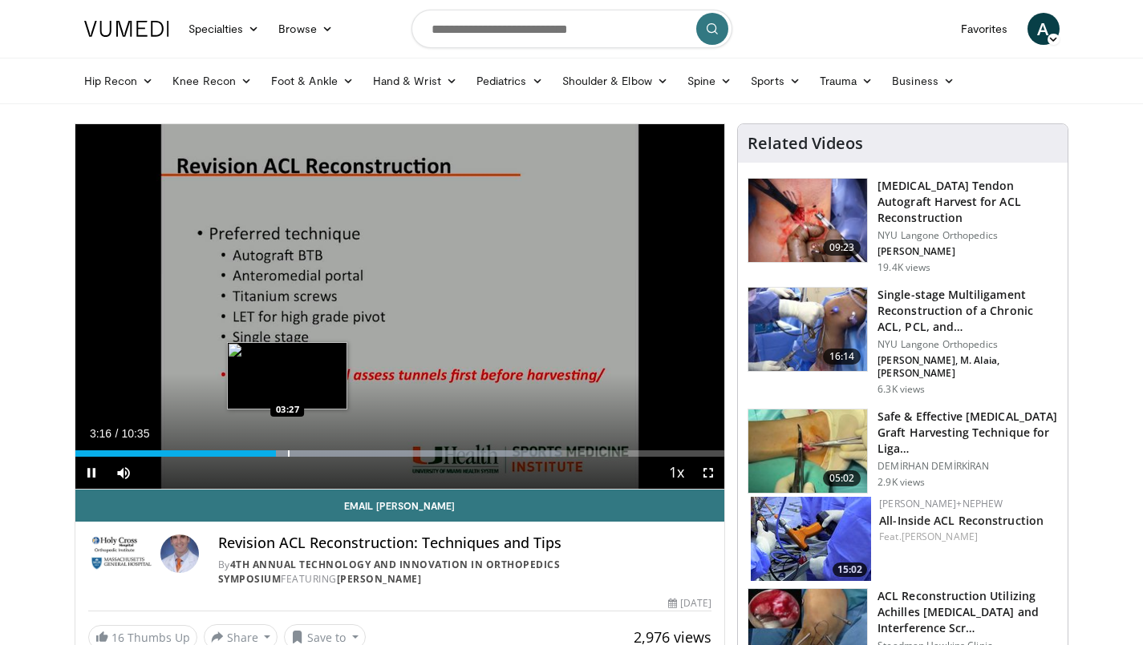
click at [289, 455] on div "Progress Bar" at bounding box center [289, 454] width 2 height 6
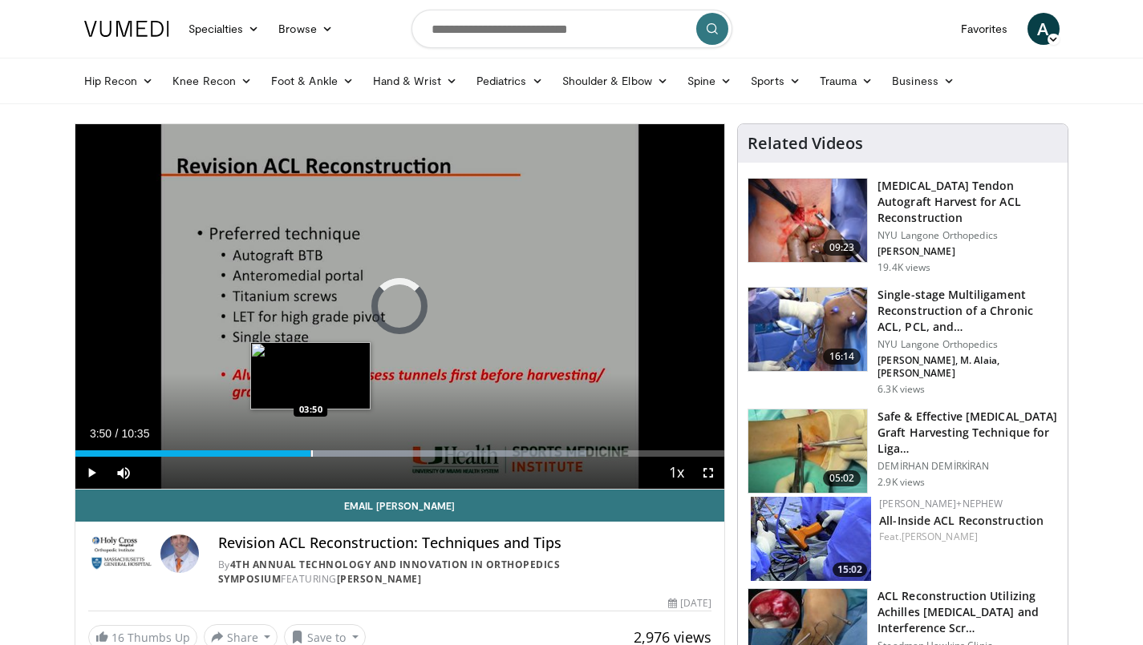
click at [311, 453] on div "Progress Bar" at bounding box center [312, 454] width 2 height 6
click at [321, 453] on div "Progress Bar" at bounding box center [322, 454] width 2 height 6
click at [331, 452] on div "Progress Bar" at bounding box center [332, 454] width 2 height 6
click at [339, 451] on div "Progress Bar" at bounding box center [340, 454] width 2 height 6
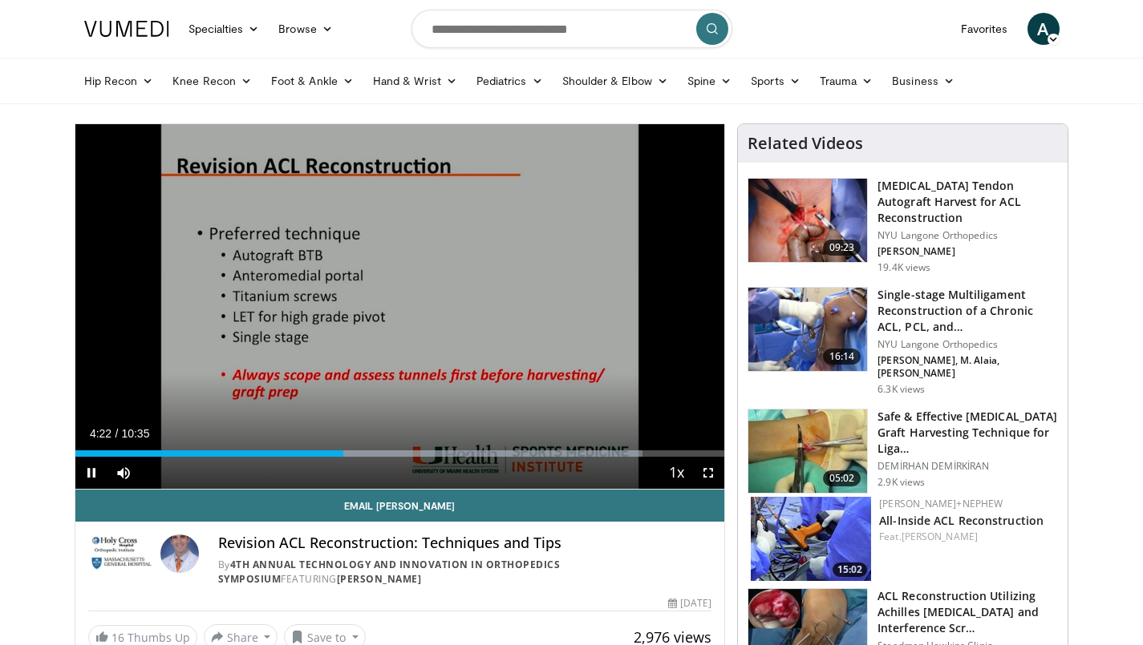
click at [94, 472] on span "Video Player" at bounding box center [91, 473] width 32 height 32
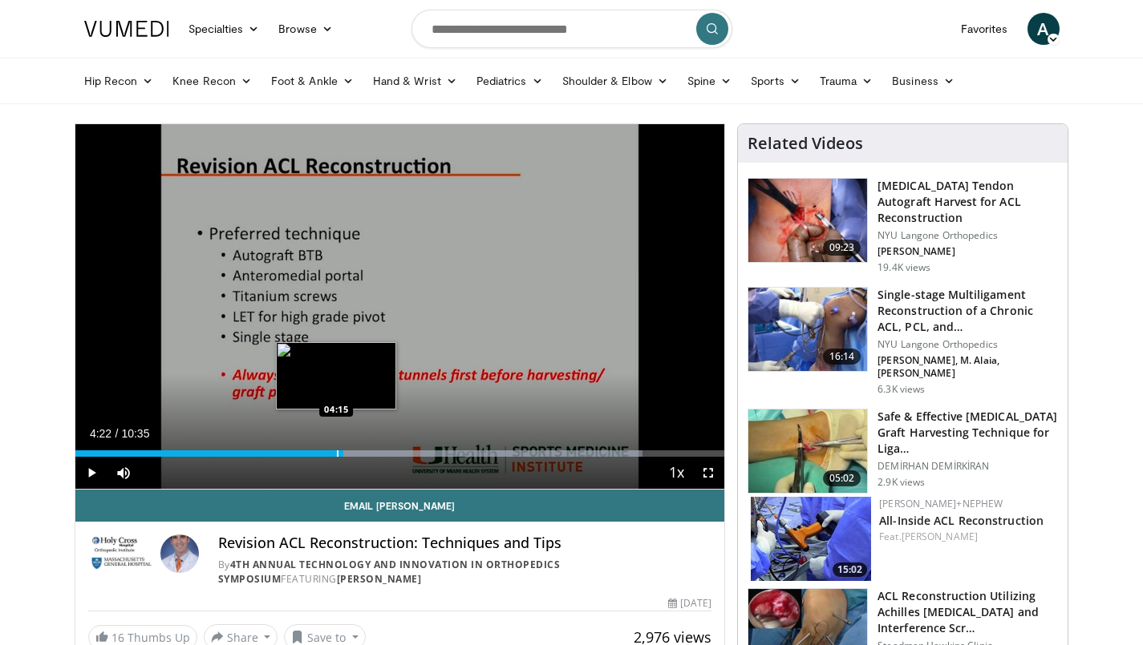
click at [337, 455] on div "Progress Bar" at bounding box center [338, 454] width 2 height 6
click at [330, 451] on div "Progress Bar" at bounding box center [331, 454] width 2 height 6
click at [348, 448] on div "Loaded : 88.15% 04:08 04:26" at bounding box center [399, 449] width 649 height 15
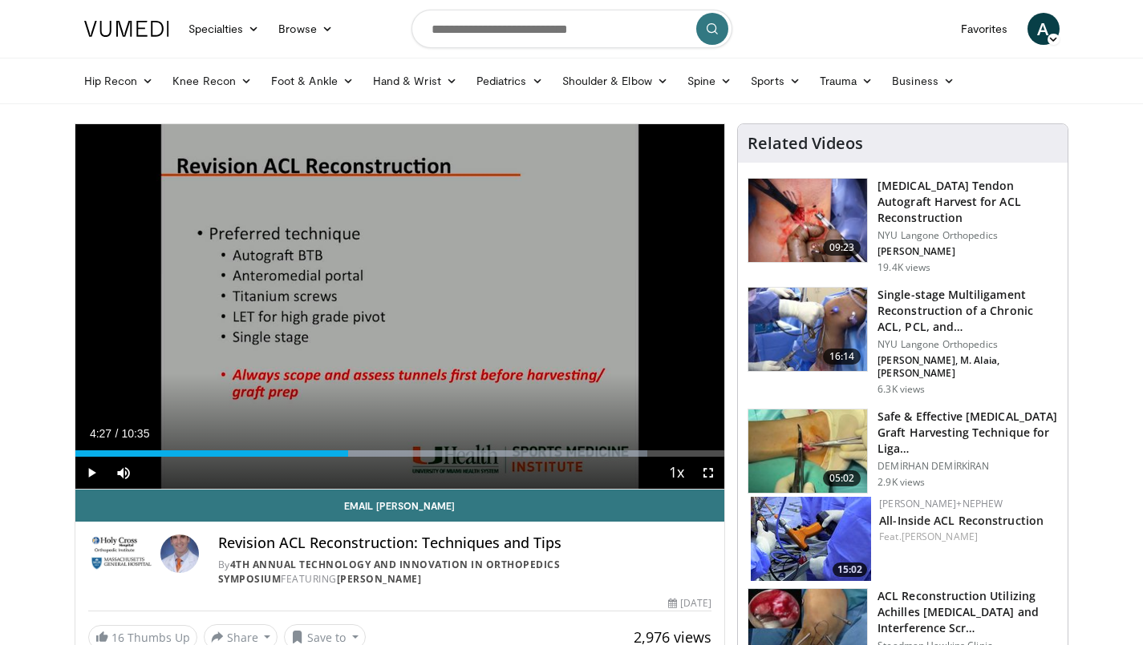
click at [95, 471] on span "Video Player" at bounding box center [91, 473] width 32 height 32
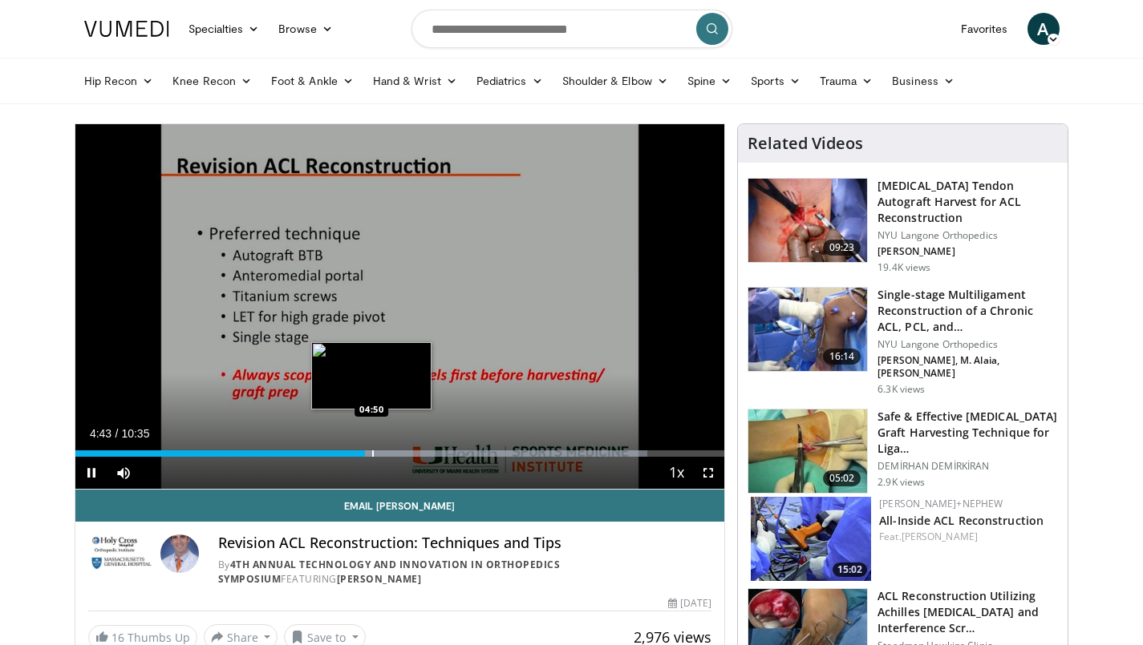
click at [372, 455] on div "Progress Bar" at bounding box center [373, 454] width 2 height 6
click at [378, 455] on div "Progress Bar" at bounding box center [379, 454] width 2 height 6
click at [386, 455] on div "Progress Bar" at bounding box center [387, 454] width 2 height 6
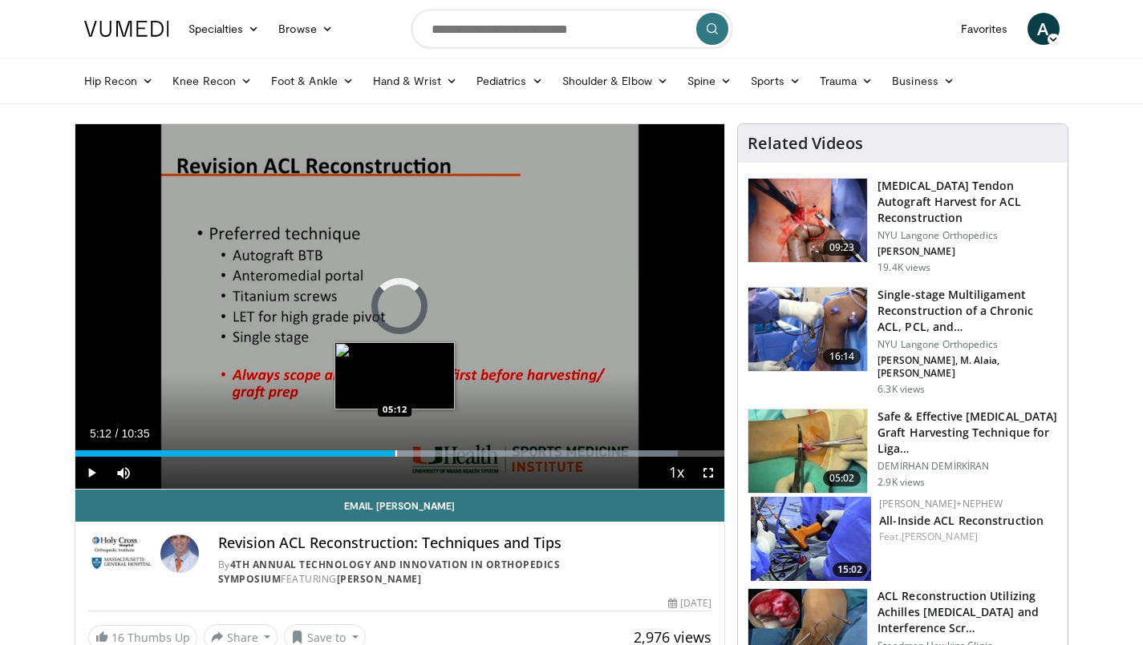
click at [395, 454] on div "Progress Bar" at bounding box center [396, 454] width 2 height 6
click at [407, 451] on div "Progress Bar" at bounding box center [408, 454] width 2 height 6
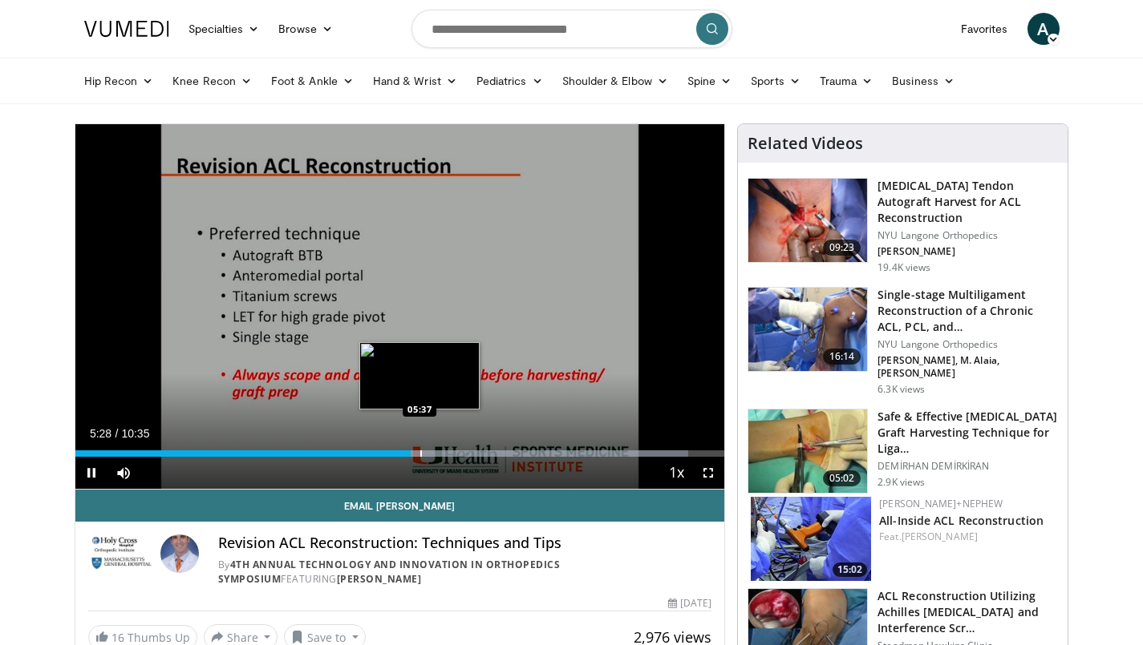
click at [420, 453] on div "Progress Bar" at bounding box center [421, 454] width 2 height 6
click at [428, 451] on div "Progress Bar" at bounding box center [429, 454] width 2 height 6
click at [436, 451] on div "Progress Bar" at bounding box center [437, 454] width 2 height 6
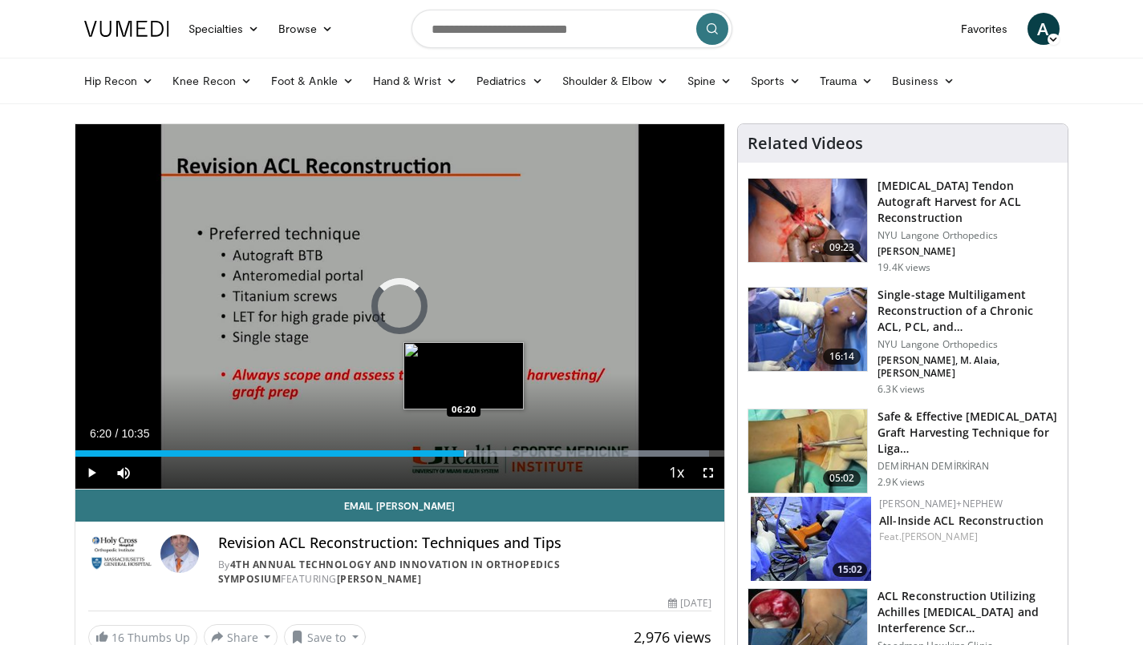
click at [464, 452] on div "Progress Bar" at bounding box center [465, 454] width 2 height 6
click at [477, 452] on div "Progress Bar" at bounding box center [478, 454] width 2 height 6
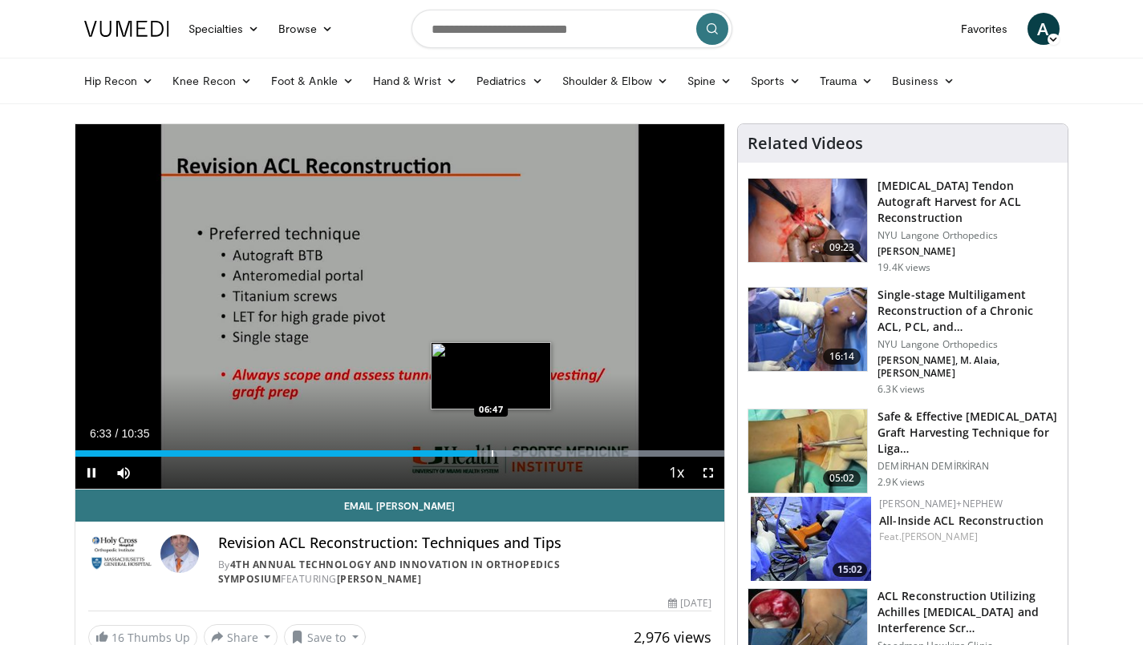
click at [492, 451] on div "Progress Bar" at bounding box center [493, 454] width 2 height 6
click at [501, 451] on div "Progress Bar" at bounding box center [502, 454] width 2 height 6
click at [514, 451] on div "Progress Bar" at bounding box center [515, 454] width 2 height 6
click at [525, 449] on div "Loaded : 99.93% 07:10 07:20" at bounding box center [399, 449] width 649 height 15
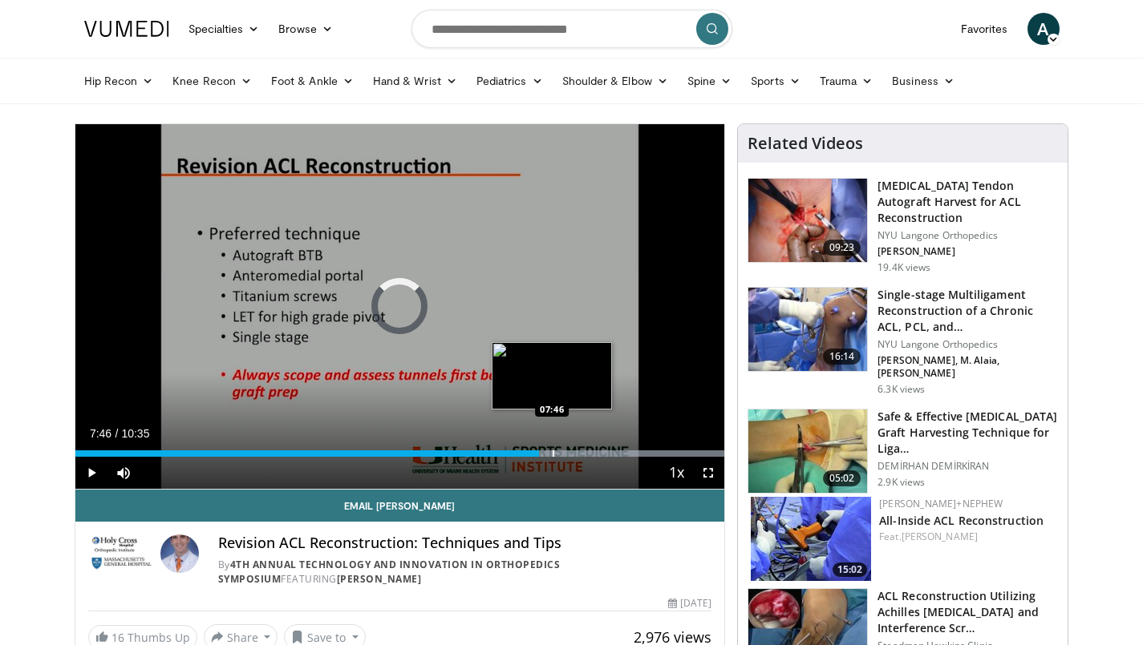
click at [552, 449] on div "Loaded : 99.93% 07:46 07:46" at bounding box center [399, 449] width 649 height 15
click at [565, 449] on div "Loaded : 99.93% 07:48 07:59" at bounding box center [399, 449] width 649 height 15
click at [576, 449] on div "Loaded : 99.93% 08:03 08:10" at bounding box center [399, 449] width 649 height 15
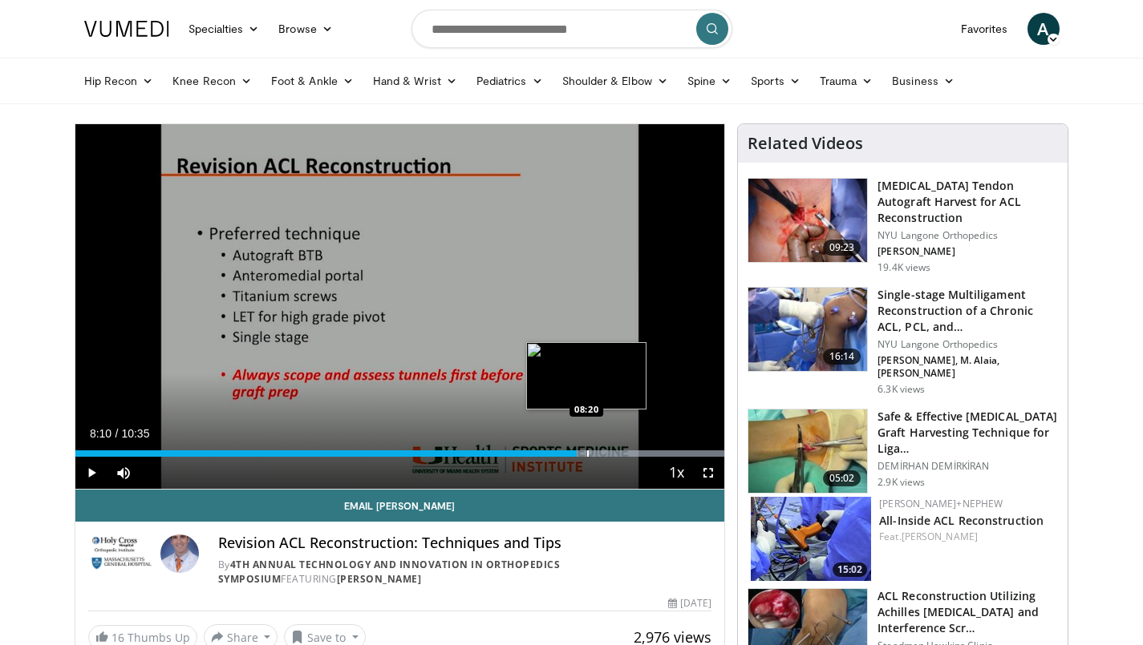
click at [587, 451] on div "Progress Bar" at bounding box center [588, 454] width 2 height 6
click at [597, 453] on div "Progress Bar" at bounding box center [598, 454] width 2 height 6
click at [610, 455] on div "Progress Bar" at bounding box center [611, 454] width 2 height 6
click at [621, 453] on div "Progress Bar" at bounding box center [622, 454] width 2 height 6
click at [637, 454] on div "Progress Bar" at bounding box center [638, 454] width 2 height 6
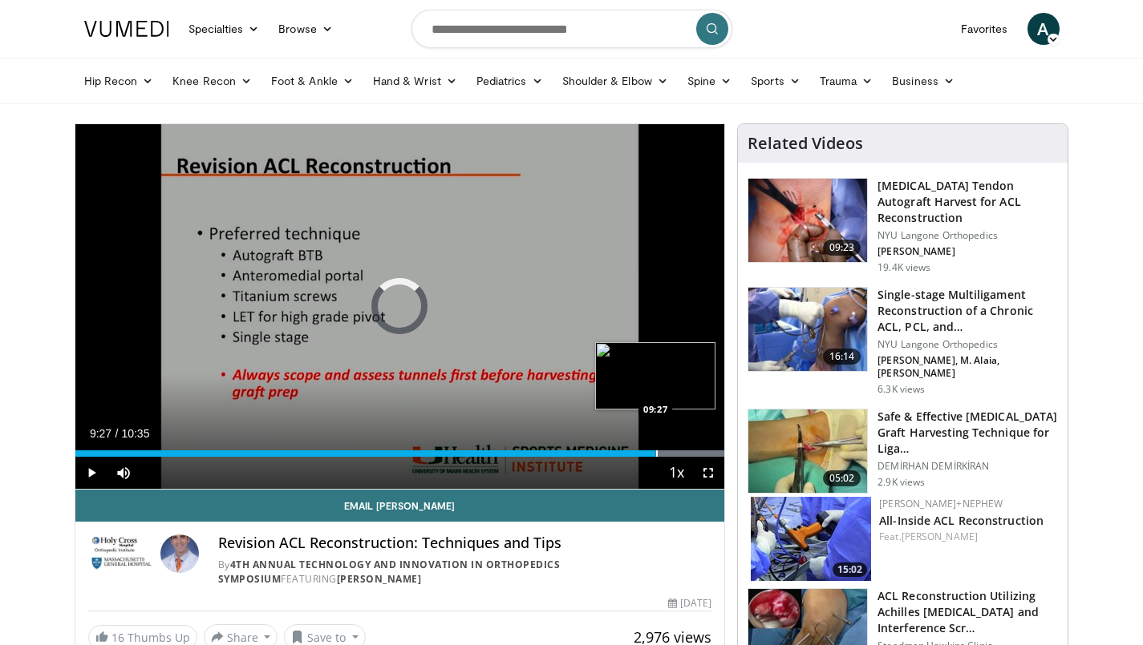
click at [656, 456] on div "Progress Bar" at bounding box center [657, 454] width 2 height 6
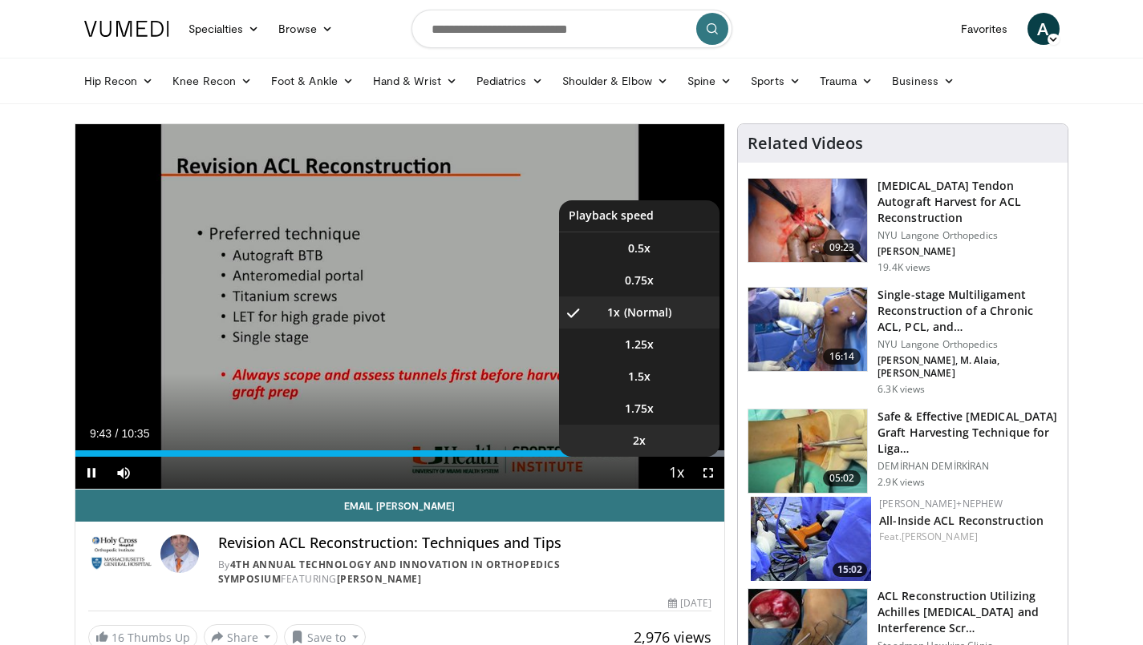
click at [690, 455] on li "2x" at bounding box center [639, 441] width 160 height 32
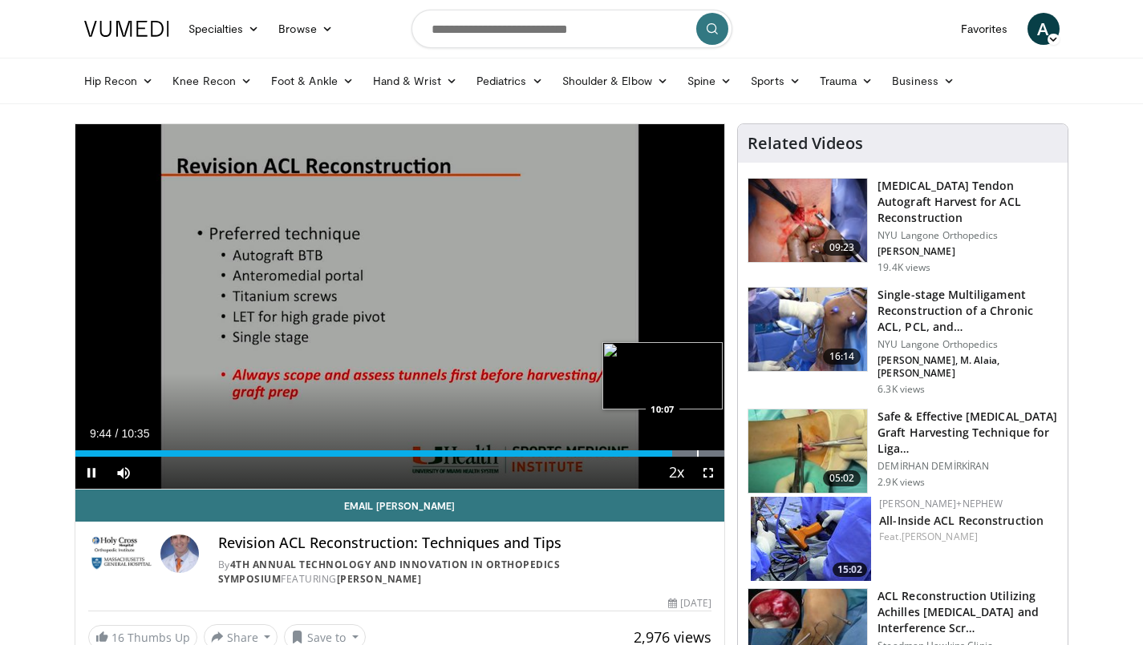
click at [697, 454] on div "Progress Bar" at bounding box center [698, 454] width 2 height 6
